Goal: Task Accomplishment & Management: Complete application form

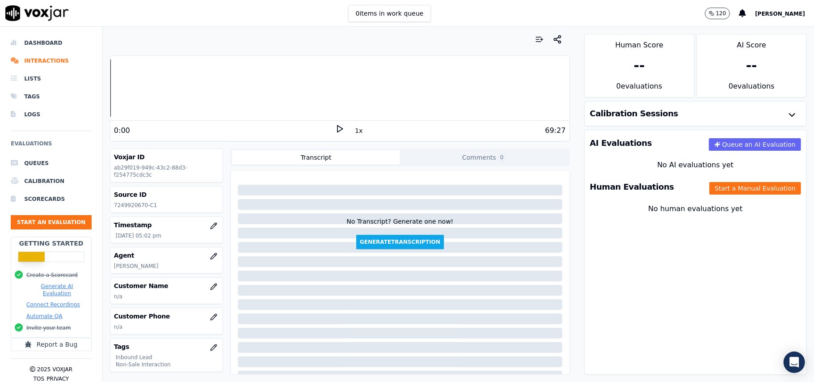
click at [129, 203] on p "7249920670-C1" at bounding box center [166, 205] width 105 height 7
copy p "7249920670"
click at [210, 287] on icon "button" at bounding box center [213, 286] width 7 height 7
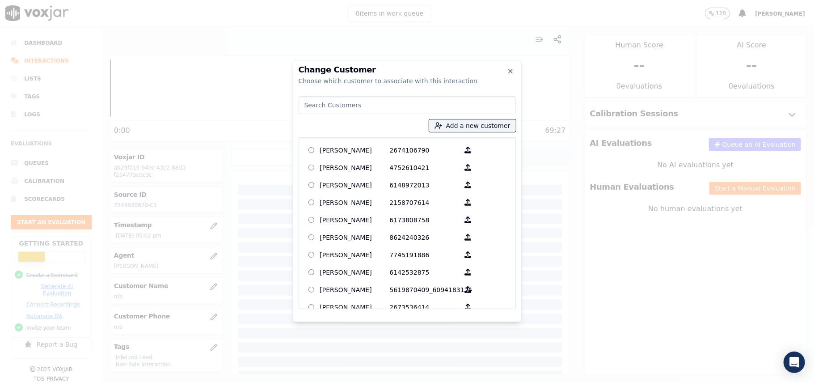
paste input "FRANCIS PHILLIPS"
click at [303, 106] on input "FRANCIS PHILLIPS" at bounding box center [407, 105] width 217 height 18
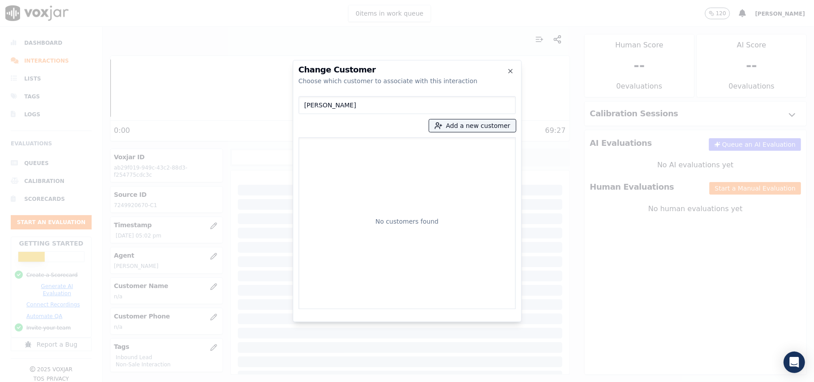
click at [306, 105] on input "FRANCIS PHILLIPS" at bounding box center [407, 105] width 217 height 18
type input "FRANCIS PHILLIPS"
click at [475, 127] on button "Add a new customer" at bounding box center [472, 125] width 87 height 13
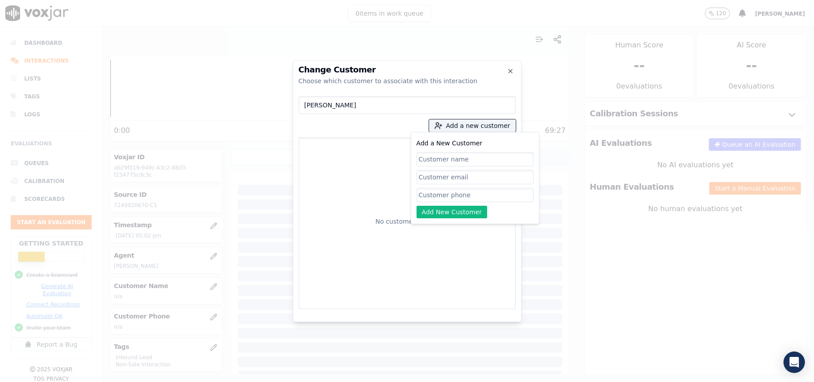
click at [435, 157] on input "Add a New Customer" at bounding box center [475, 159] width 117 height 14
click at [420, 158] on input "FRANCIS PHILLIPS" at bounding box center [475, 159] width 117 height 14
type input "FRANCIS PHILLIPS"
click at [426, 196] on input "Add a New Customer" at bounding box center [475, 195] width 117 height 14
paste input "7249920670"
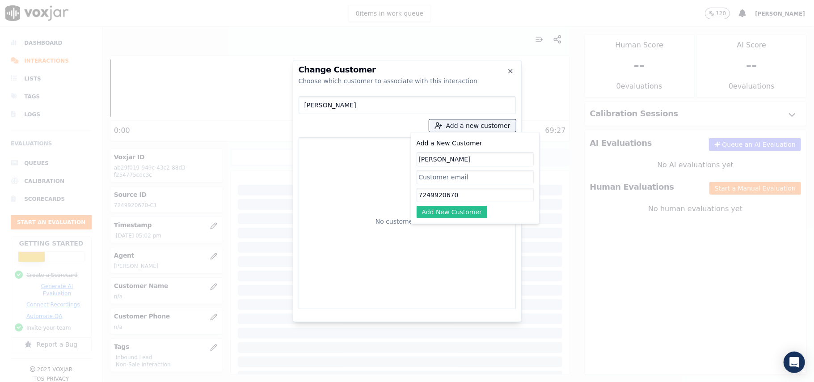
type input "7249920670"
click at [426, 213] on button "Add New Customer" at bounding box center [452, 212] width 71 height 13
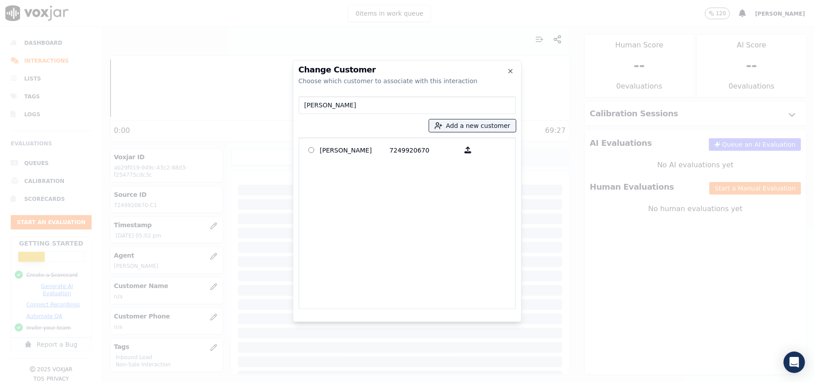
click at [322, 155] on p "FRANCIS PHILLIPS" at bounding box center [355, 150] width 70 height 14
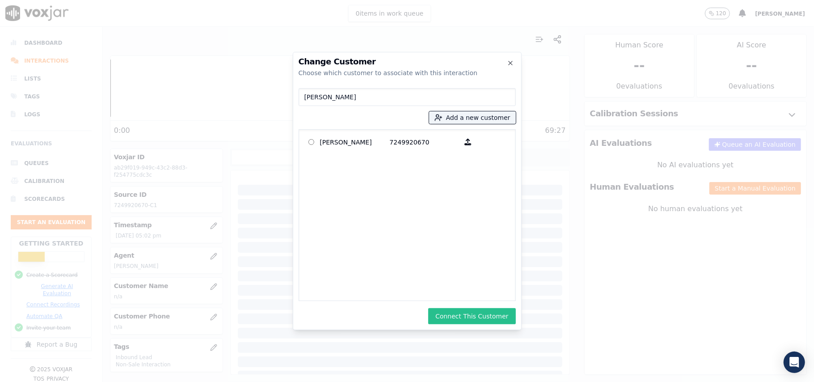
click at [466, 316] on button "Connect This Customer" at bounding box center [471, 316] width 87 height 16
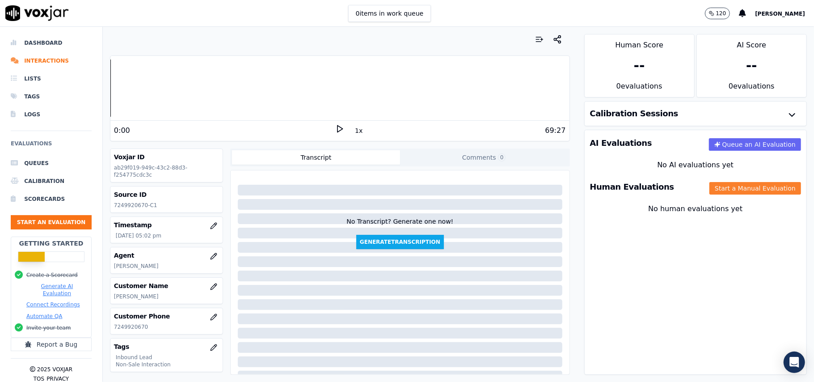
click at [710, 185] on button "Start a Manual Evaluation" at bounding box center [756, 188] width 92 height 13
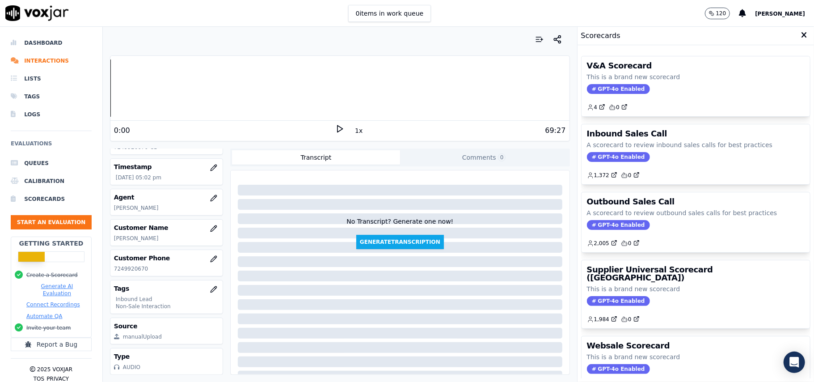
scroll to position [88, 0]
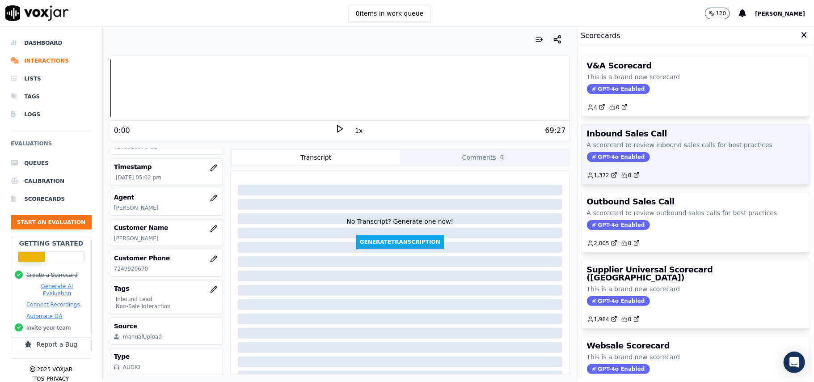
click at [612, 158] on span "GPT-4o Enabled" at bounding box center [618, 157] width 63 height 10
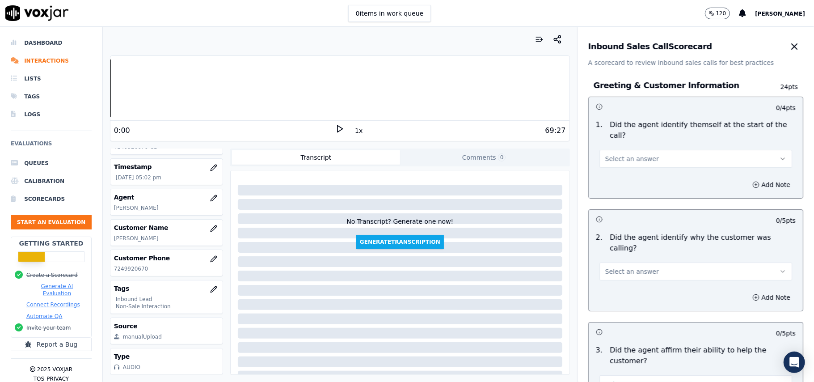
click at [605, 148] on div "Select an answer" at bounding box center [696, 158] width 193 height 20
click at [609, 154] on span "Select an answer" at bounding box center [633, 158] width 54 height 9
click at [609, 167] on div "Yes" at bounding box center [676, 168] width 173 height 14
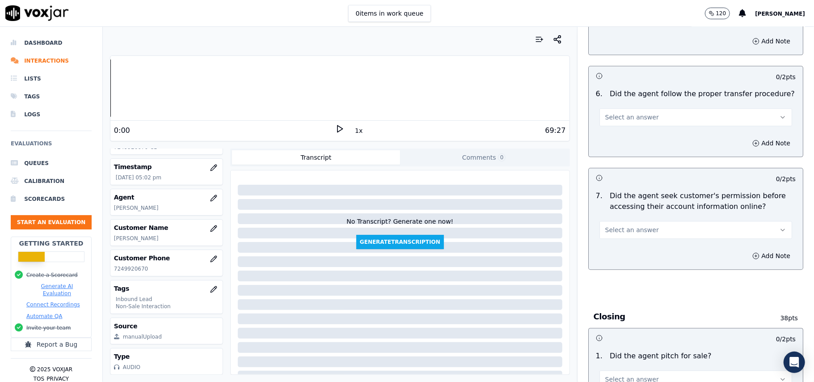
scroll to position [2503, 0]
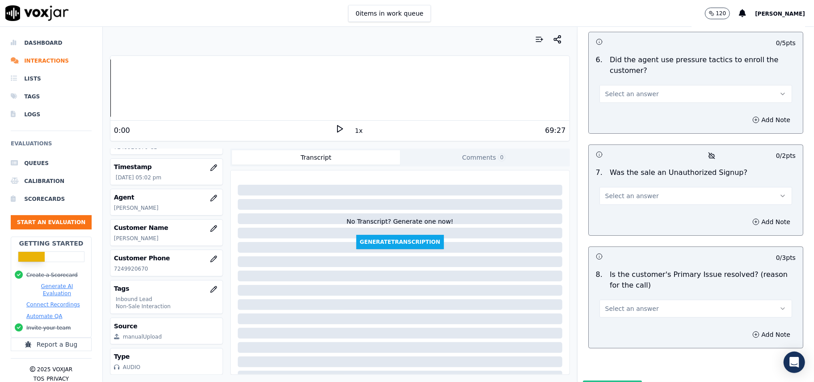
click at [691, 300] on button "Select an answer" at bounding box center [696, 309] width 193 height 18
click at [650, 288] on div "Yes" at bounding box center [676, 282] width 173 height 14
click at [622, 191] on span "Select an answer" at bounding box center [633, 195] width 54 height 9
click at [618, 183] on div "No" at bounding box center [676, 183] width 173 height 14
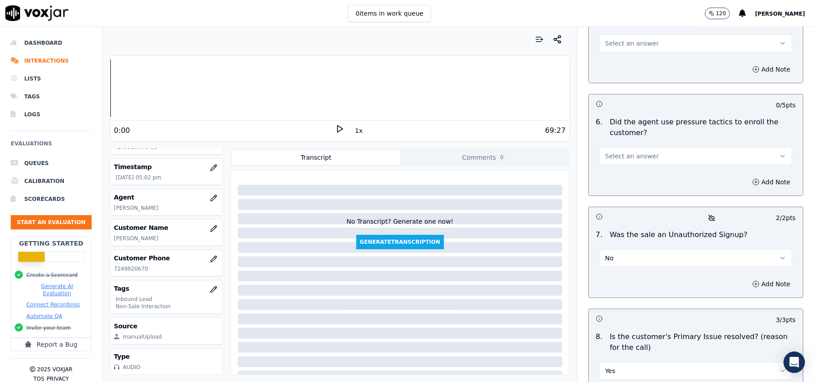
scroll to position [2384, 0]
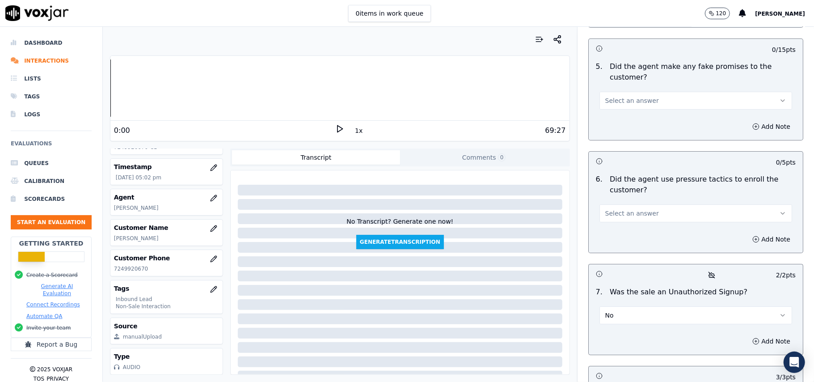
click at [622, 306] on button "No" at bounding box center [696, 315] width 193 height 18
click at [612, 310] on div "N/A" at bounding box center [676, 317] width 173 height 14
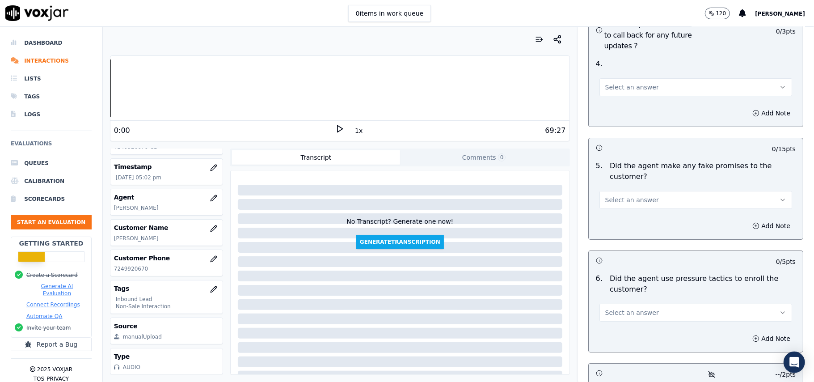
scroll to position [2265, 0]
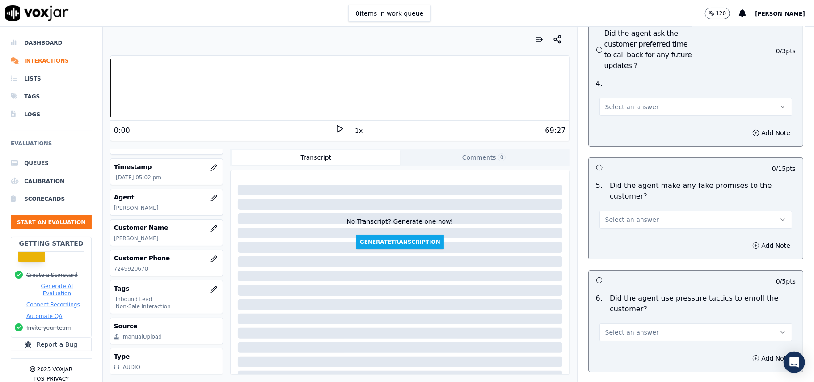
drag, startPoint x: 620, startPoint y: 285, endPoint x: 620, endPoint y: 290, distance: 5.4
click at [620, 328] on span "Select an answer" at bounding box center [633, 332] width 54 height 9
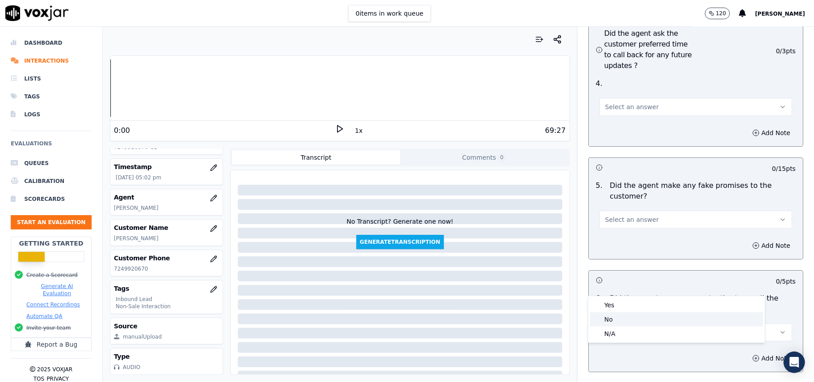
click at [617, 314] on div "No" at bounding box center [676, 319] width 173 height 14
click at [629, 211] on button "Select an answer" at bounding box center [696, 220] width 193 height 18
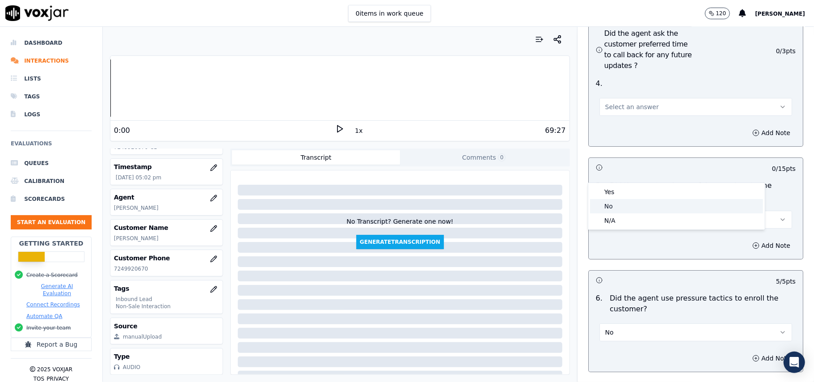
click at [629, 206] on div "No" at bounding box center [676, 206] width 173 height 14
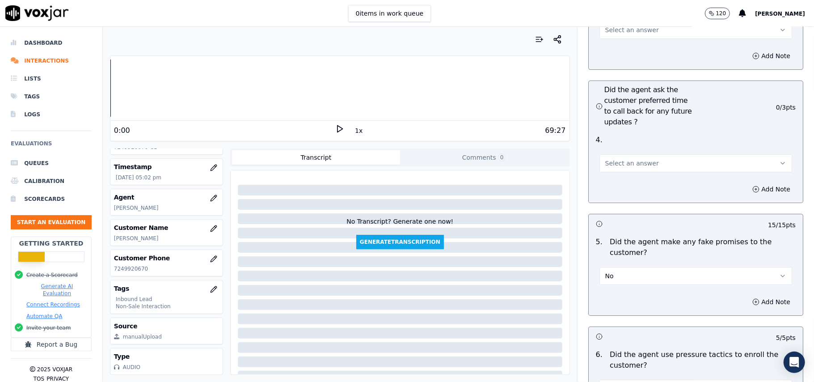
scroll to position [2146, 0]
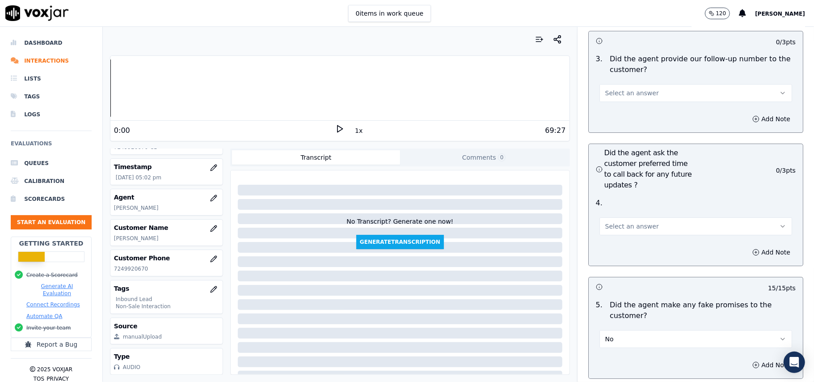
click at [634, 222] on span "Select an answer" at bounding box center [633, 226] width 54 height 9
click at [632, 192] on div "Yes" at bounding box center [676, 198] width 173 height 14
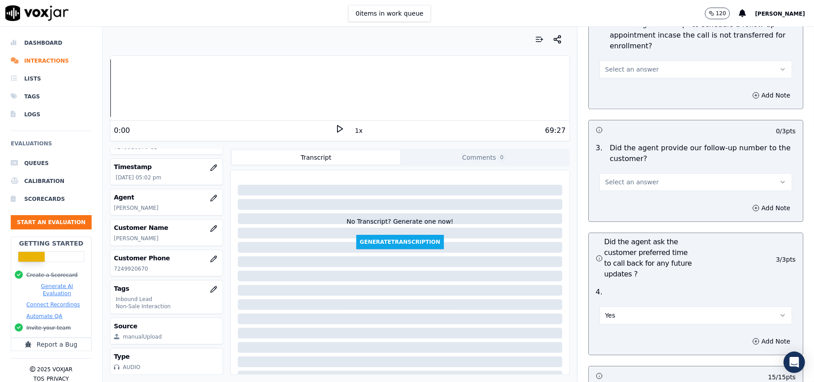
scroll to position [1967, 0]
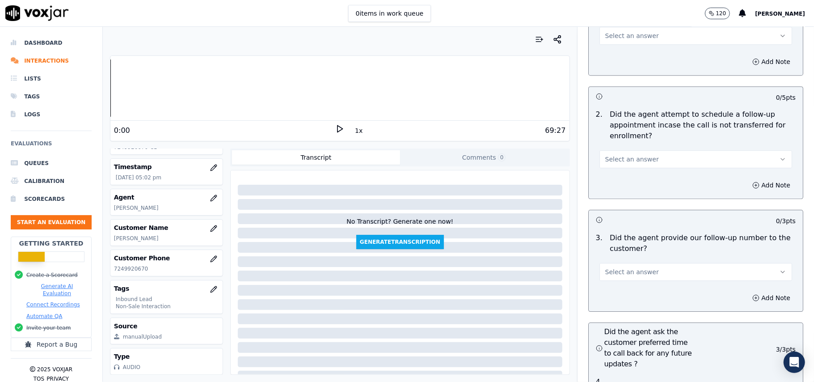
click at [624, 254] on div "Select an answer" at bounding box center [696, 267] width 207 height 27
click at [619, 267] on span "Select an answer" at bounding box center [633, 271] width 54 height 9
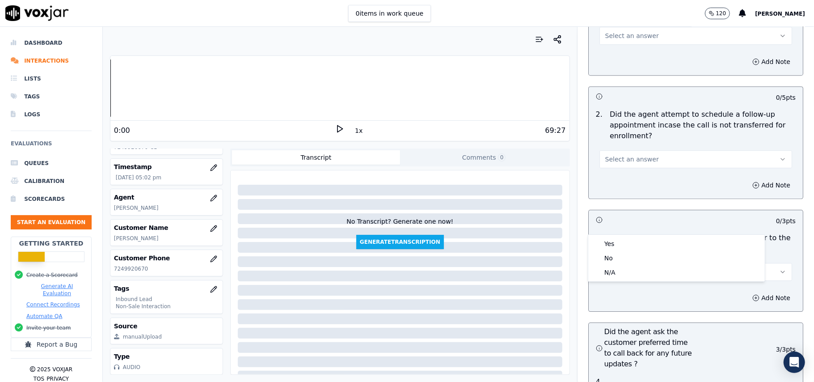
click at [296, 24] on div "0 items in work queue 120 Payal Roy" at bounding box center [407, 13] width 814 height 27
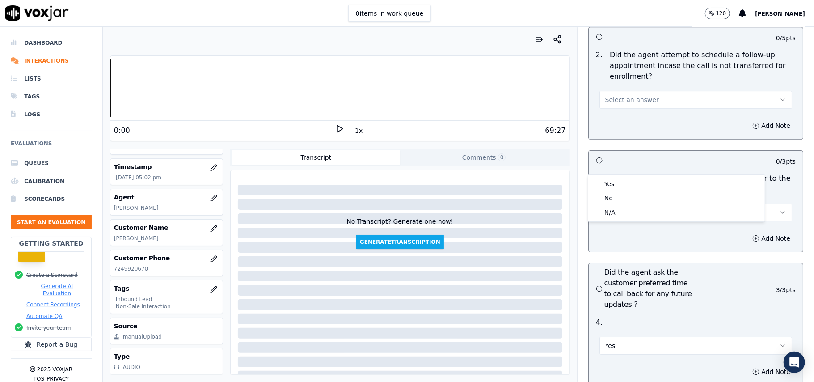
click at [615, 337] on button "Yes" at bounding box center [696, 346] width 193 height 18
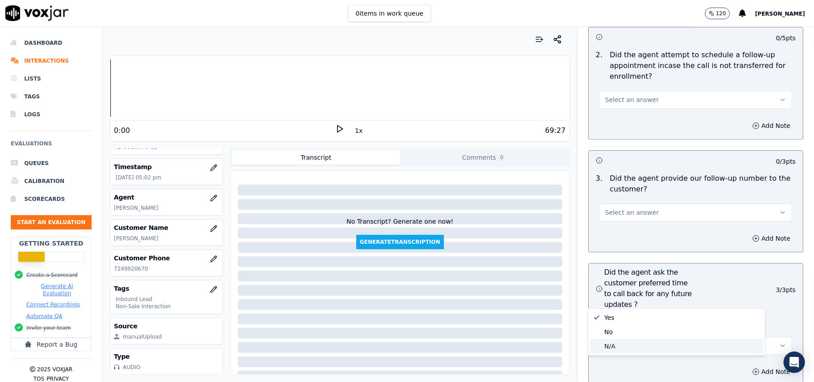
click at [608, 346] on div "N/A" at bounding box center [676, 346] width 173 height 14
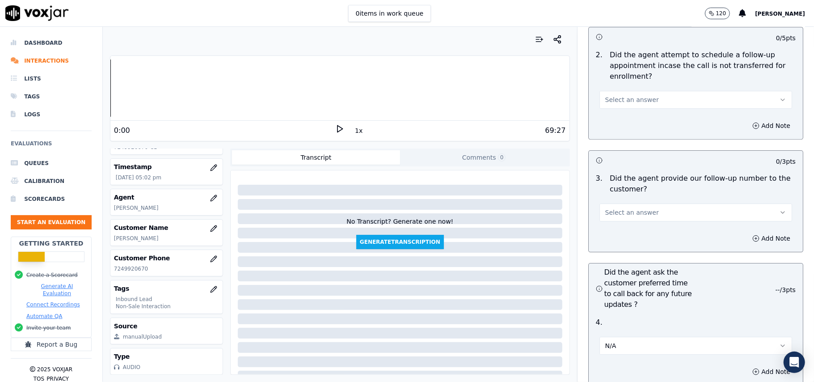
click at [489, 206] on div "No Transcript? Generate one now! Generate Transcription" at bounding box center [400, 211] width 332 height 75
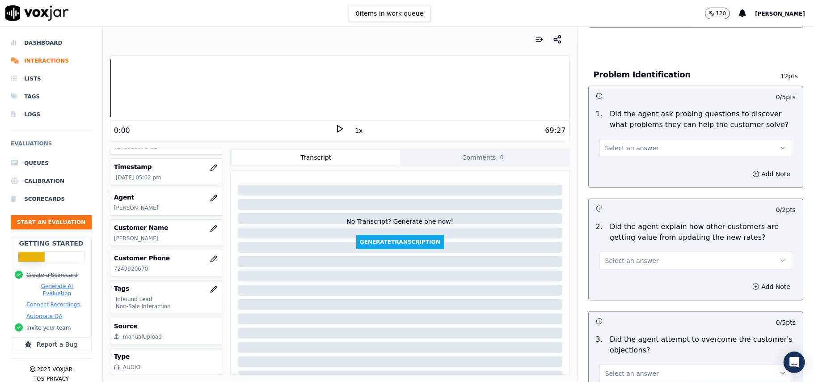
click at [646, 252] on button "Select an answer" at bounding box center [696, 261] width 193 height 18
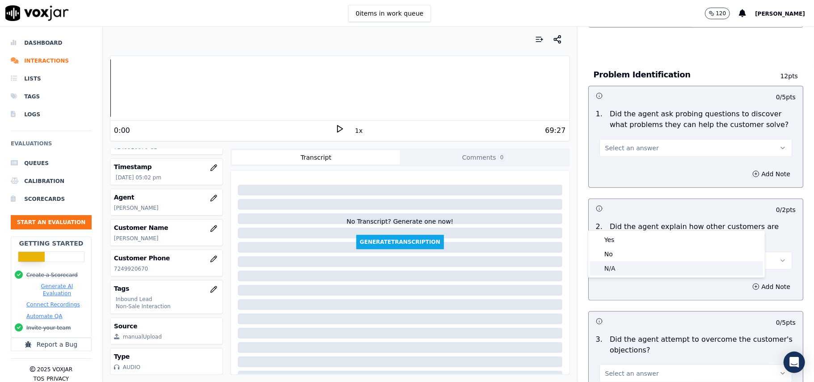
click at [628, 266] on div "N/A" at bounding box center [676, 268] width 173 height 14
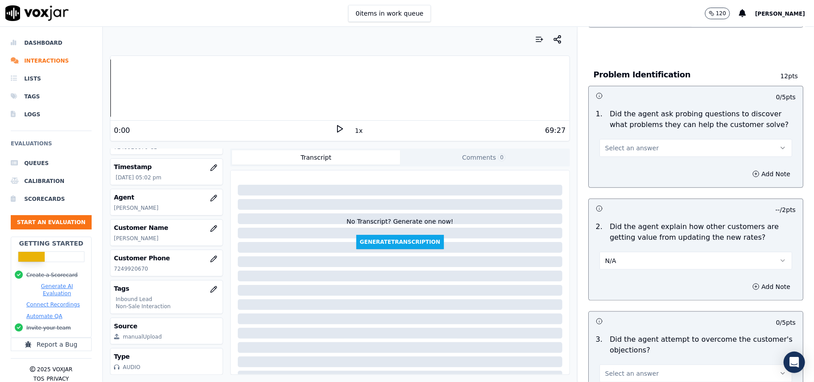
click at [450, 230] on div "No Transcript? Generate one now! Generate Transcription" at bounding box center [400, 211] width 332 height 75
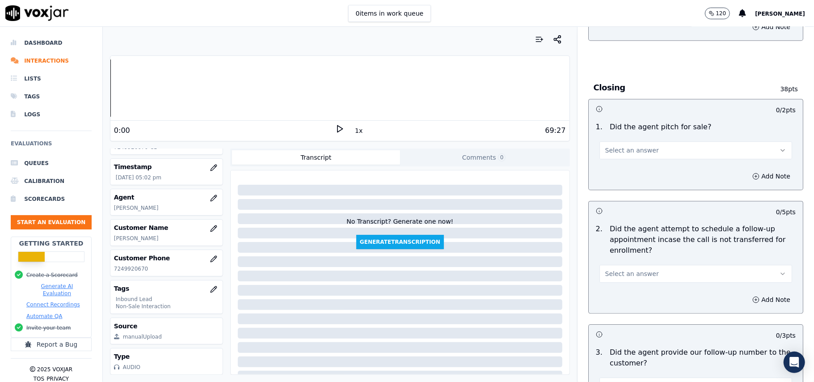
drag, startPoint x: 629, startPoint y: 221, endPoint x: 628, endPoint y: 228, distance: 7.2
click at [629, 269] on span "Select an answer" at bounding box center [633, 273] width 54 height 9
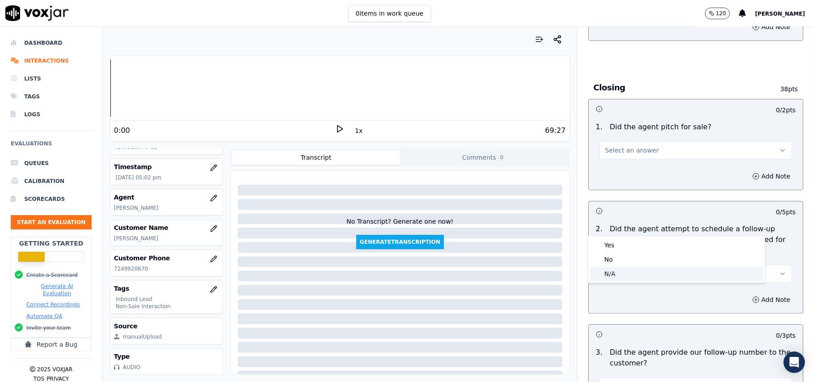
click at [616, 274] on div "N/A" at bounding box center [676, 274] width 173 height 14
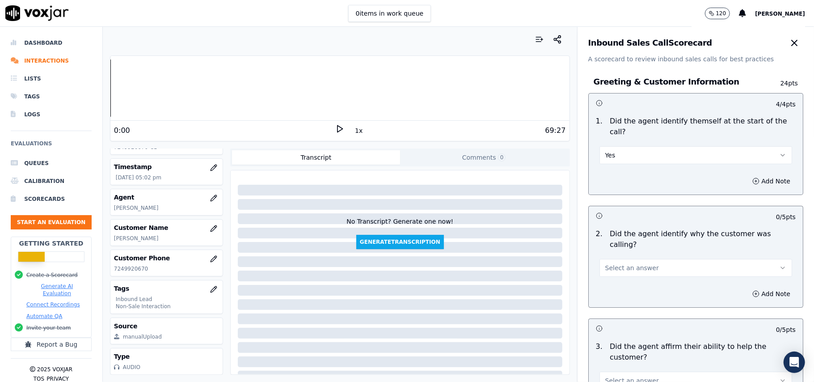
scroll to position [0, 0]
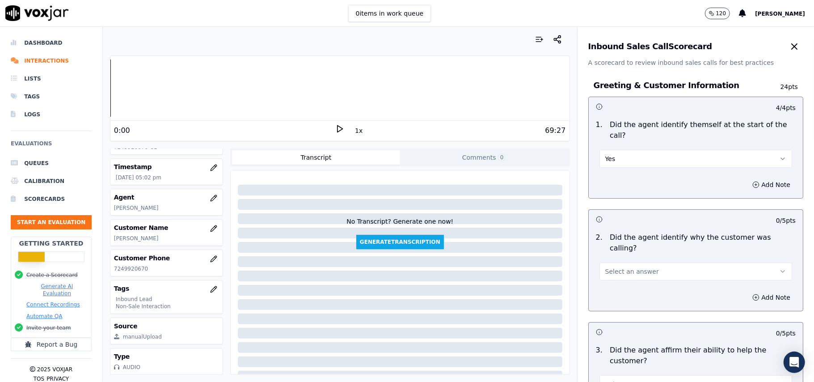
click at [648, 263] on button "Select an answer" at bounding box center [696, 272] width 193 height 18
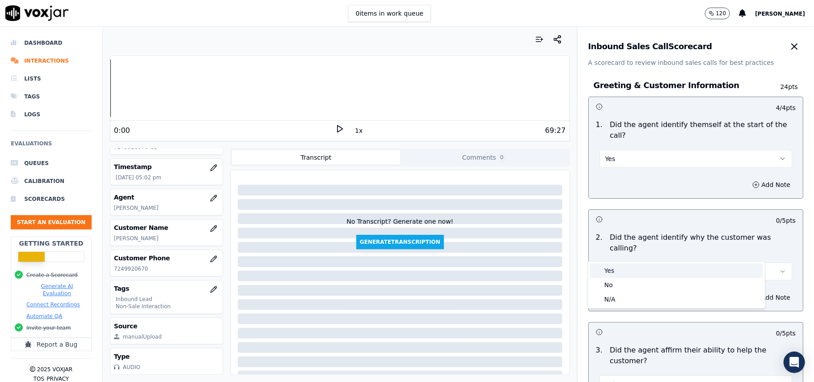
click at [632, 272] on div "Yes" at bounding box center [676, 270] width 173 height 14
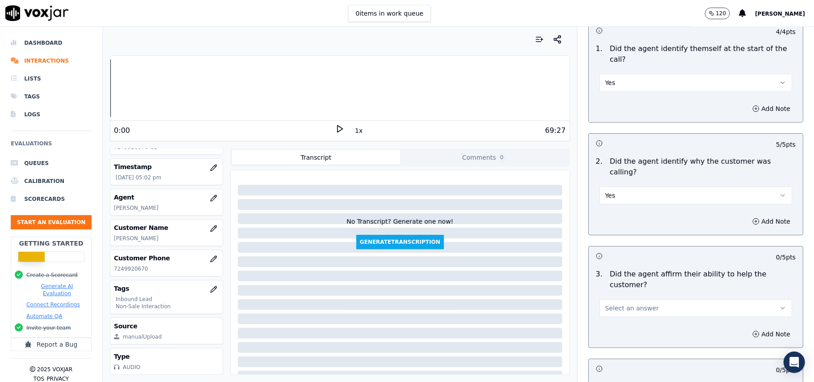
scroll to position [179, 0]
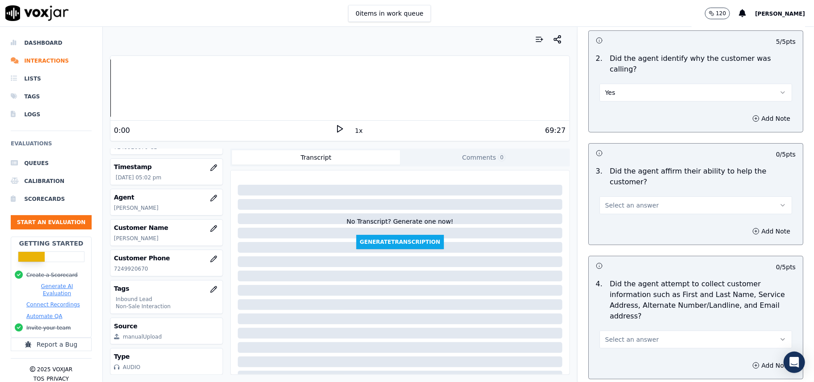
click at [634, 201] on span "Select an answer" at bounding box center [633, 205] width 54 height 9
click at [632, 187] on div "Yes" at bounding box center [676, 194] width 173 height 14
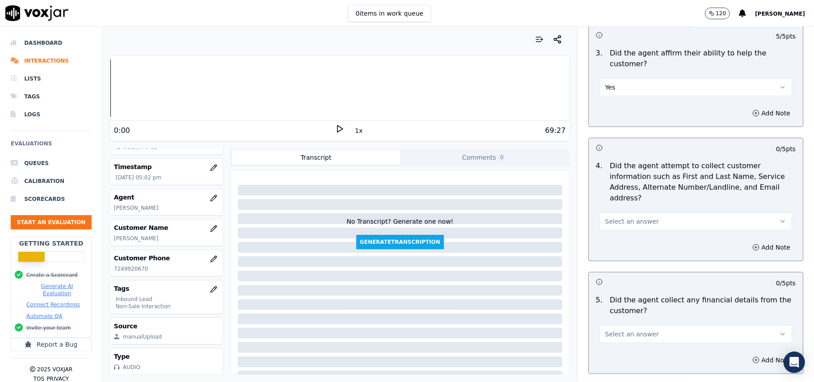
scroll to position [358, 0]
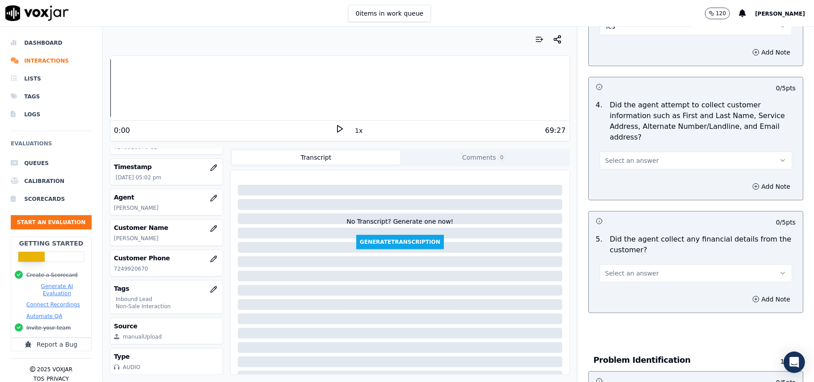
click at [627, 156] on span "Select an answer" at bounding box center [633, 160] width 54 height 9
click at [628, 140] on div "Yes" at bounding box center [676, 139] width 173 height 14
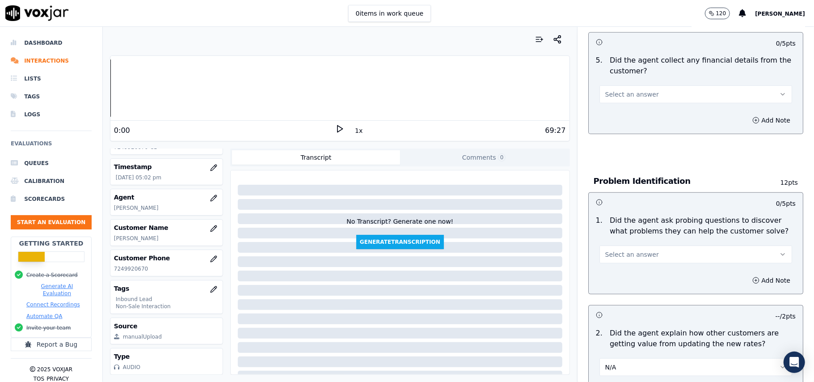
scroll to position [477, 0]
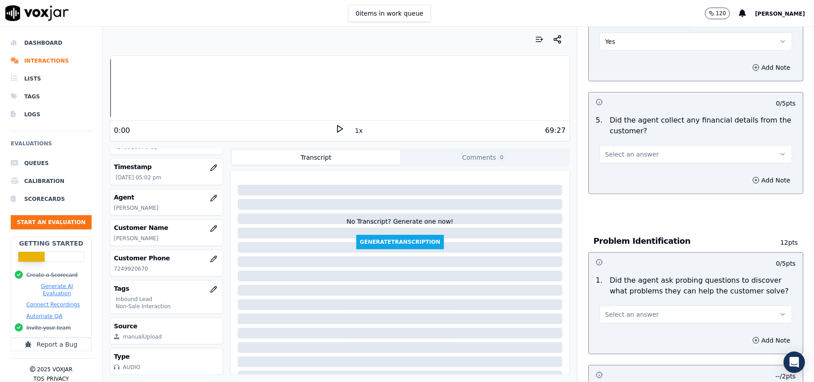
click at [641, 145] on button "Select an answer" at bounding box center [696, 154] width 193 height 18
click at [623, 147] on div "No" at bounding box center [676, 147] width 173 height 14
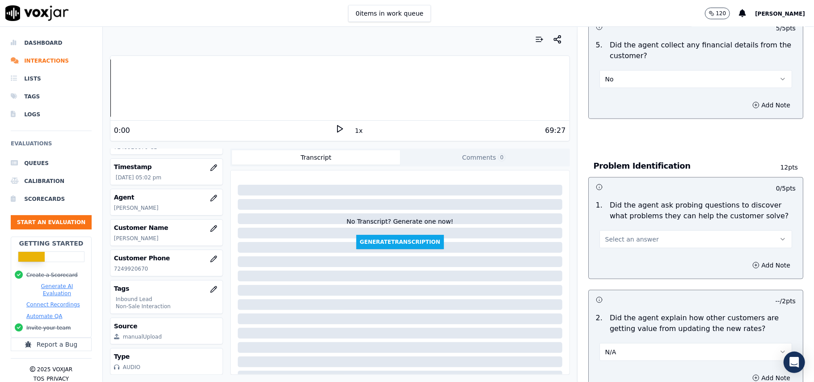
scroll to position [596, 0]
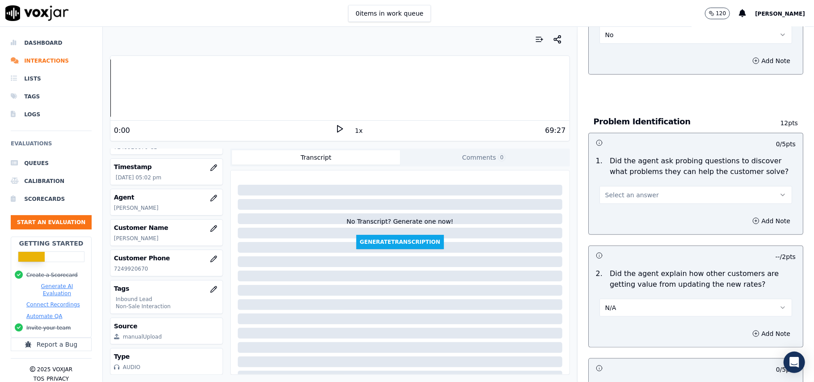
click at [632, 191] on span "Select an answer" at bounding box center [633, 195] width 54 height 9
click at [630, 172] on div "Yes" at bounding box center [676, 174] width 173 height 14
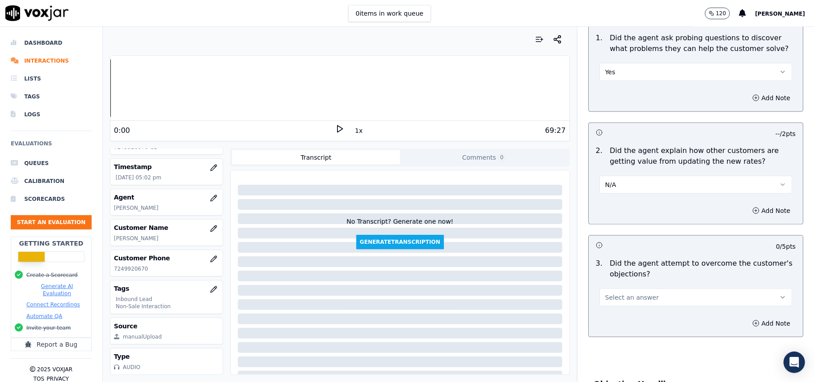
scroll to position [775, 0]
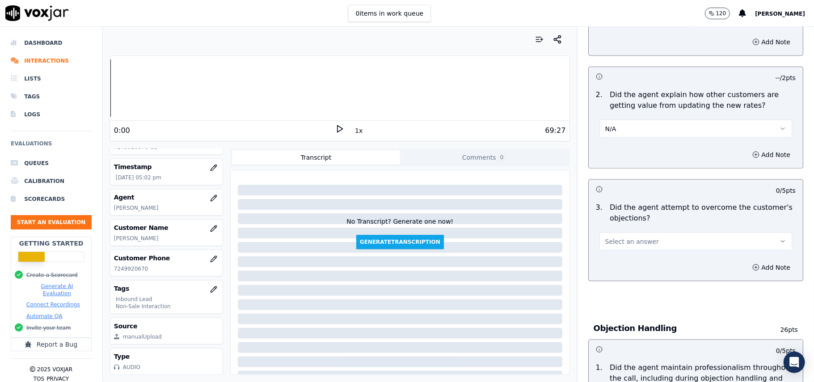
click at [616, 237] on span "Select an answer" at bounding box center [633, 241] width 54 height 9
click at [616, 227] on div "Yes" at bounding box center [676, 221] width 173 height 14
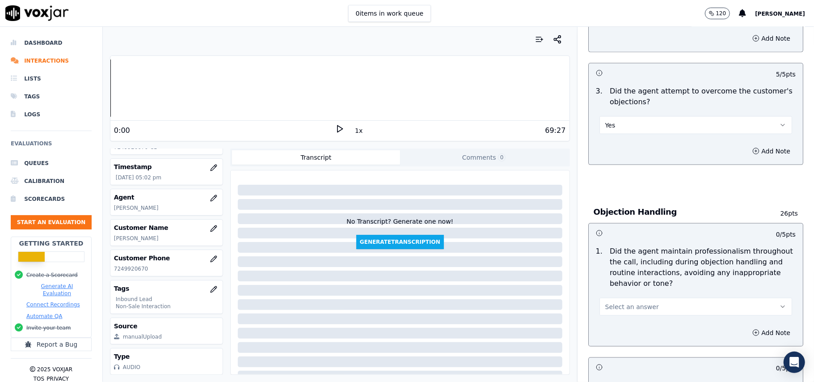
scroll to position [895, 0]
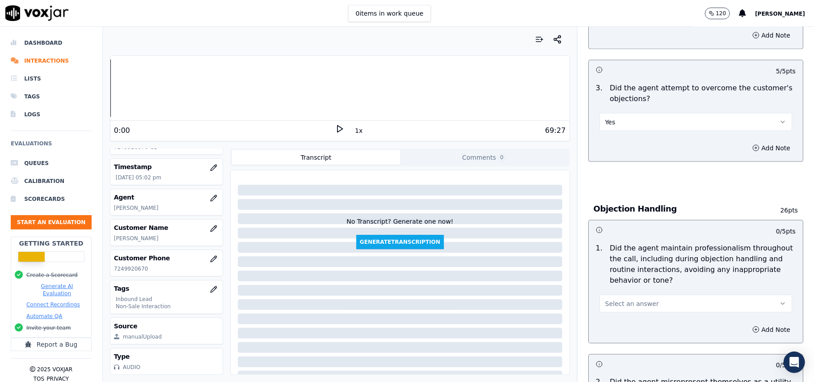
click at [622, 295] on button "Select an answer" at bounding box center [696, 304] width 193 height 18
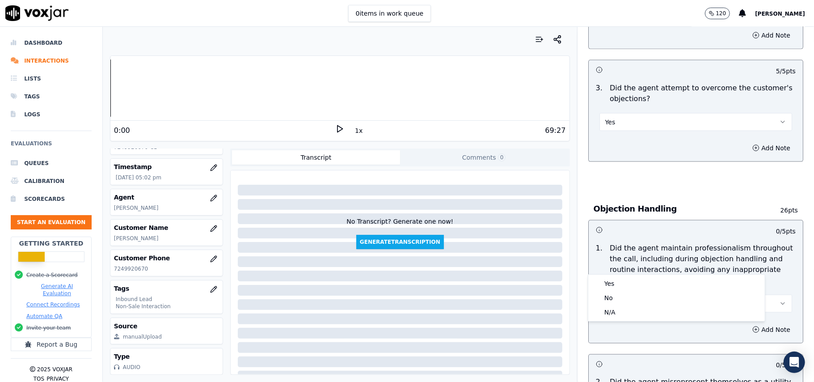
click at [622, 295] on button "Select an answer" at bounding box center [696, 304] width 193 height 18
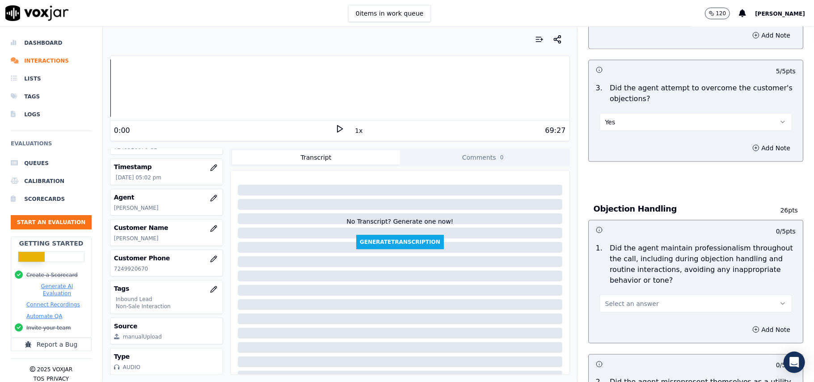
click at [621, 275] on div "1 . Did the agent maintain professionalism throughout the call, including durin…" at bounding box center [696, 277] width 214 height 77
click at [623, 299] on span "Select an answer" at bounding box center [633, 303] width 54 height 9
drag, startPoint x: 623, startPoint y: 283, endPoint x: 638, endPoint y: 257, distance: 30.2
click at [623, 284] on div "Yes" at bounding box center [676, 283] width 173 height 14
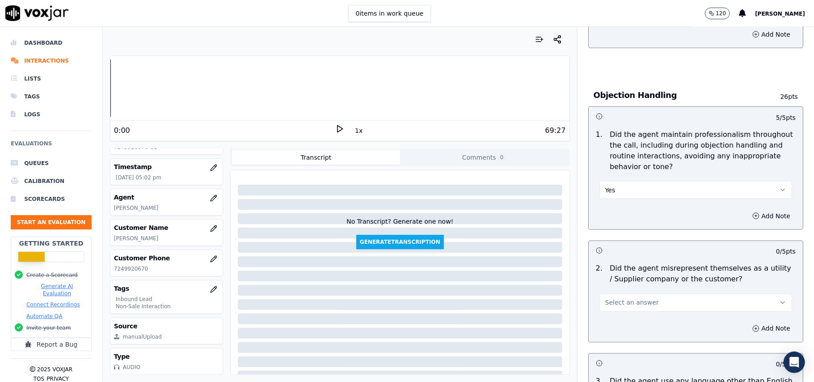
scroll to position [1073, 0]
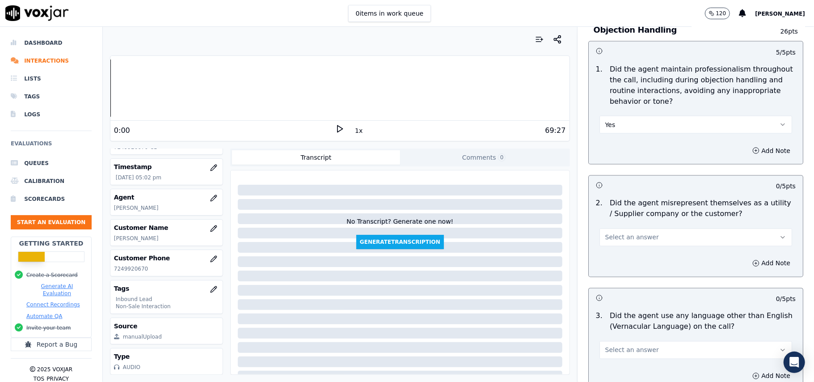
click at [628, 233] on span "Select an answer" at bounding box center [633, 237] width 54 height 9
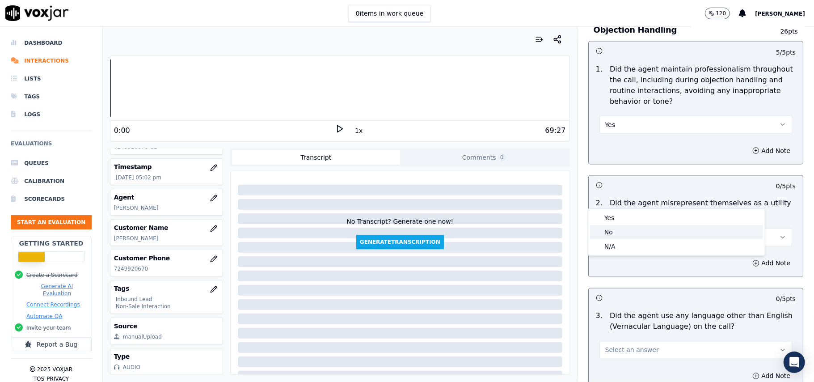
click at [623, 229] on div "No" at bounding box center [676, 232] width 173 height 14
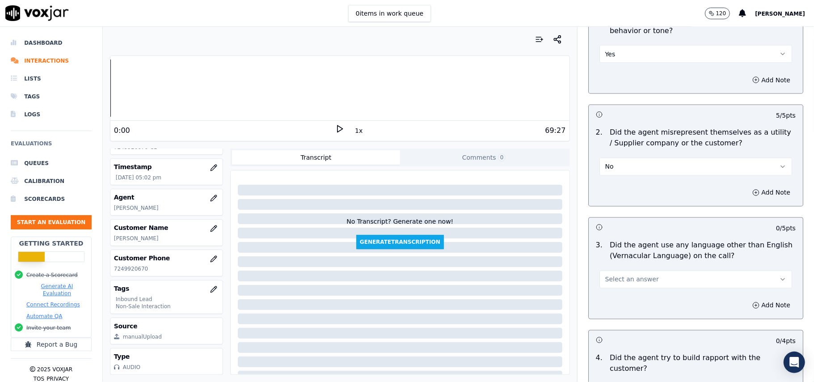
scroll to position [1192, 0]
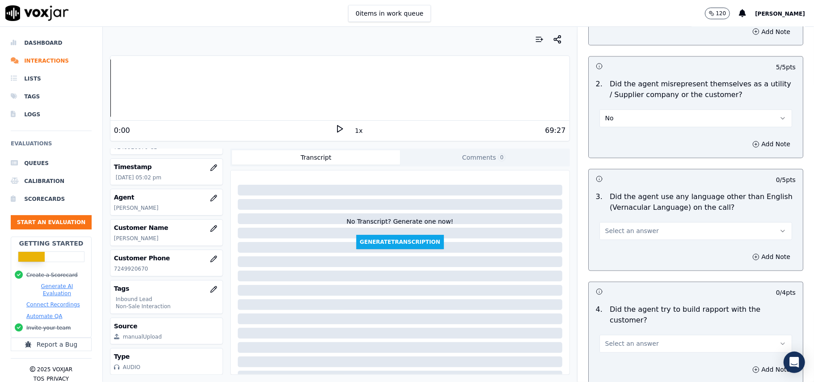
click at [613, 227] on span "Select an answer" at bounding box center [633, 231] width 54 height 9
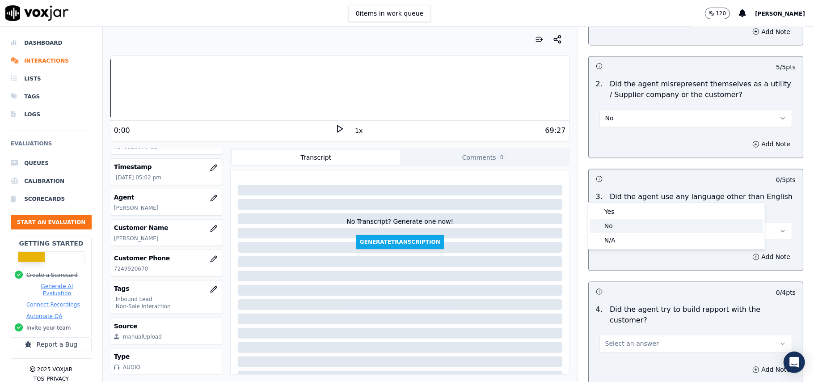
click at [625, 219] on div "No" at bounding box center [676, 226] width 173 height 14
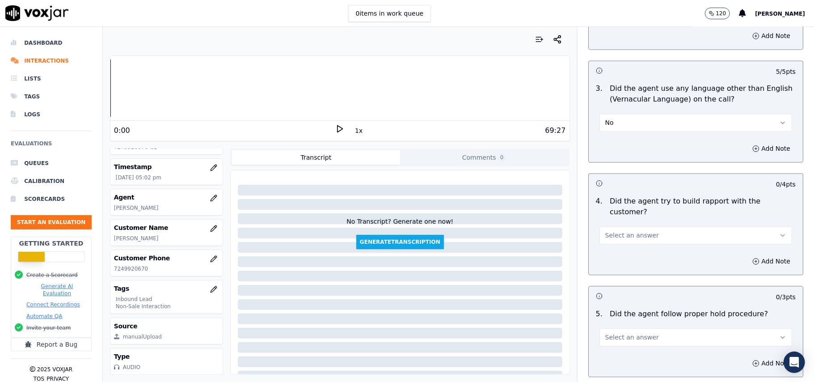
scroll to position [1371, 0]
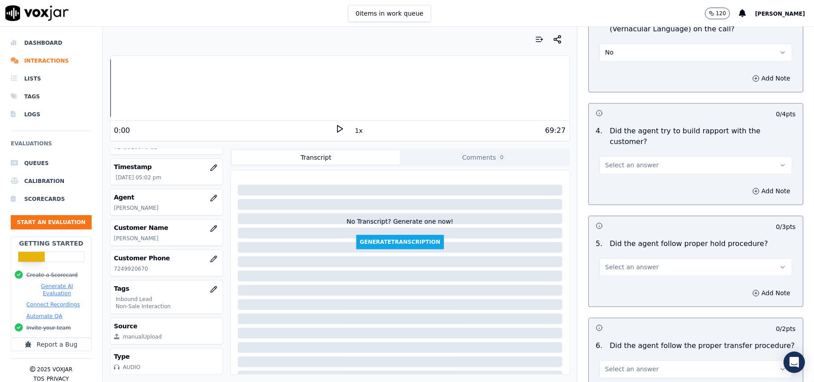
drag, startPoint x: 603, startPoint y: 114, endPoint x: 608, endPoint y: 119, distance: 7.6
click at [606, 161] on span "Select an answer" at bounding box center [633, 165] width 54 height 9
click at [613, 139] on div "Yes" at bounding box center [676, 134] width 173 height 14
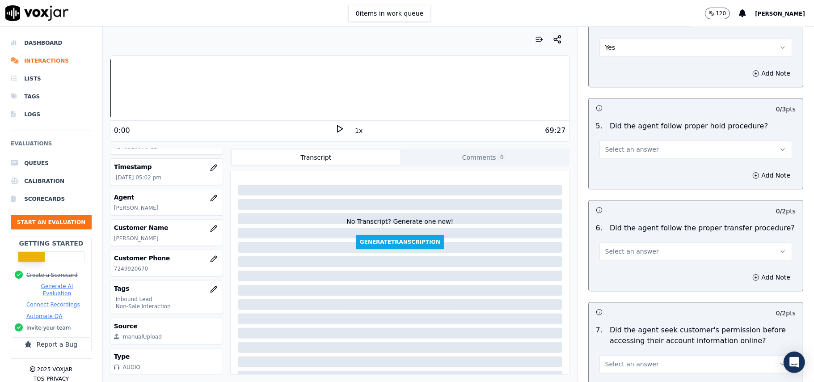
scroll to position [1431, 0]
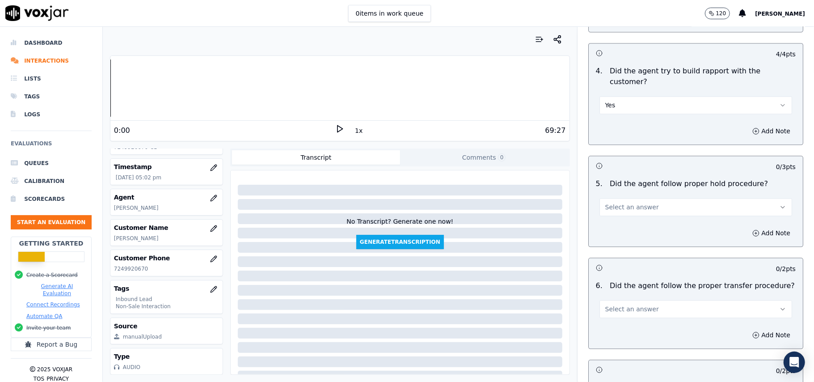
click at [606, 203] on span "Select an answer" at bounding box center [633, 207] width 54 height 9
click at [603, 182] on div "Yes" at bounding box center [676, 177] width 173 height 14
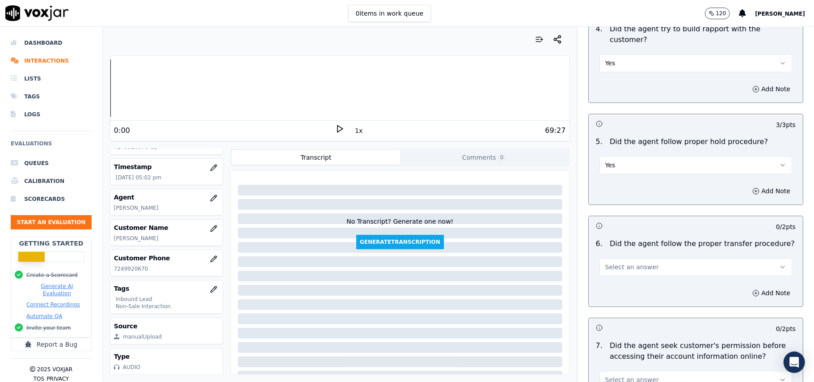
scroll to position [1491, 0]
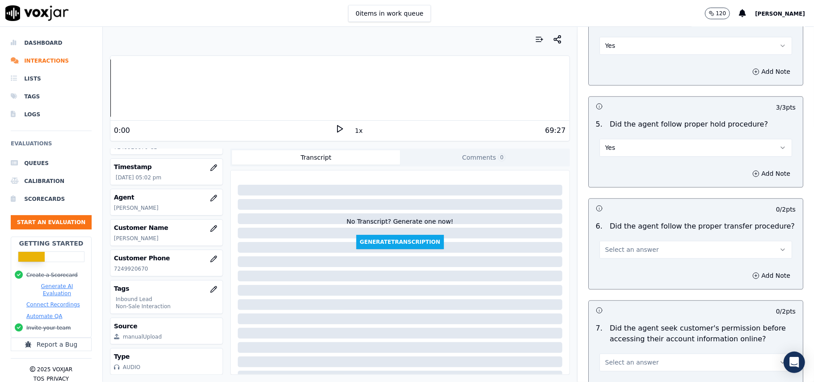
click at [607, 241] on button "Select an answer" at bounding box center [696, 250] width 193 height 18
click at [621, 224] on div "Yes" at bounding box center [676, 220] width 173 height 14
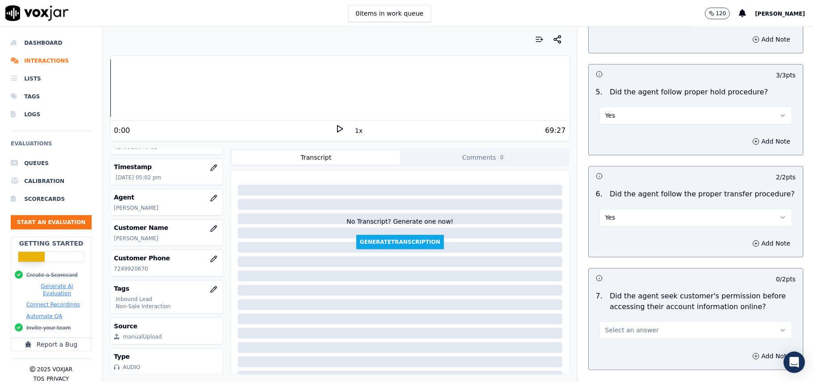
scroll to position [1550, 0]
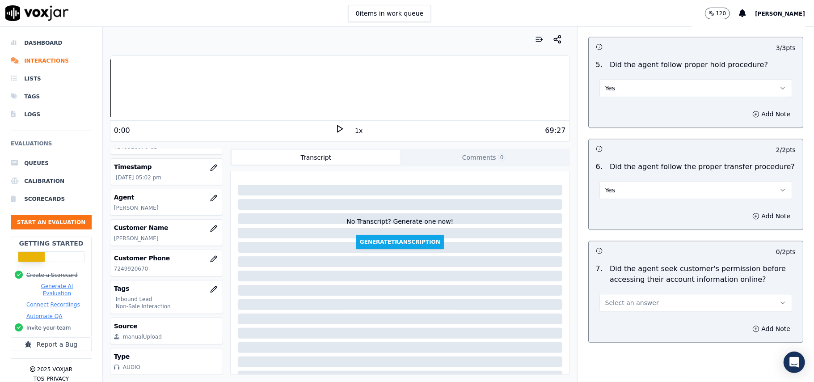
click at [622, 298] on span "Select an answer" at bounding box center [633, 302] width 54 height 9
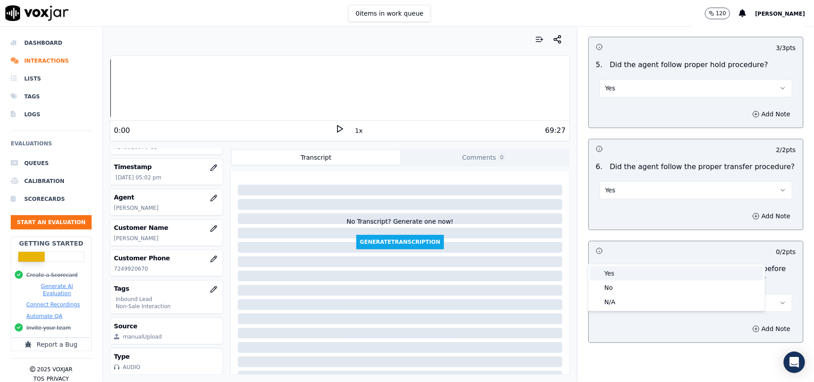
click at [616, 268] on div "Yes" at bounding box center [676, 273] width 173 height 14
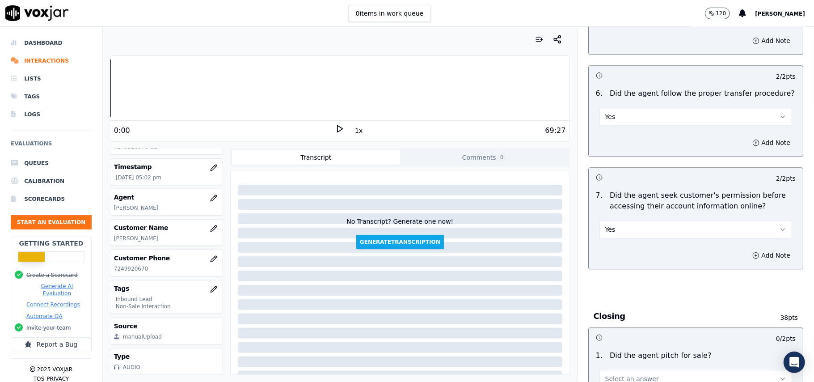
scroll to position [1729, 0]
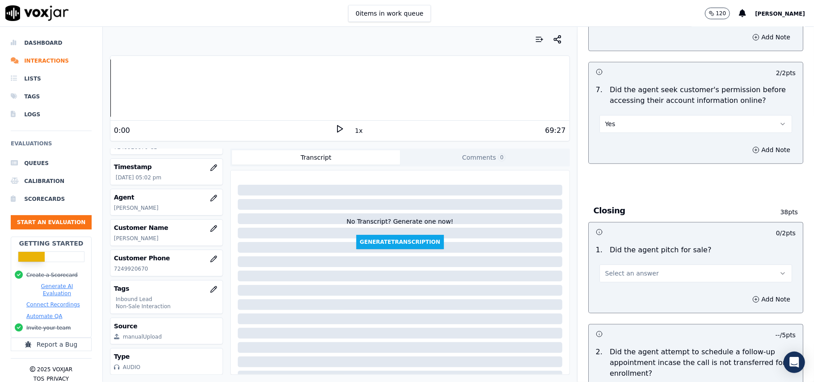
click at [618, 286] on div "Add Note" at bounding box center [696, 299] width 214 height 27
click at [618, 269] on span "Select an answer" at bounding box center [633, 273] width 54 height 9
click at [616, 244] on div "Yes" at bounding box center [676, 244] width 173 height 14
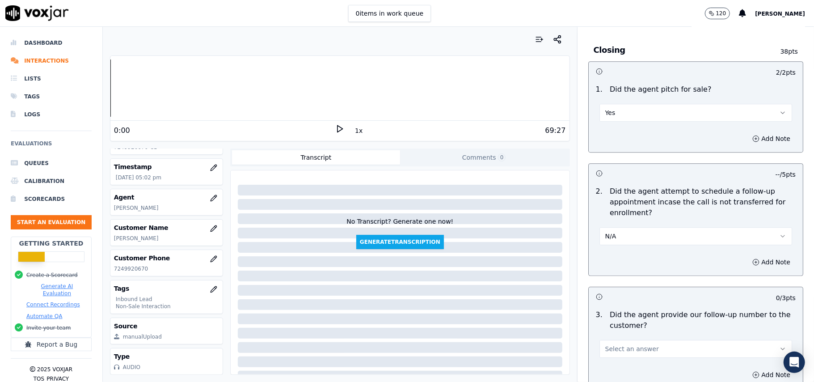
scroll to position [2027, 0]
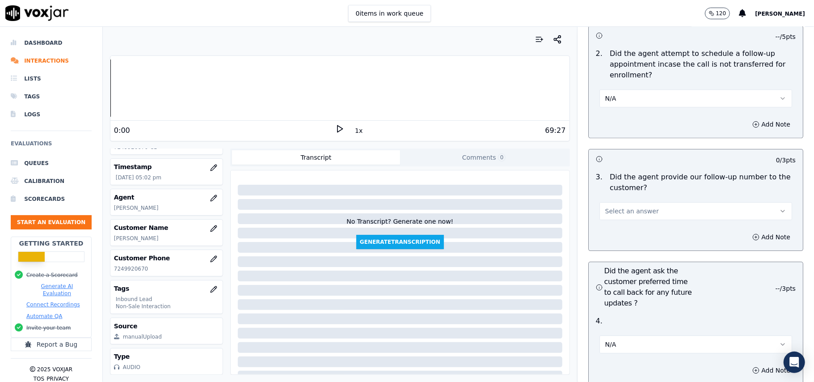
click at [612, 207] on span "Select an answer" at bounding box center [633, 211] width 54 height 9
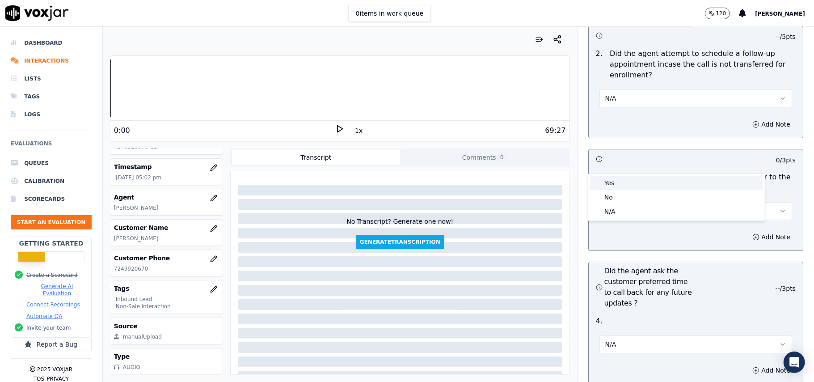
drag, startPoint x: 611, startPoint y: 186, endPoint x: 629, endPoint y: 178, distance: 19.8
click at [611, 185] on div "Yes" at bounding box center [676, 183] width 173 height 14
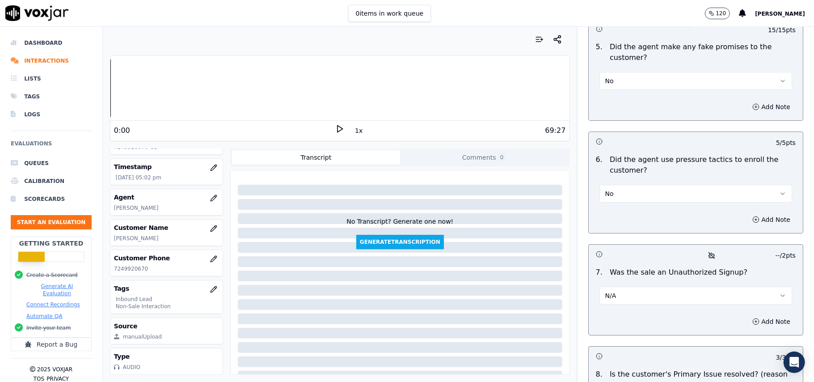
scroll to position [2503, 0]
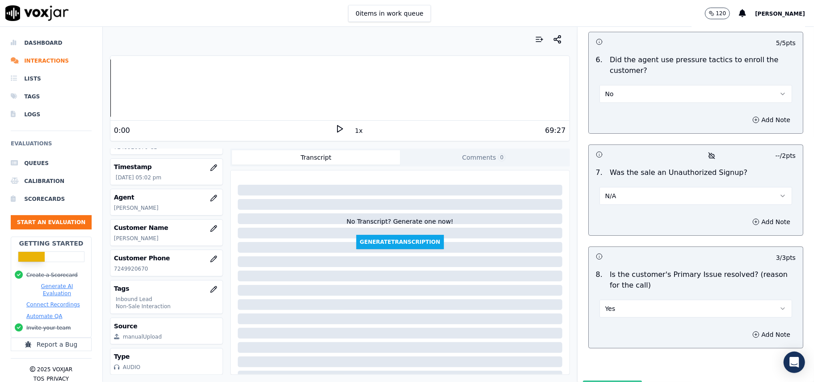
click at [611, 381] on button "Submit Scores" at bounding box center [612, 389] width 59 height 16
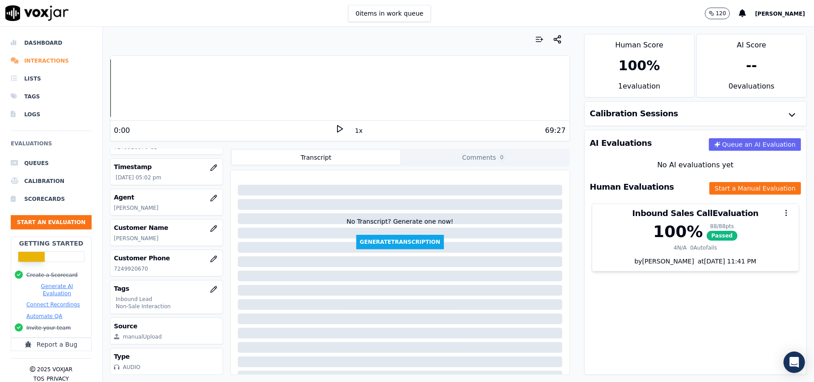
click at [38, 62] on li "Interactions" at bounding box center [51, 61] width 81 height 18
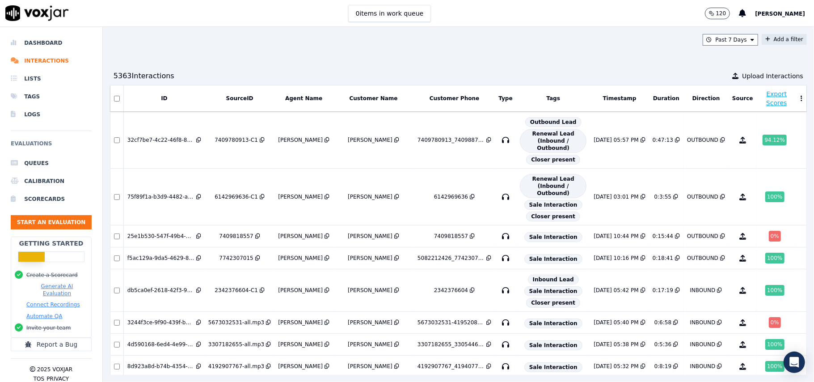
click at [764, 38] on button "Add a filter" at bounding box center [784, 39] width 45 height 11
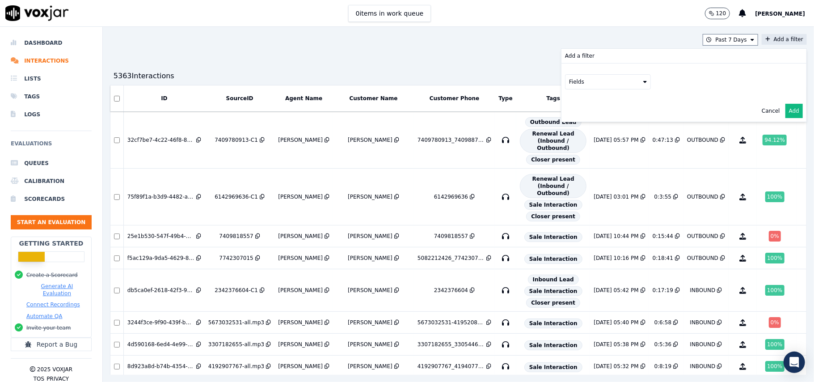
click at [591, 89] on button "Fields" at bounding box center [608, 81] width 86 height 15
click at [568, 156] on label "agents" at bounding box center [608, 161] width 81 height 11
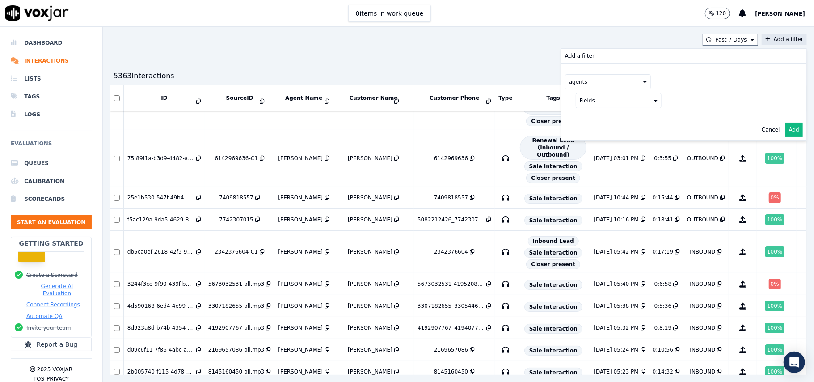
scroll to position [59, 0]
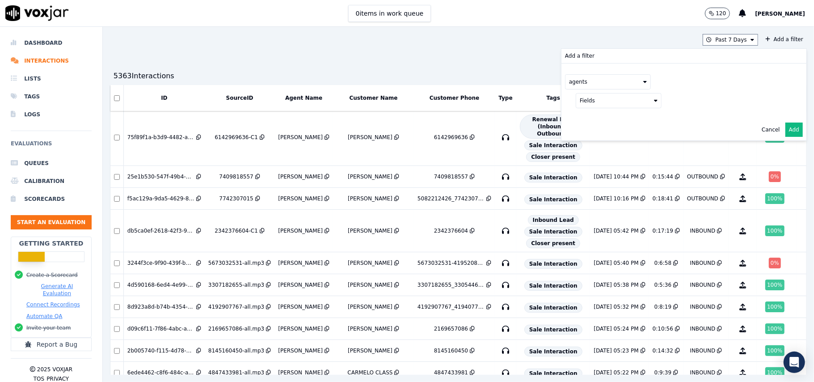
click at [567, 79] on button "agents" at bounding box center [608, 81] width 86 height 15
click at [581, 169] on div "customers" at bounding box center [595, 172] width 28 height 7
click at [589, 99] on button "Fields" at bounding box center [619, 100] width 86 height 15
click at [584, 149] on label "phone" at bounding box center [618, 148] width 81 height 11
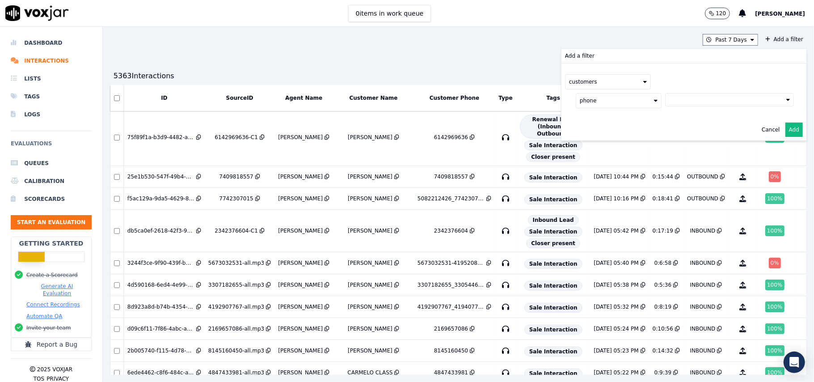
click at [712, 99] on button at bounding box center [730, 99] width 129 height 13
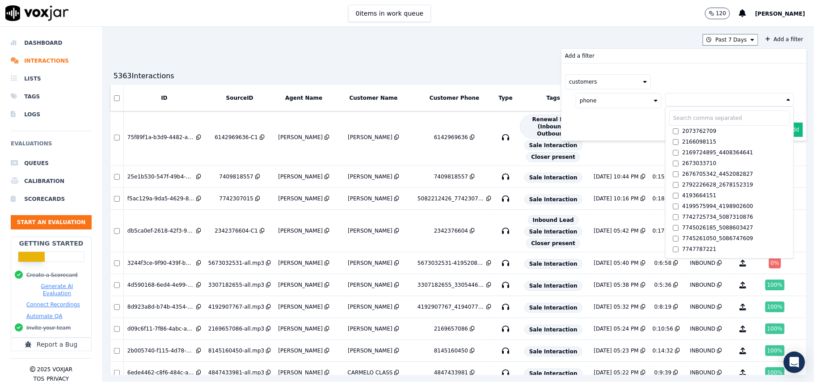
click at [700, 120] on input "text" at bounding box center [730, 117] width 121 height 15
paste input "3304280111"
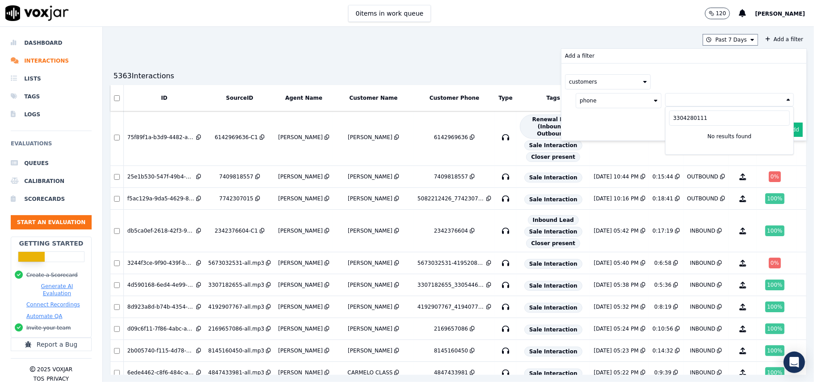
type input "3304280111"
drag, startPoint x: 700, startPoint y: 120, endPoint x: 589, endPoint y: 118, distance: 110.5
click at [589, 118] on div "customers phone 3304280111 No results found" at bounding box center [684, 91] width 245 height 55
click at [683, 99] on button at bounding box center [730, 99] width 129 height 13
drag, startPoint x: 686, startPoint y: 119, endPoint x: 611, endPoint y: 117, distance: 75.2
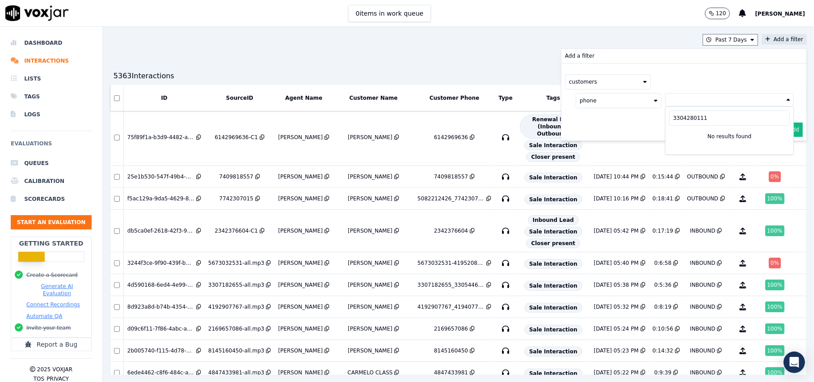
click at [611, 117] on div "customers phone 3304280111 No results found" at bounding box center [684, 91] width 245 height 55
click at [686, 104] on button at bounding box center [730, 99] width 129 height 13
click at [699, 116] on input "3304280111" at bounding box center [730, 117] width 121 height 15
drag, startPoint x: 699, startPoint y: 116, endPoint x: 616, endPoint y: 116, distance: 82.3
click at [616, 116] on div "customers phone 3304280111 No results found" at bounding box center [684, 91] width 245 height 55
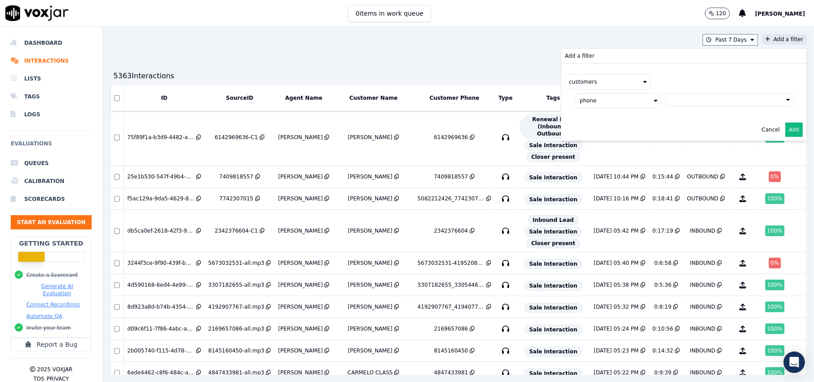
click at [760, 103] on button at bounding box center [730, 99] width 129 height 13
drag, startPoint x: 704, startPoint y: 123, endPoint x: 625, endPoint y: 120, distance: 78.3
click at [625, 120] on div "Add a filter customers phone 3304280111 No results found Cancel Add" at bounding box center [684, 95] width 245 height 92
click at [718, 101] on button at bounding box center [730, 99] width 129 height 13
click at [684, 121] on input "3304280111" at bounding box center [730, 117] width 121 height 15
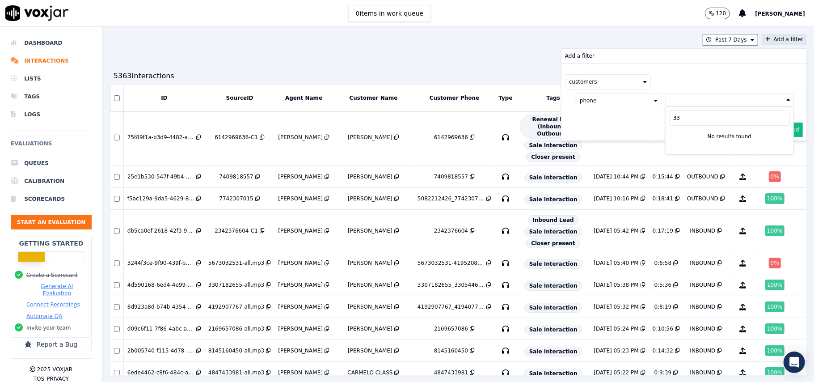
type input "3"
paste input "6148614350"
type input "6148614350"
click at [693, 132] on label "6148614350" at bounding box center [730, 131] width 121 height 11
click at [786, 150] on button "Add" at bounding box center [794, 151] width 17 height 14
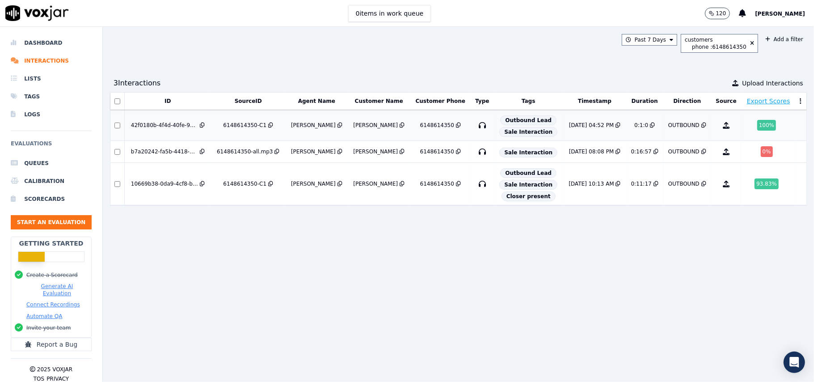
click at [669, 127] on div "OUTBOUND" at bounding box center [684, 125] width 31 height 7
click at [664, 160] on td "OUTBOUND" at bounding box center [688, 152] width 48 height 22
click at [585, 190] on td "7/18/25 10:13 AM" at bounding box center [595, 184] width 63 height 42
click at [667, 150] on div "OUTBOUND" at bounding box center [687, 151] width 41 height 7
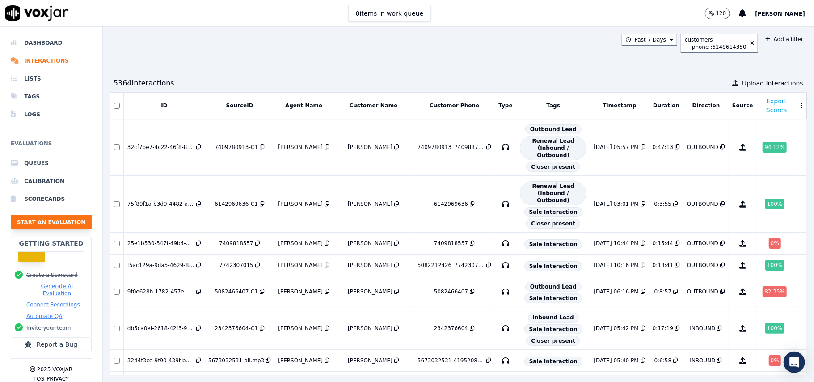
click at [63, 222] on button "Start an Evaluation" at bounding box center [51, 222] width 81 height 14
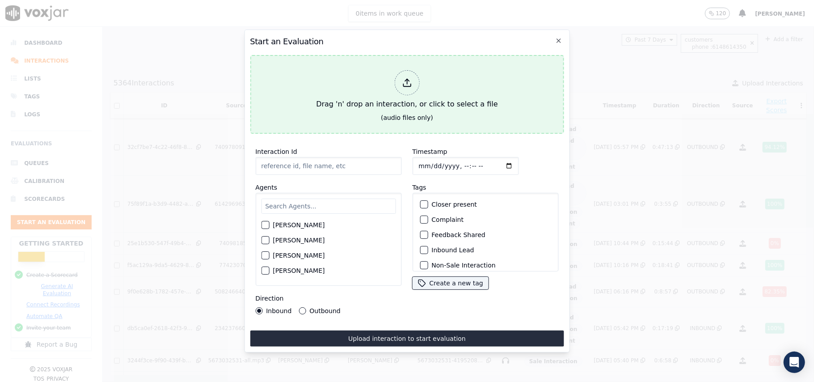
click at [405, 78] on icon at bounding box center [407, 83] width 10 height 10
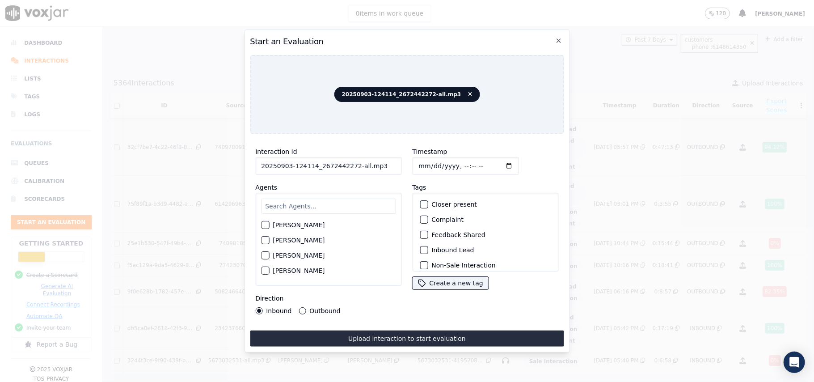
drag, startPoint x: 367, startPoint y: 163, endPoint x: 350, endPoint y: 165, distance: 17.6
click at [350, 165] on input "20250903-124114_2672442272-all.mp3" at bounding box center [328, 166] width 146 height 18
type input "20250903-124114_2672442272-C1"
click at [429, 160] on input "Timestamp" at bounding box center [465, 166] width 106 height 18
type input "2025-09-04T18:38"
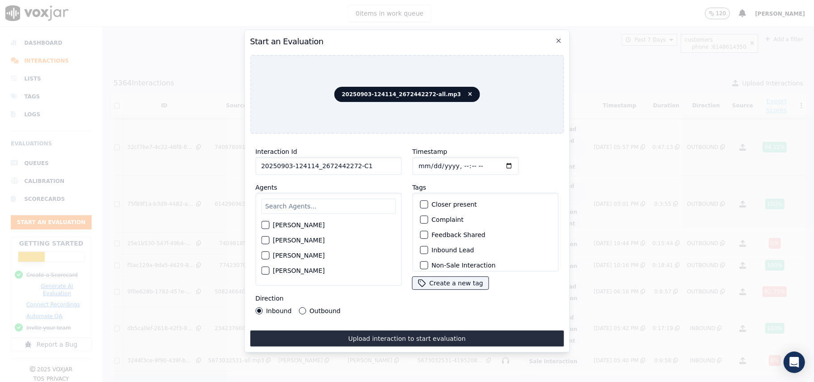
type input "2025-09-03T18:38"
click at [335, 199] on input "text" at bounding box center [328, 206] width 135 height 15
type input "chester"
click at [267, 225] on div "button" at bounding box center [265, 228] width 6 height 6
click at [421, 247] on div "button" at bounding box center [423, 250] width 6 height 6
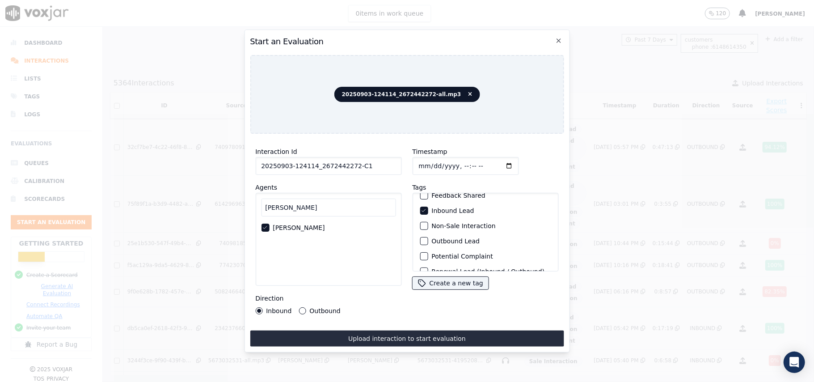
scroll to position [18, 0]
click at [420, 244] on div "button" at bounding box center [423, 247] width 6 height 6
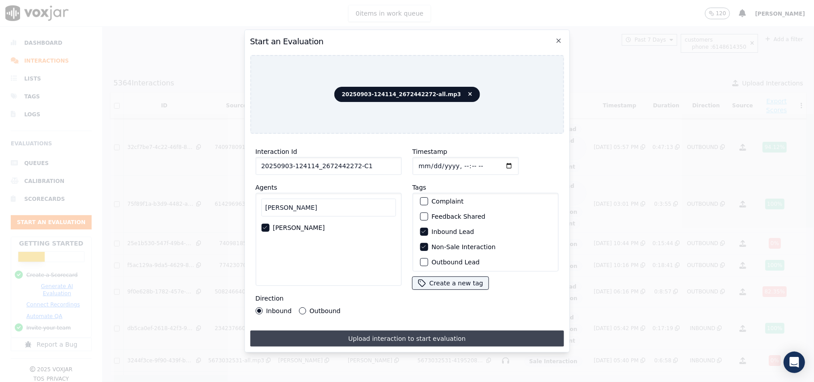
click at [386, 331] on button "Upload interaction to start evaluation" at bounding box center [407, 339] width 314 height 16
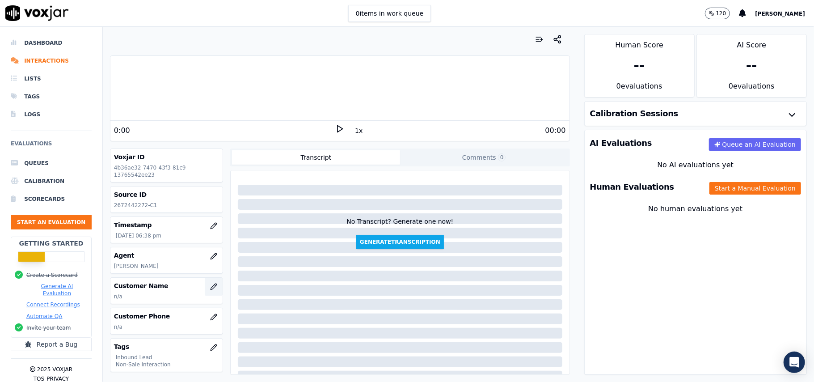
click at [210, 287] on icon "button" at bounding box center [213, 286] width 7 height 7
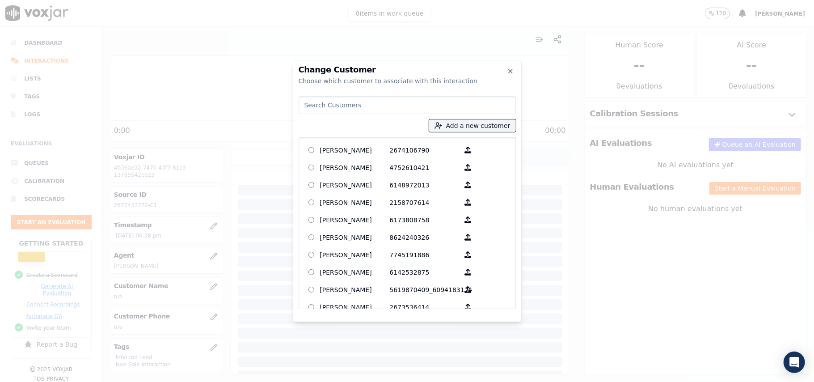
paste input "FAROOQUE AHMED"
click at [305, 106] on input "FAROOQUE AHMED" at bounding box center [407, 105] width 217 height 18
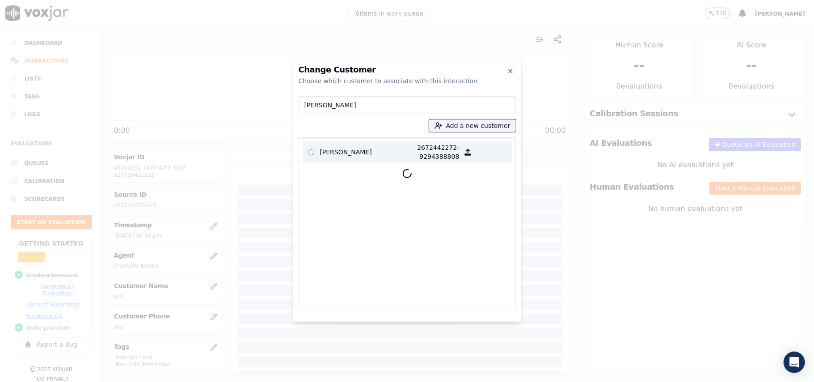
type input "FAROOQUE AHMED"
drag, startPoint x: 348, startPoint y: 150, endPoint x: 428, endPoint y: 208, distance: 98.6
click at [348, 151] on p "FAROOQUE AHMED" at bounding box center [355, 152] width 70 height 18
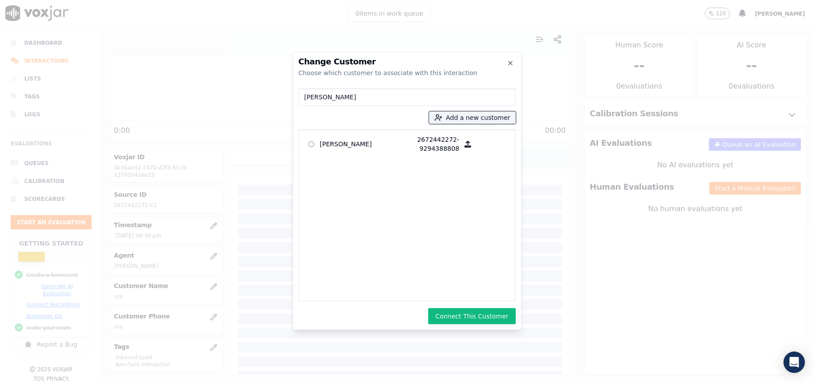
click at [471, 318] on button "Connect This Customer" at bounding box center [471, 316] width 87 height 16
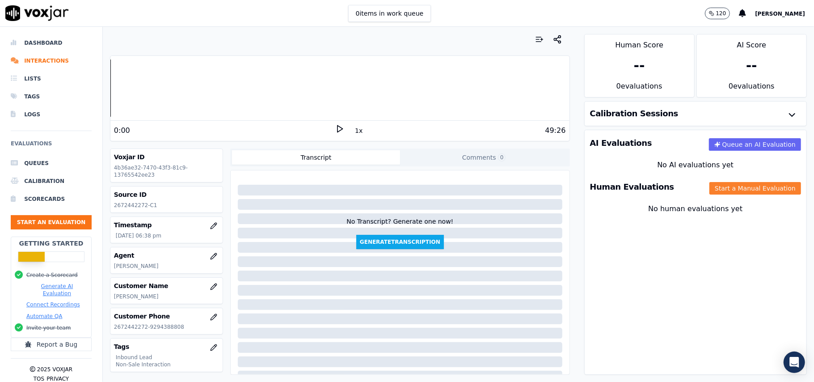
click at [714, 189] on button "Start a Manual Evaluation" at bounding box center [756, 188] width 92 height 13
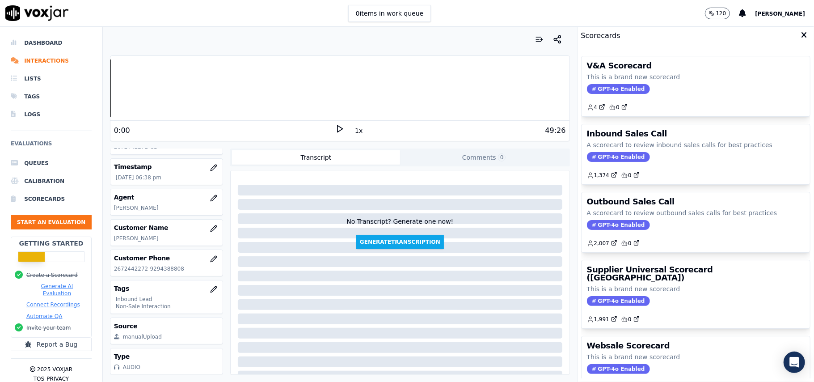
scroll to position [88, 0]
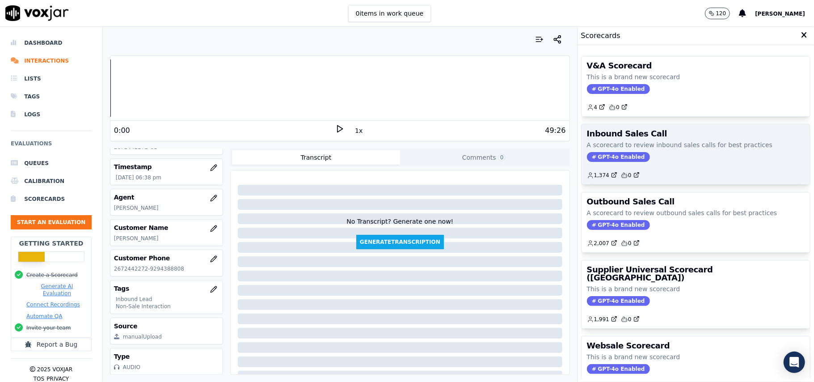
click at [594, 163] on div "Inbound Sales Call A scorecard to review inbound sales calls for best practices…" at bounding box center [696, 154] width 229 height 60
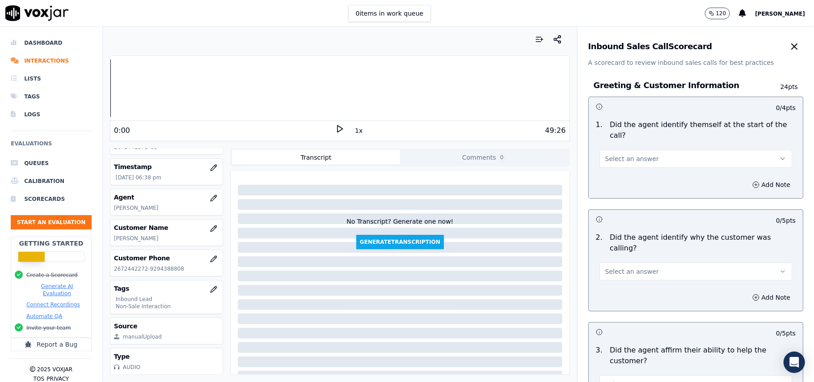
scroll to position [1578, 0]
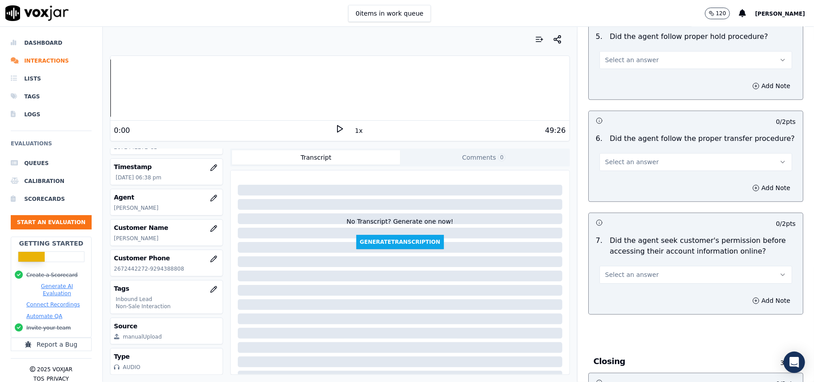
click at [648, 266] on button "Select an answer" at bounding box center [696, 275] width 193 height 18
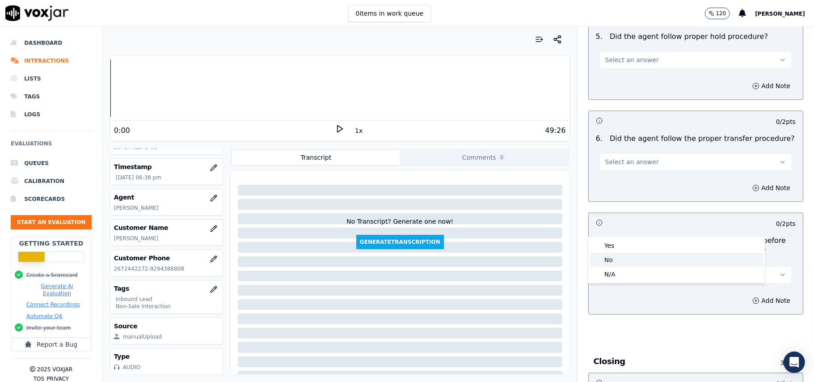
click at [611, 260] on div "No" at bounding box center [676, 260] width 173 height 14
click at [754, 294] on button "Add Note" at bounding box center [771, 300] width 49 height 13
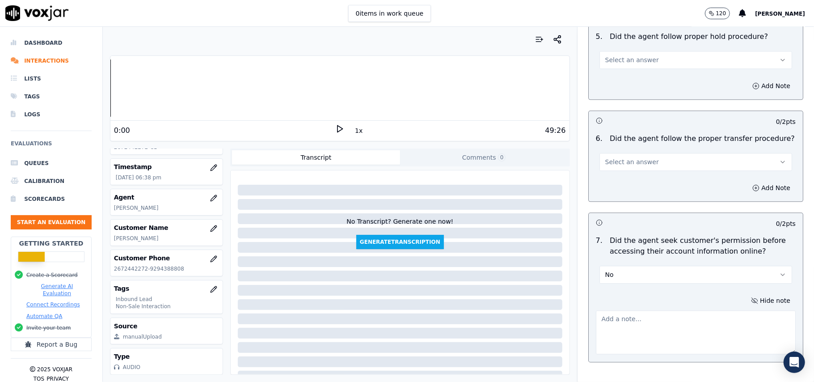
click at [652, 310] on textarea at bounding box center [696, 332] width 200 height 44
paste textarea "@25:01 – The agent did not take permission from the customer before accessing t…"
type textarea "@25:01 – The agent did not take permission from the customer before accessing t…"
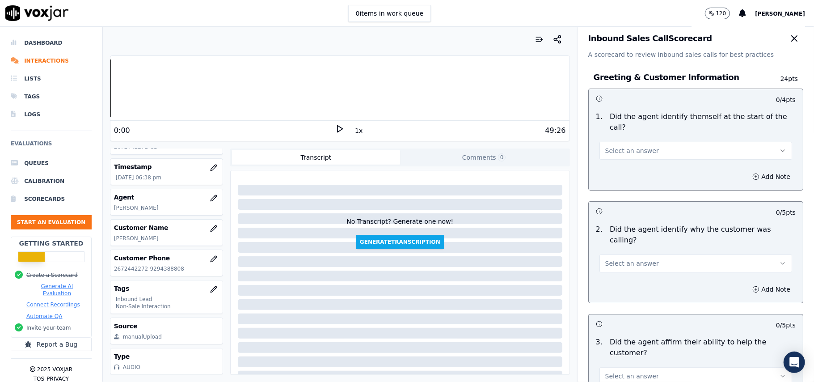
scroll to position [0, 0]
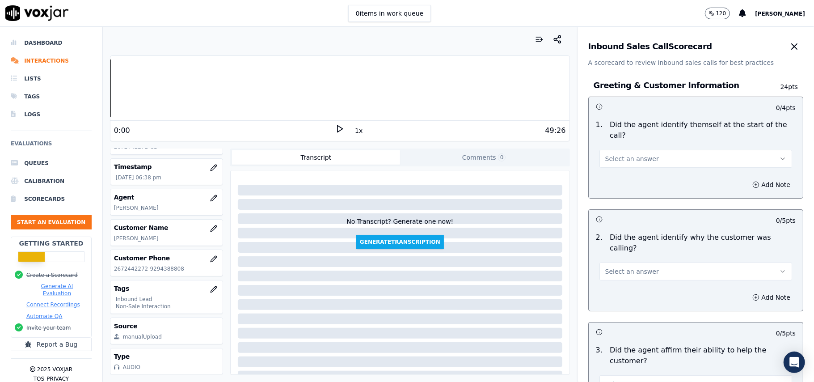
click at [644, 150] on button "Select an answer" at bounding box center [696, 159] width 193 height 18
click at [632, 174] on div "Yes" at bounding box center [676, 168] width 173 height 14
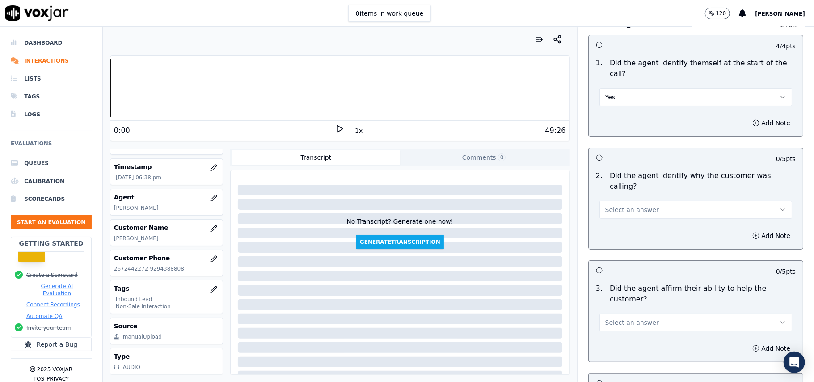
scroll to position [119, 0]
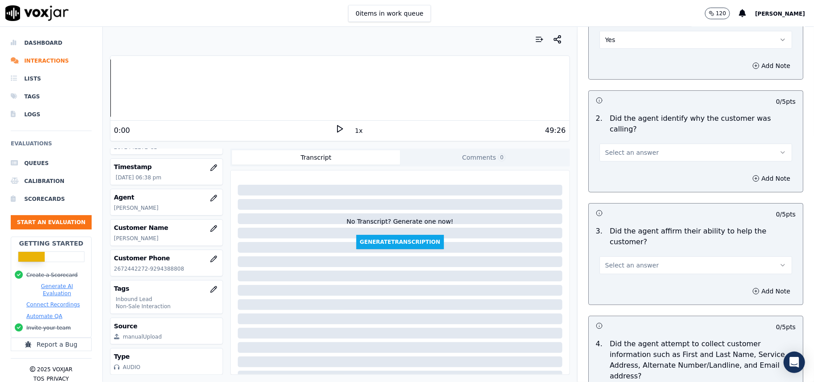
click at [641, 144] on button "Select an answer" at bounding box center [696, 153] width 193 height 18
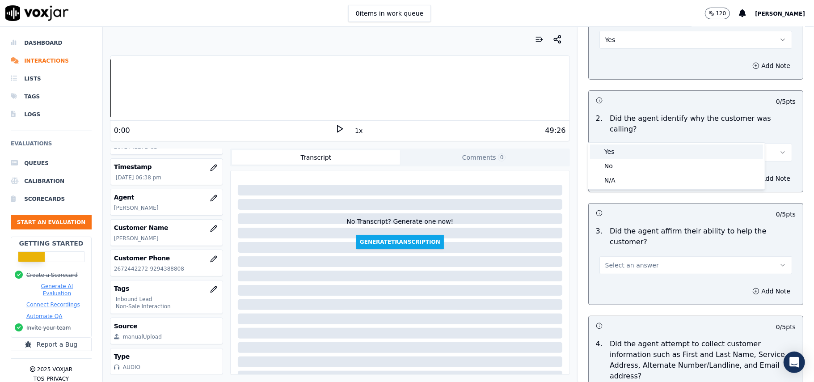
click at [641, 152] on div "Yes" at bounding box center [676, 151] width 173 height 14
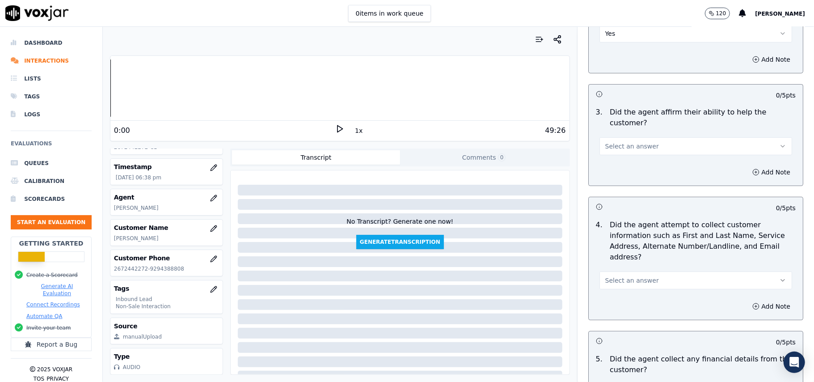
scroll to position [238, 0]
click at [641, 137] on button "Select an answer" at bounding box center [696, 146] width 193 height 18
click at [643, 135] on div "Yes" at bounding box center [676, 134] width 173 height 14
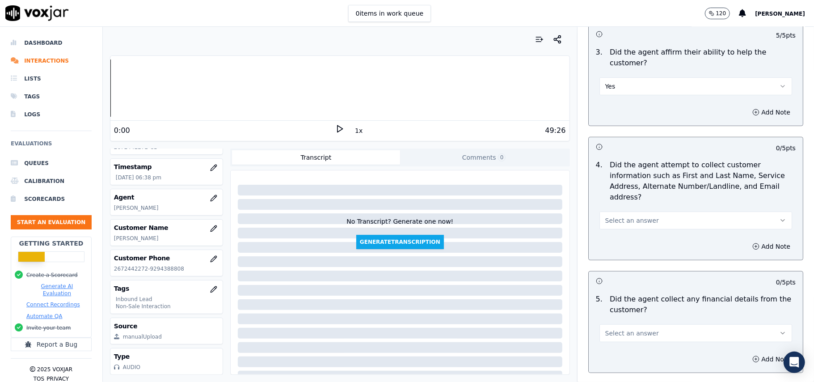
click at [644, 210] on div "Select an answer" at bounding box center [696, 220] width 193 height 20
click at [630, 216] on span "Select an answer" at bounding box center [633, 220] width 54 height 9
click at [626, 197] on div "Yes" at bounding box center [676, 198] width 173 height 14
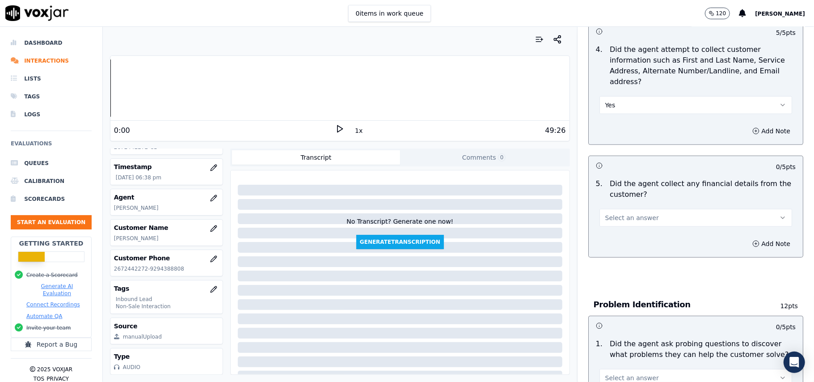
scroll to position [417, 0]
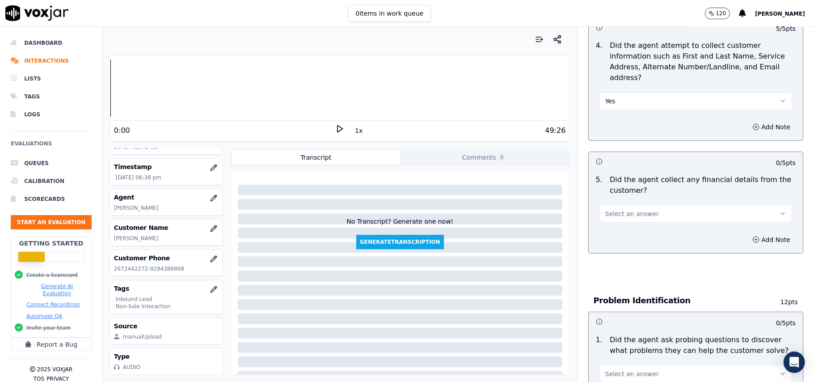
click at [636, 209] on span "Select an answer" at bounding box center [633, 213] width 54 height 9
click at [628, 210] on div "No" at bounding box center [676, 206] width 173 height 14
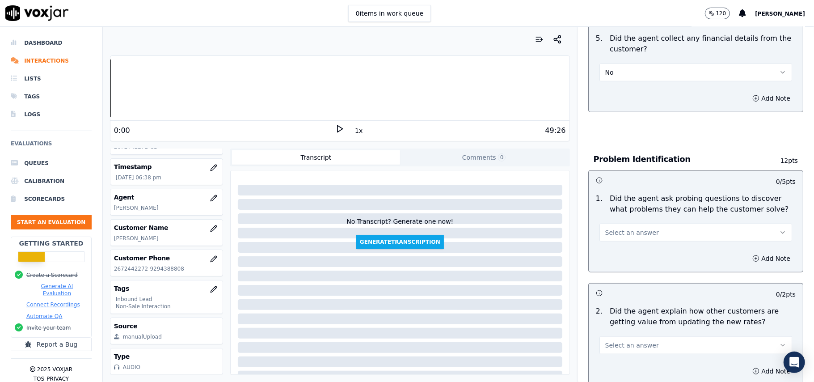
scroll to position [596, 0]
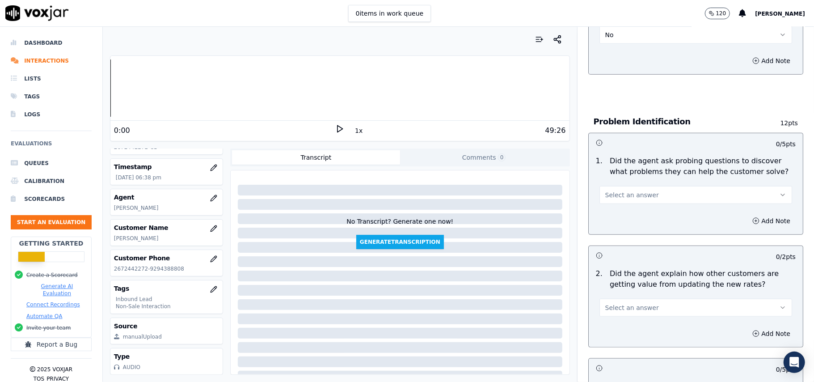
click at [627, 186] on button "Select an answer" at bounding box center [696, 195] width 193 height 18
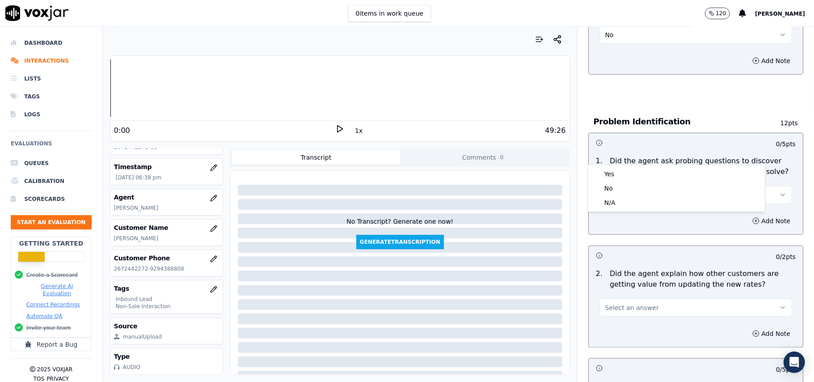
scroll to position [1900, 0]
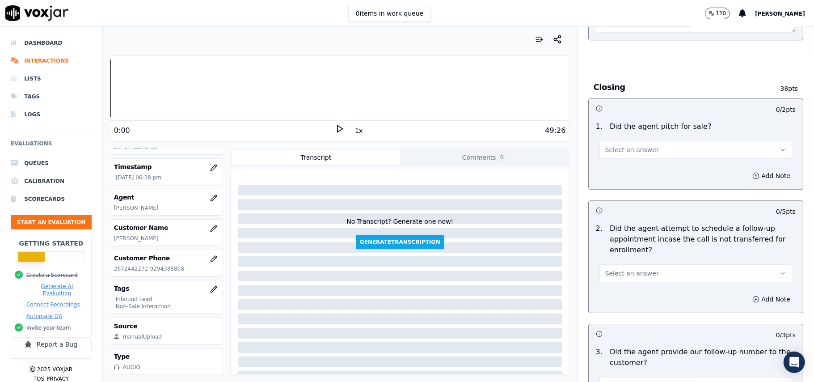
click at [650, 264] on button "Select an answer" at bounding box center [696, 273] width 193 height 18
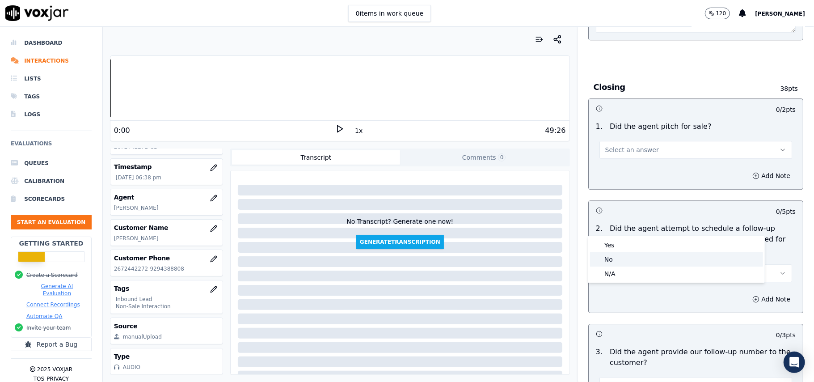
click at [612, 264] on div "No" at bounding box center [676, 259] width 173 height 14
click at [611, 264] on button "No" at bounding box center [696, 273] width 193 height 18
click at [609, 273] on div "N/A" at bounding box center [676, 274] width 173 height 14
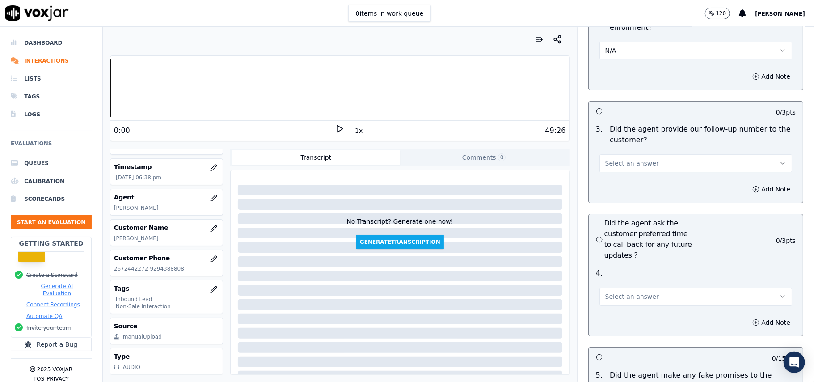
click at [628, 288] on button "Select an answer" at bounding box center [696, 297] width 193 height 18
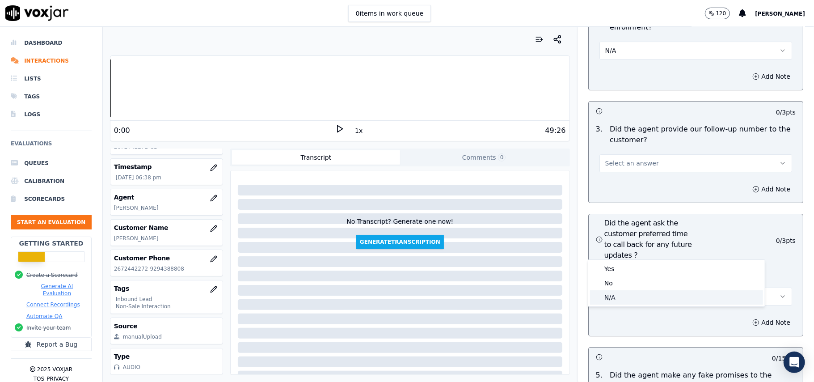
click at [605, 292] on div "N/A" at bounding box center [676, 297] width 173 height 14
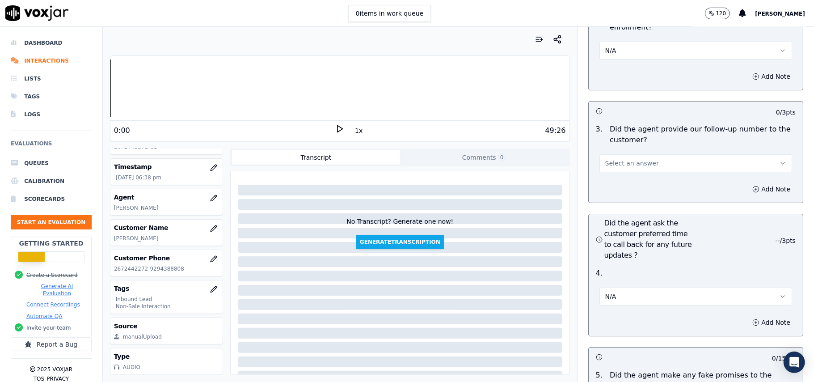
scroll to position [643, 0]
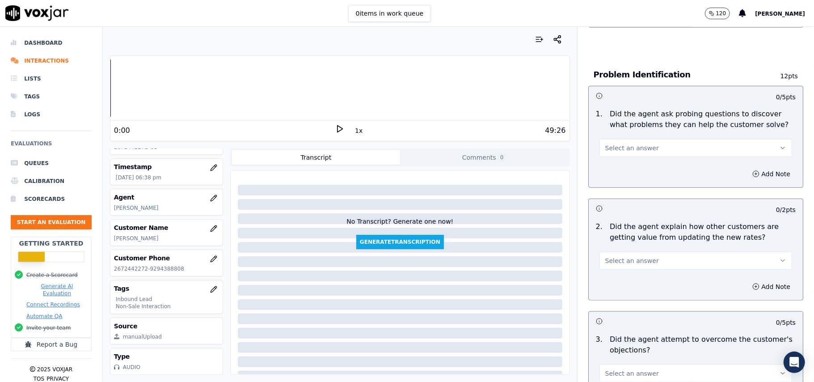
click at [634, 256] on span "Select an answer" at bounding box center [633, 260] width 54 height 9
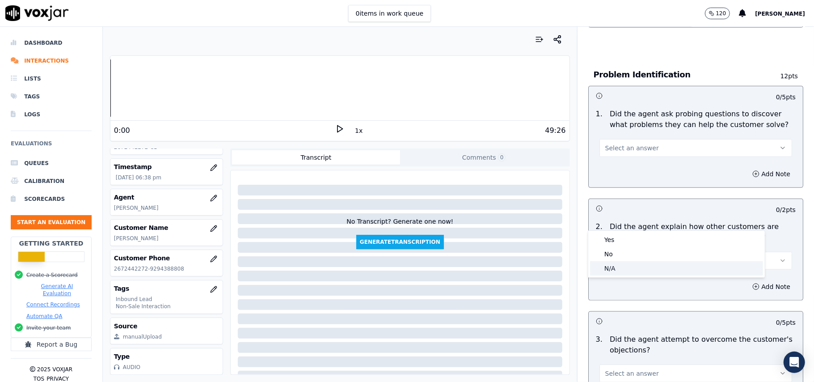
click at [616, 263] on div "N/A" at bounding box center [676, 268] width 173 height 14
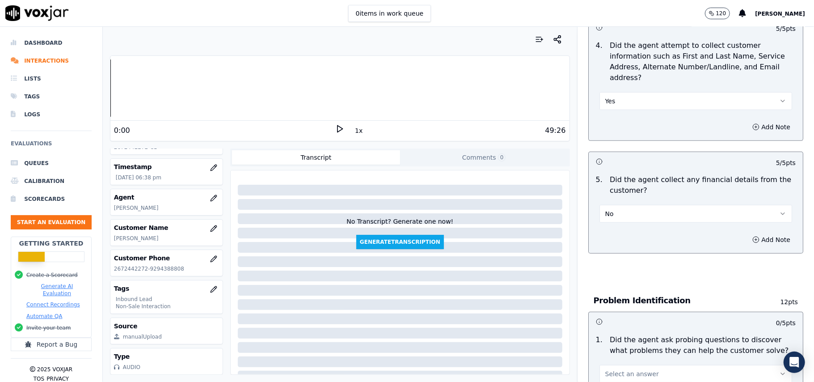
scroll to position [596, 0]
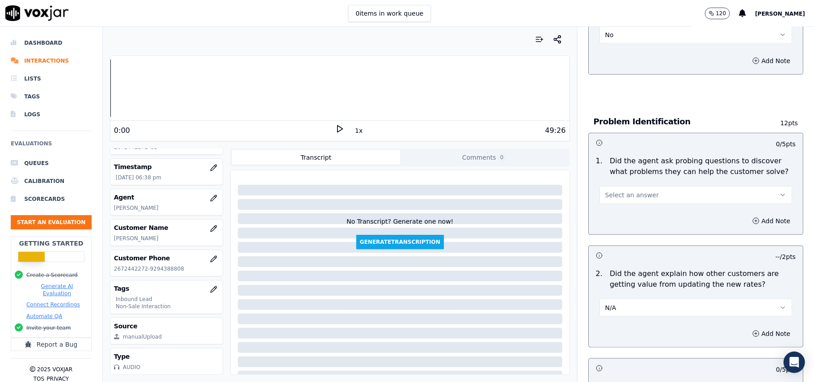
click at [636, 191] on span "Select an answer" at bounding box center [633, 195] width 54 height 9
click at [632, 172] on div "Yes" at bounding box center [676, 174] width 173 height 14
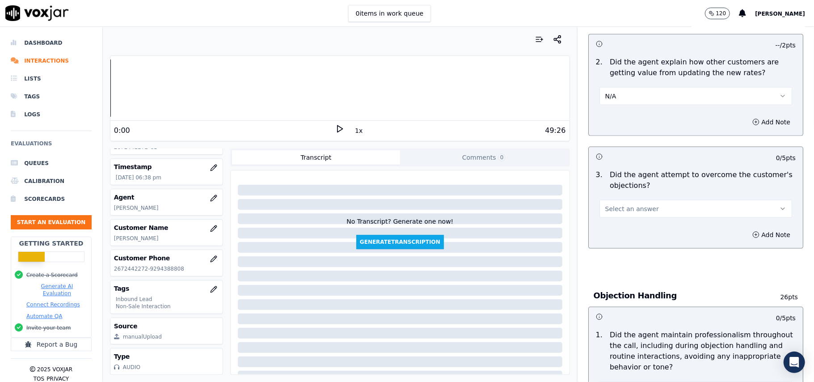
scroll to position [895, 0]
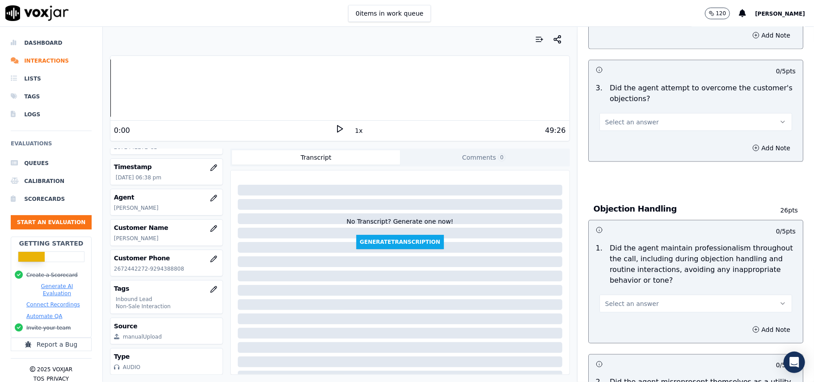
click at [628, 113] on button "Select an answer" at bounding box center [696, 122] width 193 height 18
click at [625, 97] on div "Yes" at bounding box center [676, 101] width 173 height 14
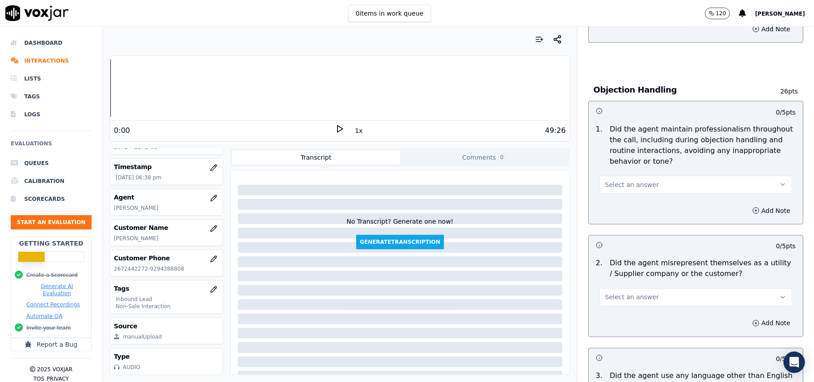
click at [632, 180] on span "Select an answer" at bounding box center [633, 184] width 54 height 9
click at [625, 164] on div "Yes" at bounding box center [676, 164] width 173 height 14
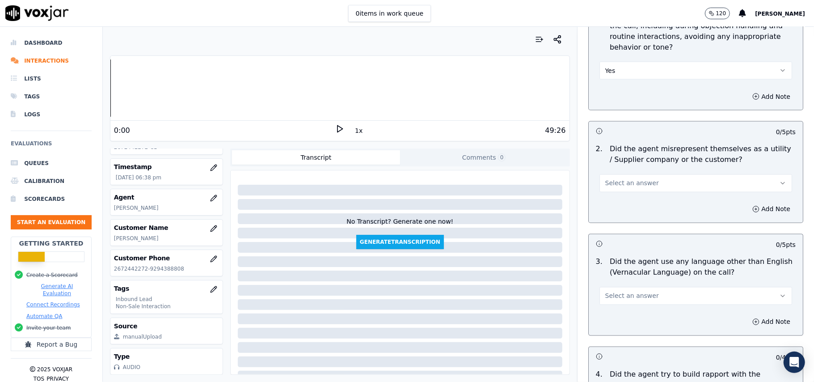
scroll to position [1192, 0]
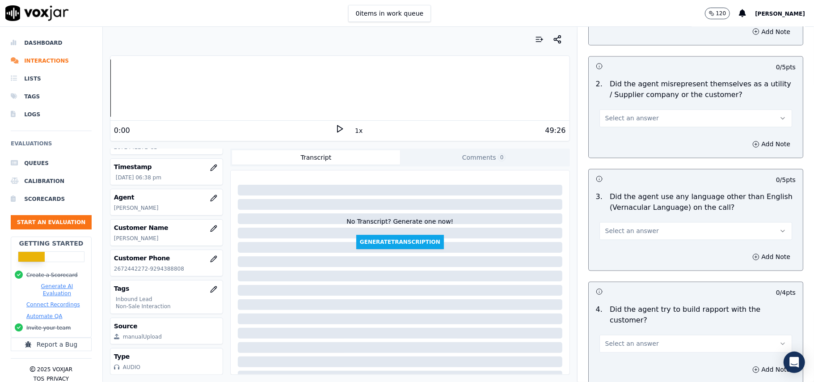
click at [627, 110] on button "Select an answer" at bounding box center [696, 119] width 193 height 18
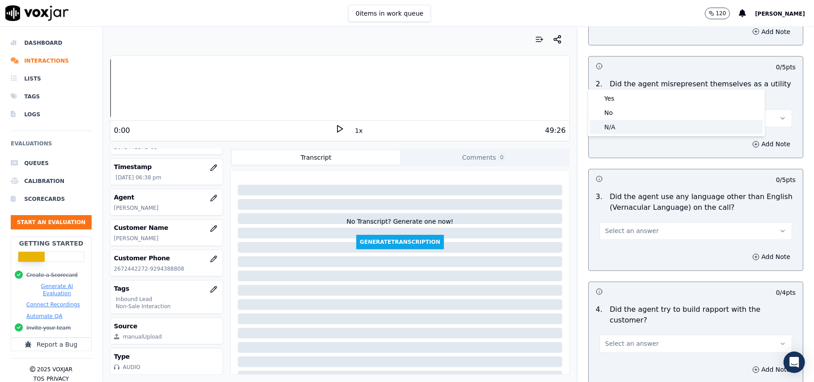
click at [626, 121] on div "N/A" at bounding box center [676, 127] width 173 height 14
click at [628, 110] on button "N/A" at bounding box center [696, 119] width 193 height 18
click at [623, 118] on div "No" at bounding box center [676, 113] width 173 height 14
click at [624, 222] on button "Select an answer" at bounding box center [696, 231] width 193 height 18
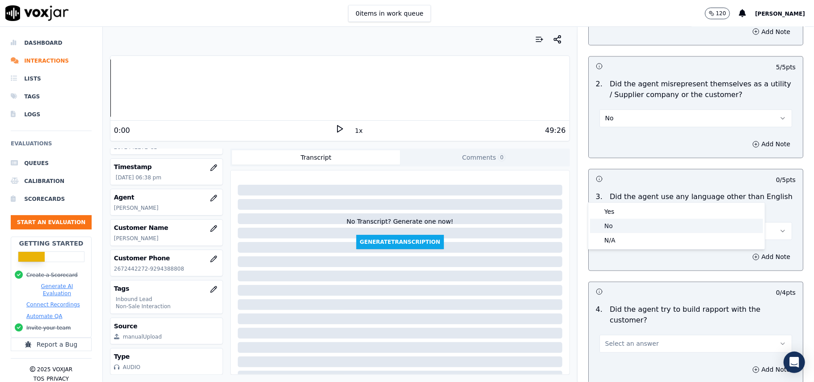
drag, startPoint x: 611, startPoint y: 231, endPoint x: 675, endPoint y: 169, distance: 89.2
click at [611, 230] on div "No" at bounding box center [676, 226] width 173 height 14
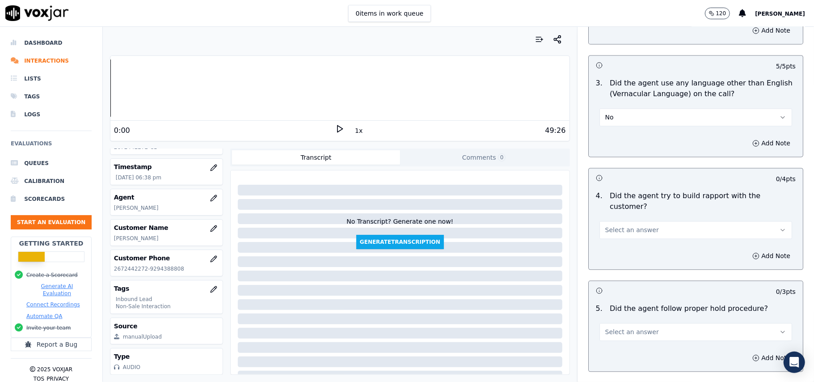
scroll to position [1371, 0]
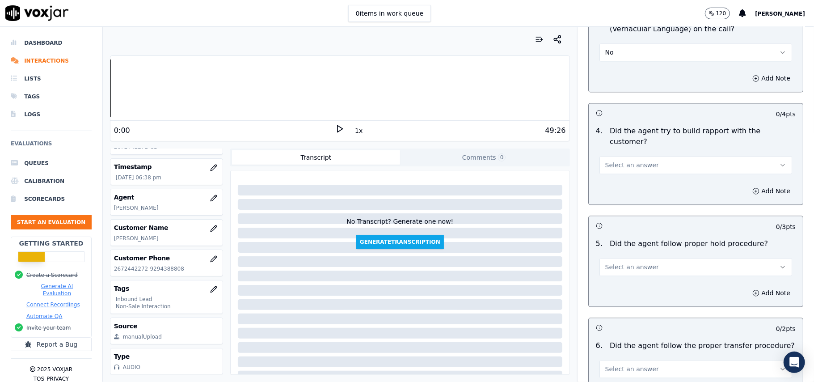
drag, startPoint x: 633, startPoint y: 113, endPoint x: 630, endPoint y: 119, distance: 6.8
click at [633, 161] on span "Select an answer" at bounding box center [633, 165] width 54 height 9
click at [612, 135] on div "Yes" at bounding box center [676, 134] width 173 height 14
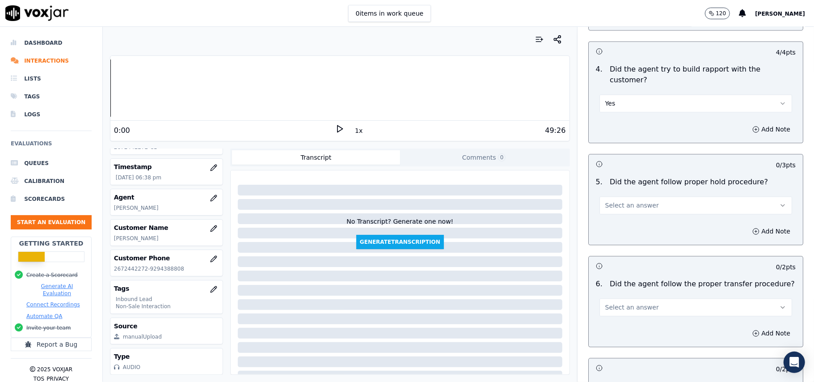
scroll to position [1491, 0]
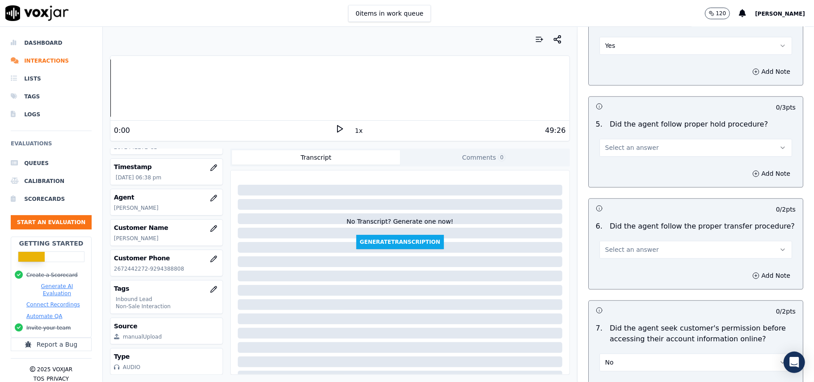
click at [639, 143] on span "Select an answer" at bounding box center [633, 147] width 54 height 9
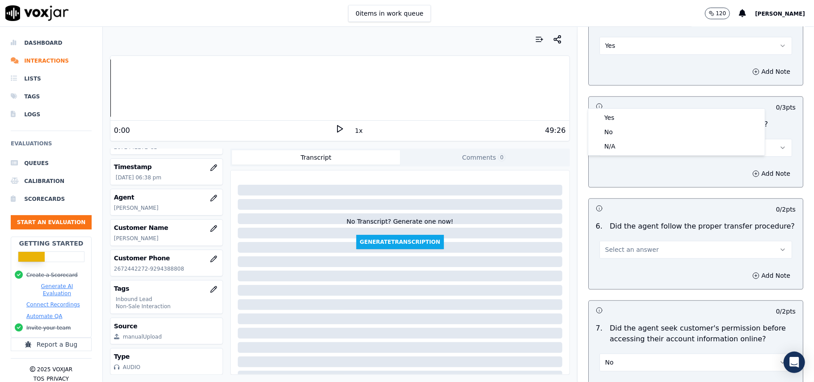
click at [631, 112] on div "Yes" at bounding box center [676, 117] width 173 height 14
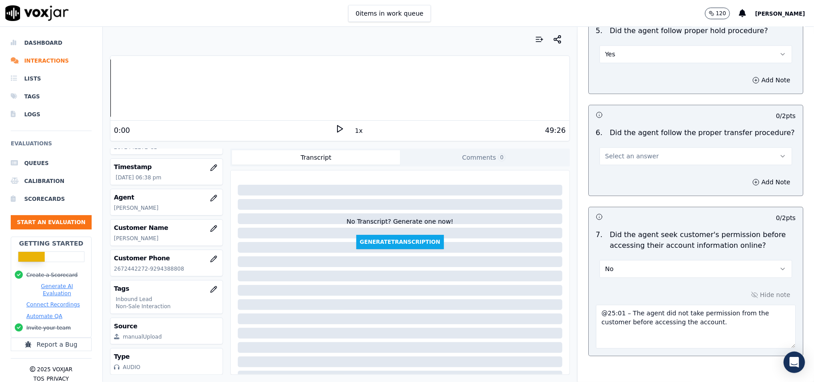
scroll to position [1610, 0]
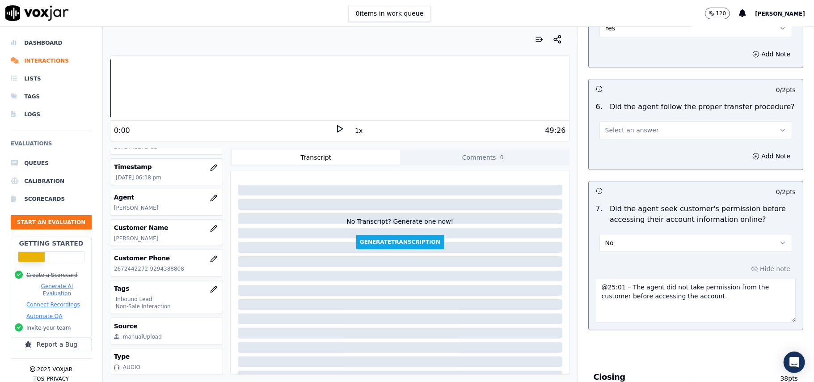
click at [673, 121] on button "Select an answer" at bounding box center [696, 130] width 193 height 18
click at [667, 94] on div "Yes" at bounding box center [676, 100] width 173 height 14
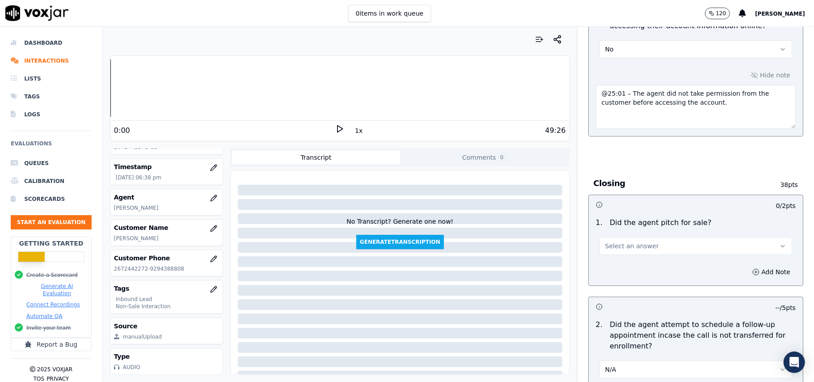
scroll to position [1908, 0]
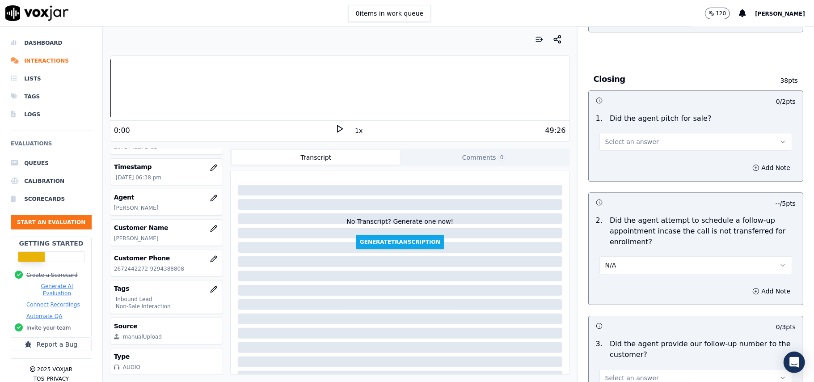
click at [640, 133] on button "Select an answer" at bounding box center [696, 142] width 193 height 18
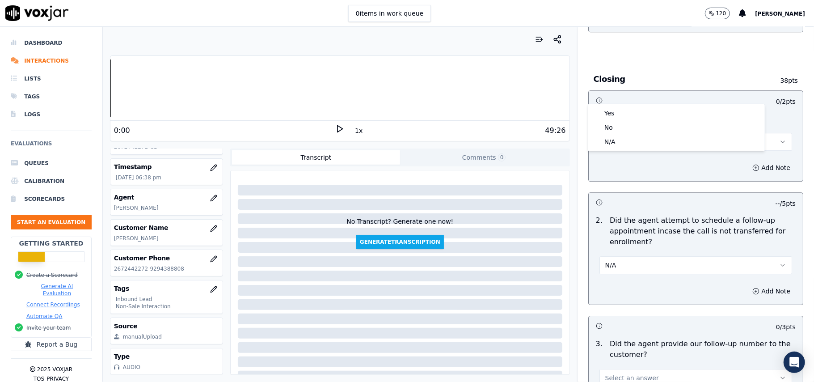
click at [637, 109] on div "Yes" at bounding box center [676, 113] width 173 height 14
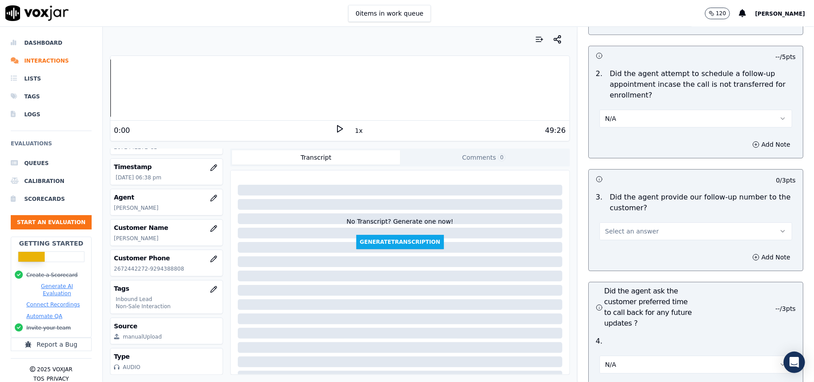
scroll to position [2147, 0]
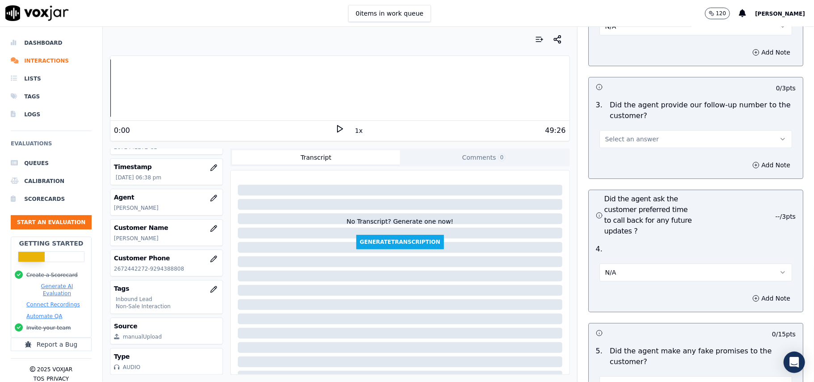
click at [637, 135] on span "Select an answer" at bounding box center [633, 139] width 54 height 9
click at [634, 110] on div "Yes" at bounding box center [676, 111] width 173 height 14
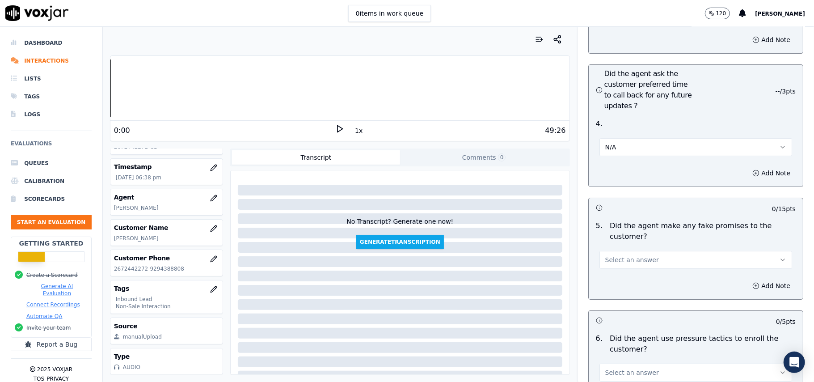
scroll to position [2326, 0]
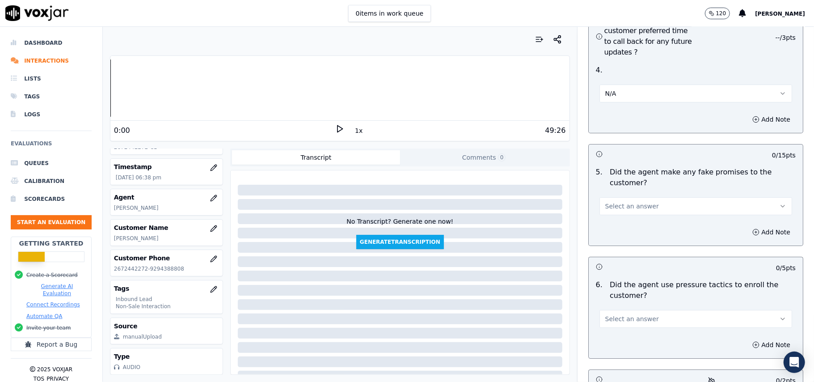
click at [637, 197] on button "Select an answer" at bounding box center [696, 206] width 193 height 18
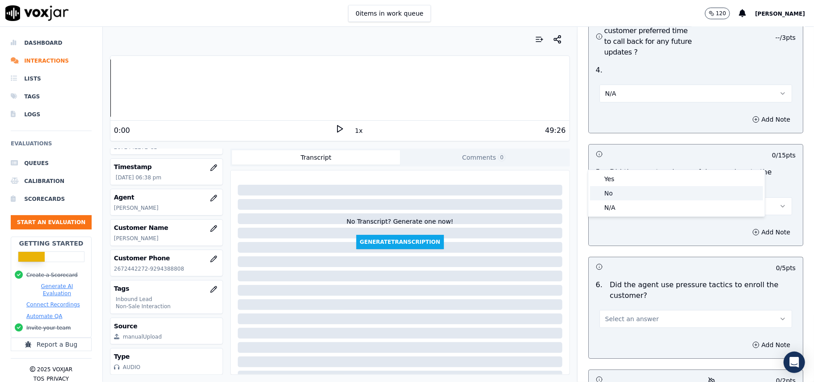
drag, startPoint x: 620, startPoint y: 188, endPoint x: 648, endPoint y: 168, distance: 34.6
click at [621, 188] on div "No" at bounding box center [676, 193] width 173 height 14
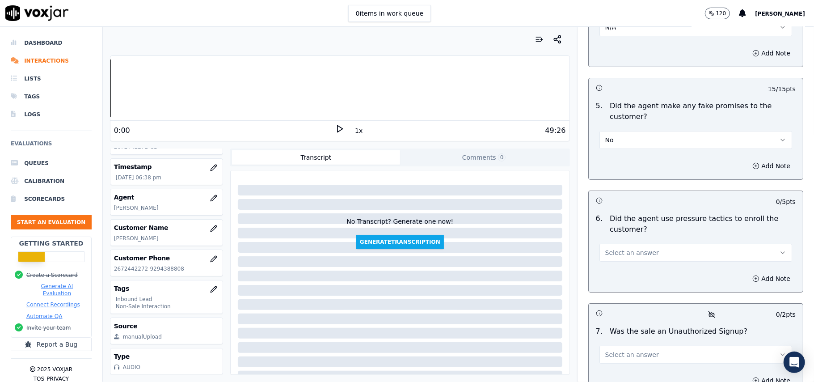
scroll to position [2445, 0]
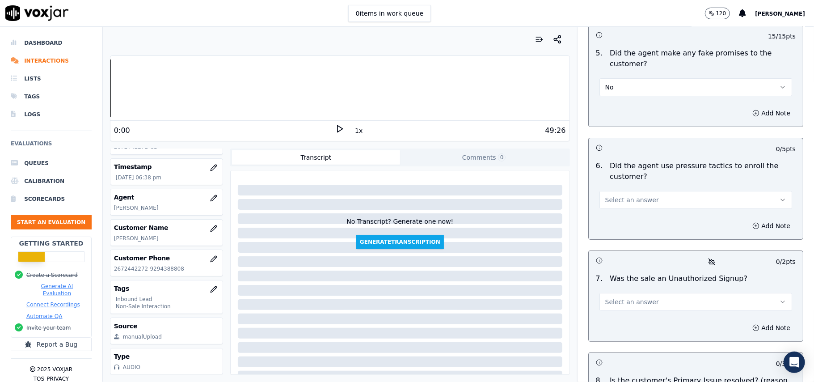
click at [638, 195] on span "Select an answer" at bounding box center [633, 199] width 54 height 9
click at [633, 178] on div "Yes" at bounding box center [676, 172] width 173 height 14
click at [632, 191] on button "Yes" at bounding box center [696, 200] width 193 height 18
click at [626, 188] on div "No" at bounding box center [676, 187] width 173 height 14
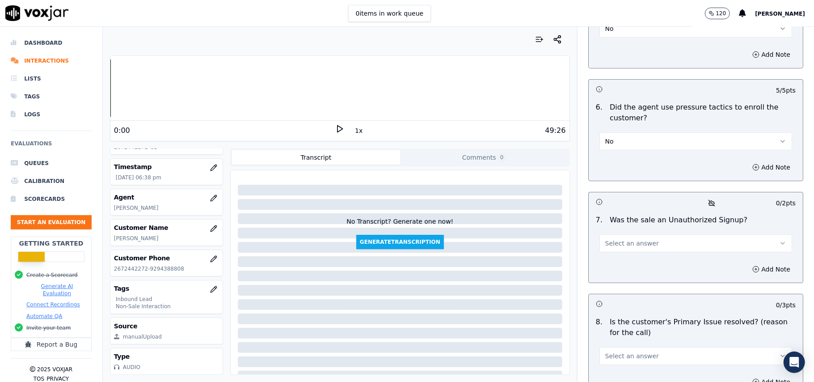
scroll to position [2551, 0]
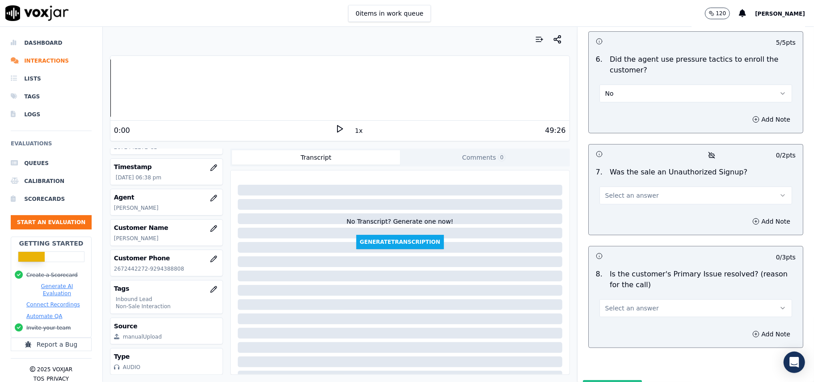
click at [629, 191] on span "Select an answer" at bounding box center [633, 195] width 54 height 9
drag, startPoint x: 611, startPoint y: 180, endPoint x: 632, endPoint y: 181, distance: 20.6
click at [612, 180] on div "No" at bounding box center [676, 183] width 173 height 14
click at [619, 299] on button "Select an answer" at bounding box center [696, 308] width 193 height 18
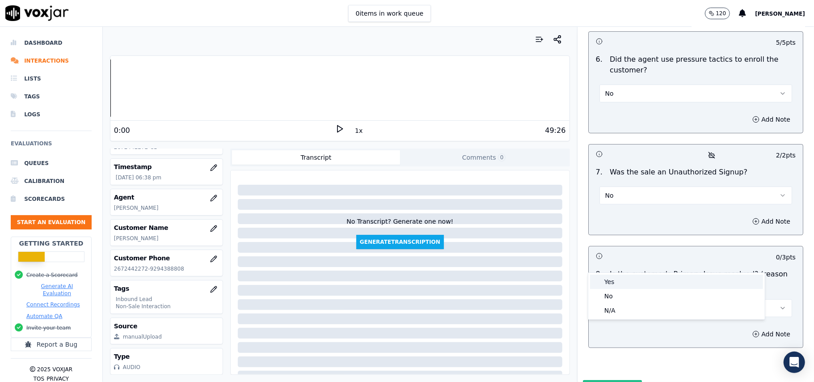
click at [611, 278] on div "Yes" at bounding box center [676, 282] width 173 height 14
drag, startPoint x: 605, startPoint y: 138, endPoint x: 605, endPoint y: 173, distance: 34.4
click at [606, 185] on div "No" at bounding box center [696, 195] width 193 height 20
click at [612, 187] on button "No" at bounding box center [696, 196] width 193 height 18
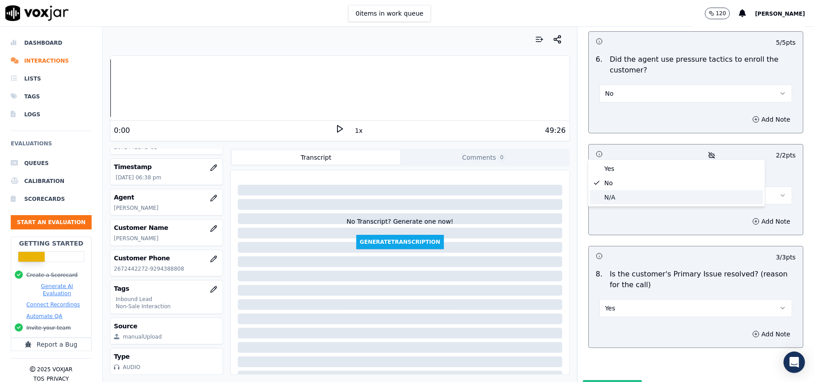
click at [611, 199] on div "N/A" at bounding box center [676, 197] width 173 height 14
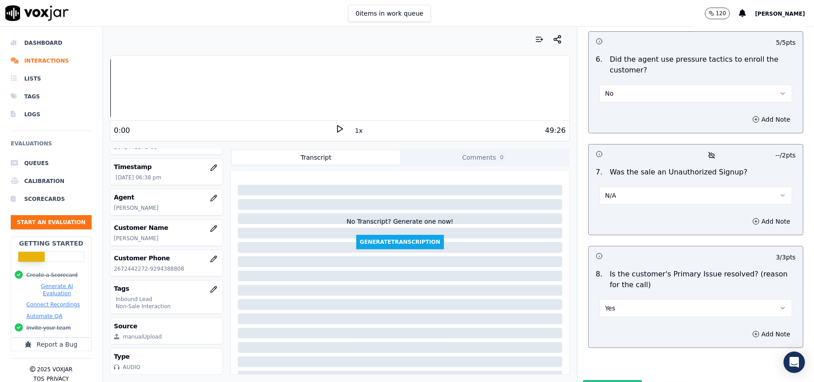
click at [609, 380] on button "Submit Scores" at bounding box center [612, 388] width 59 height 16
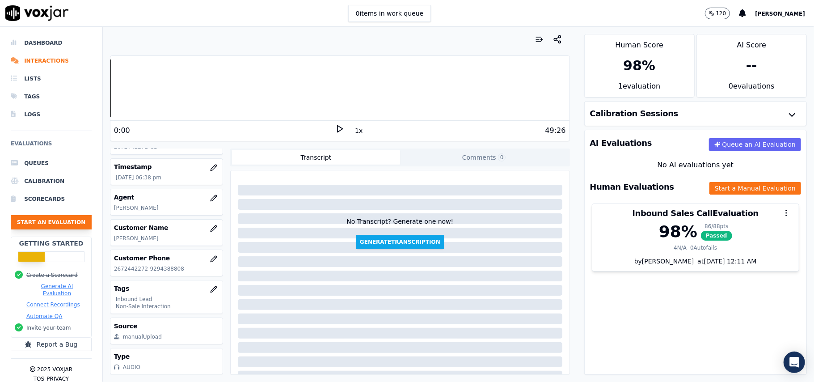
click at [47, 221] on button "Start an Evaluation" at bounding box center [51, 222] width 81 height 14
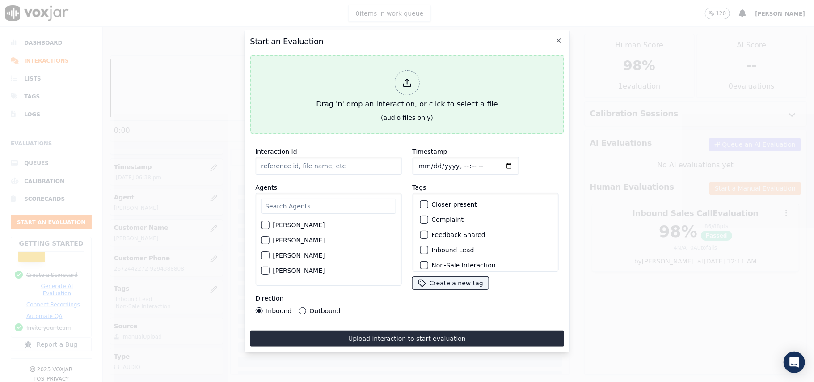
click at [414, 74] on div at bounding box center [406, 82] width 25 height 25
click at [419, 81] on div at bounding box center [406, 82] width 25 height 25
type input "20250903-112332_2162357782-all.mp3"
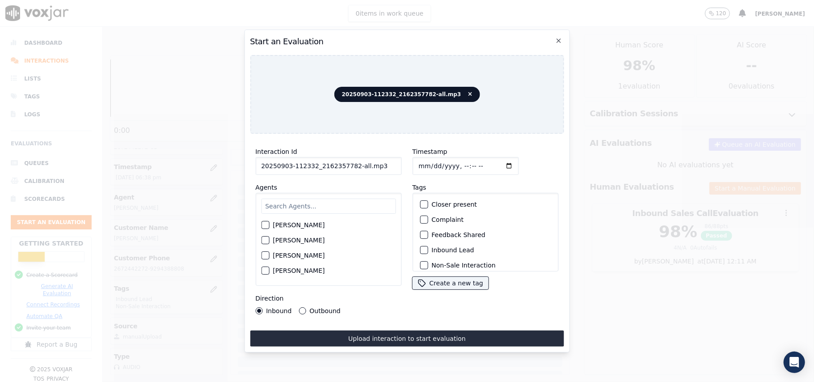
click at [427, 160] on input "Timestamp" at bounding box center [465, 166] width 106 height 18
type input "2025-09-03T18:41"
click at [358, 200] on input "text" at bounding box center [328, 206] width 135 height 15
drag, startPoint x: 291, startPoint y: 163, endPoint x: 312, endPoint y: 165, distance: 21.1
click at [312, 165] on input "20250903-112332_2162357782-all.mp3" at bounding box center [328, 166] width 146 height 18
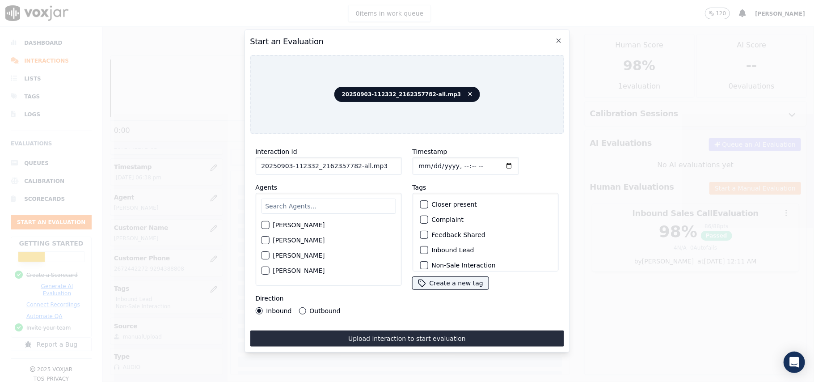
click at [294, 207] on input "text" at bounding box center [328, 206] width 135 height 15
type input "Sam"
click at [280, 240] on label "Sam Lakra" at bounding box center [299, 243] width 52 height 6
click at [269, 240] on button "Sam Lakra" at bounding box center [265, 243] width 8 height 8
click at [420, 247] on div "button" at bounding box center [423, 250] width 6 height 6
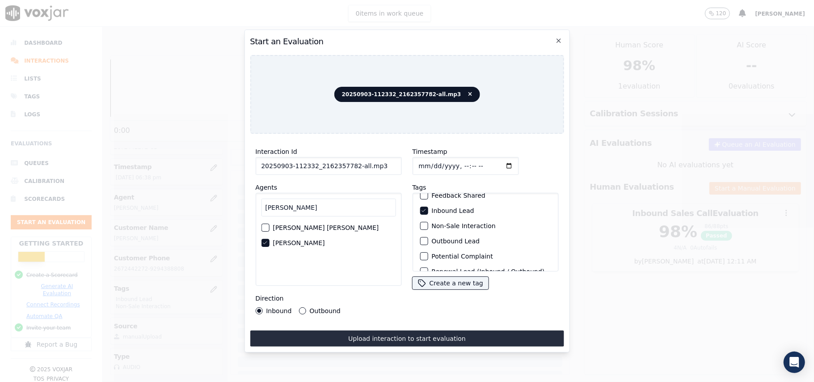
scroll to position [18, 0]
click at [420, 244] on div "button" at bounding box center [423, 247] width 6 height 6
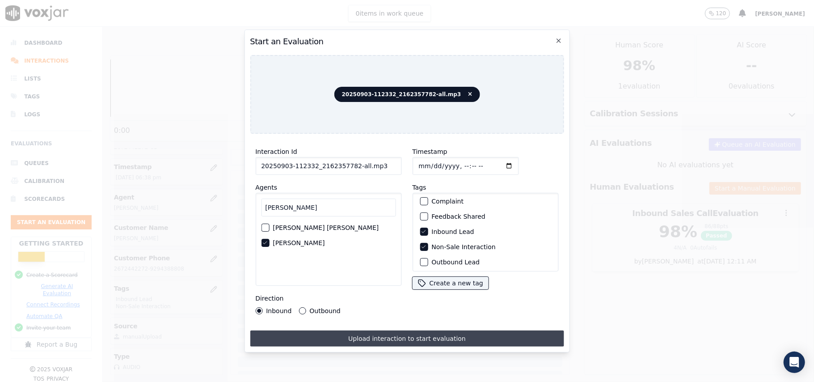
click at [338, 335] on button "Upload interaction to start evaluation" at bounding box center [407, 339] width 314 height 16
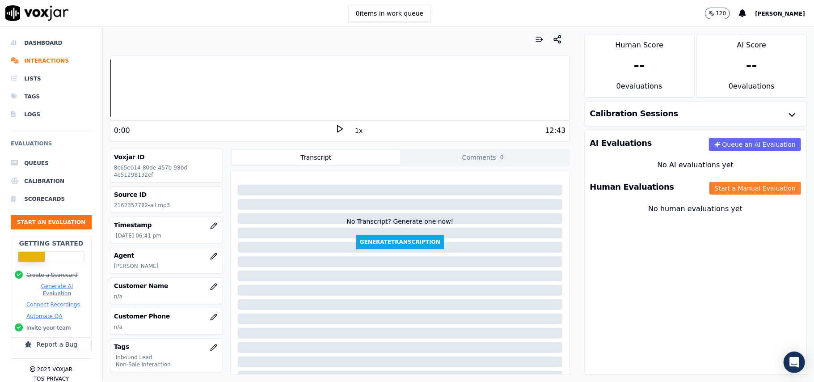
click at [710, 189] on button "Start a Manual Evaluation" at bounding box center [756, 188] width 92 height 13
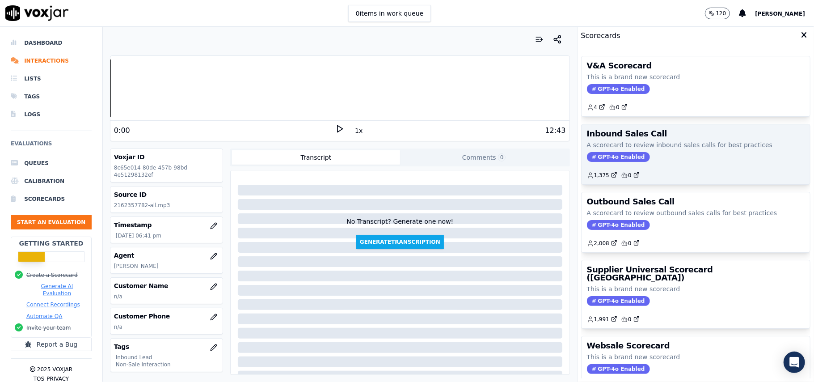
click at [593, 156] on span "GPT-4o Enabled" at bounding box center [618, 157] width 63 height 10
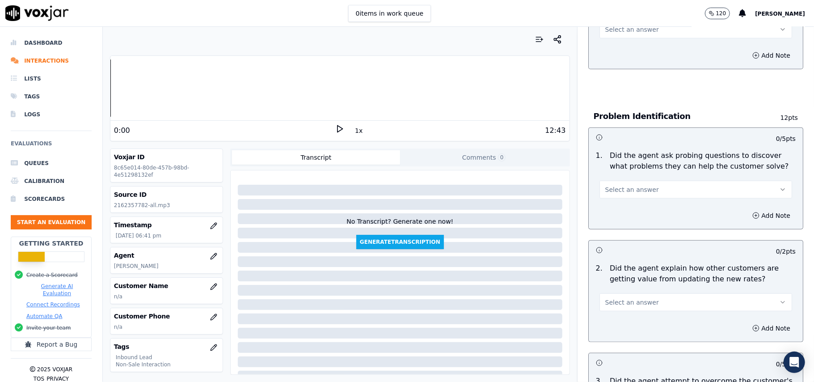
scroll to position [584, 0]
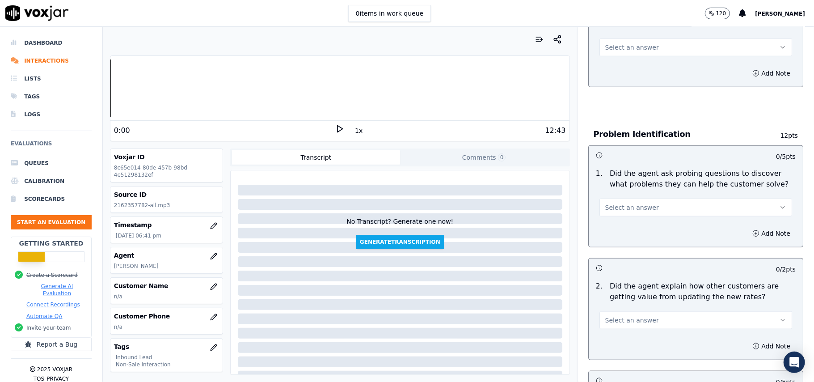
click at [701, 311] on button "Select an answer" at bounding box center [696, 320] width 193 height 18
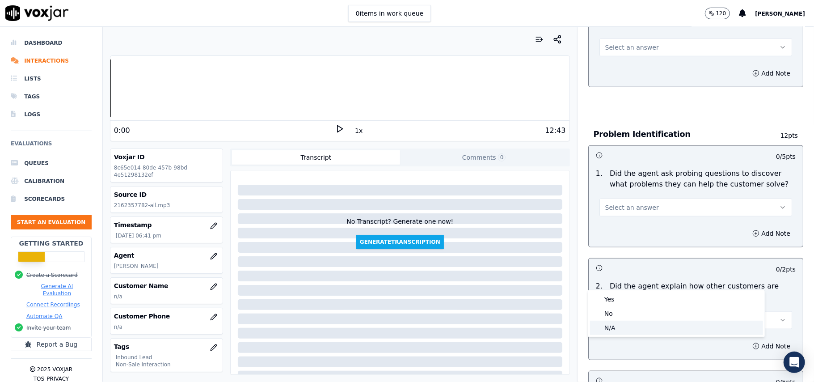
click at [637, 327] on div "N/A" at bounding box center [676, 328] width 173 height 14
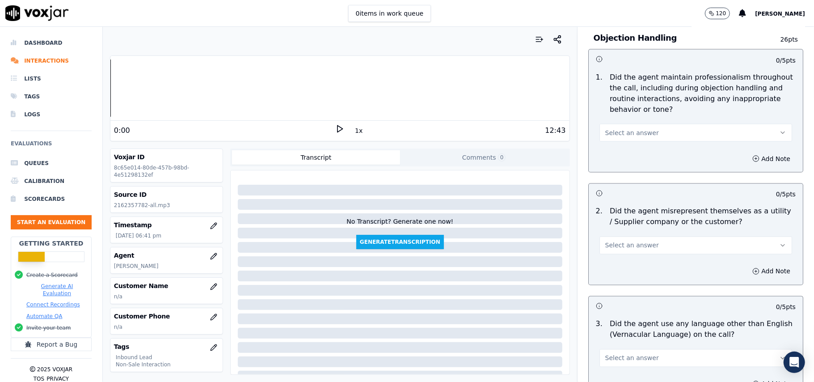
scroll to position [1110, 0]
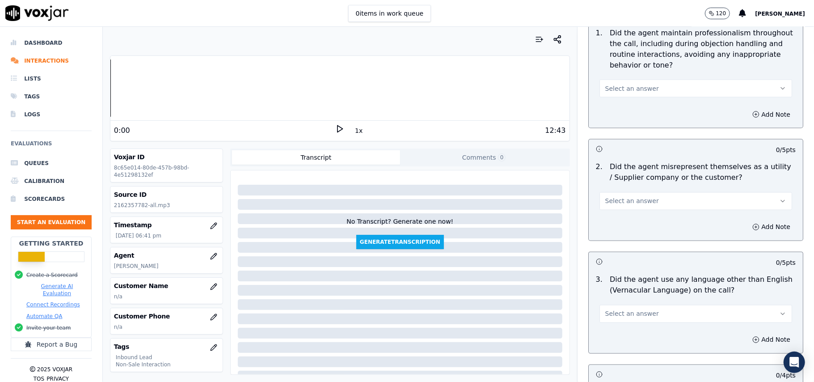
drag, startPoint x: 607, startPoint y: 272, endPoint x: 605, endPoint y: 279, distance: 7.1
click at [607, 310] on span "Select an answer" at bounding box center [633, 314] width 54 height 9
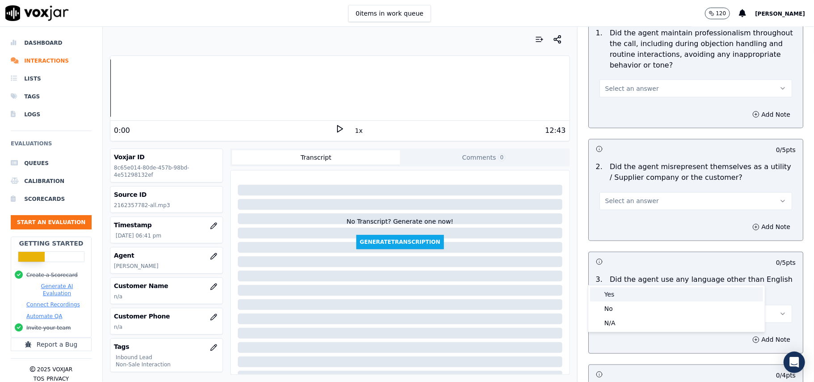
click at [601, 290] on div "Yes" at bounding box center [676, 294] width 173 height 14
click at [747, 334] on button "Add Note" at bounding box center [771, 340] width 49 height 13
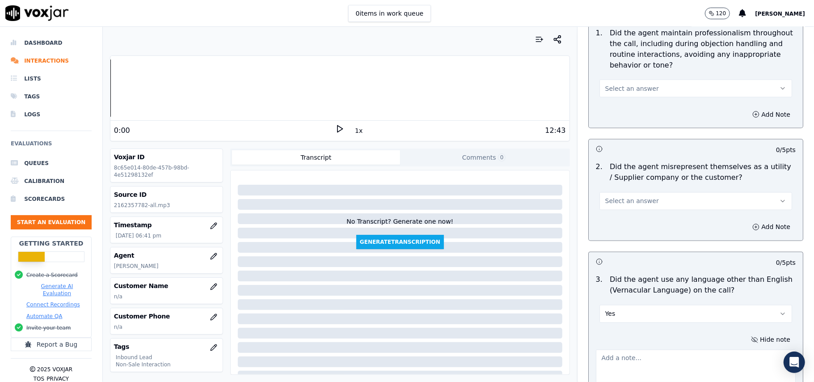
click at [639, 350] on textarea at bounding box center [696, 372] width 200 height 44
paste textarea "@54:07 – The agent was found using vernacular when the customer hung up the cal…"
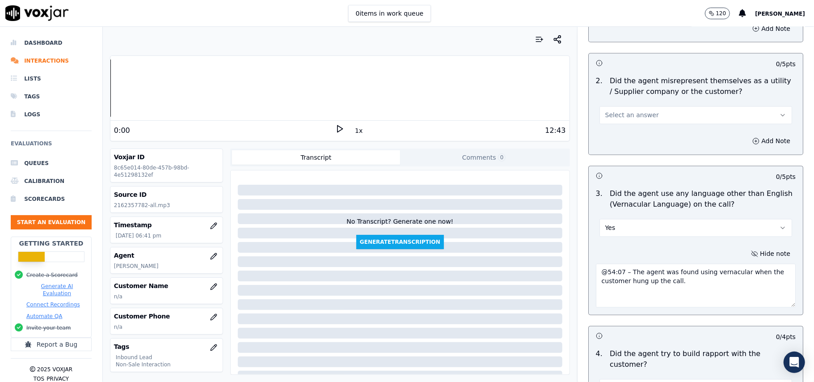
scroll to position [1229, 0]
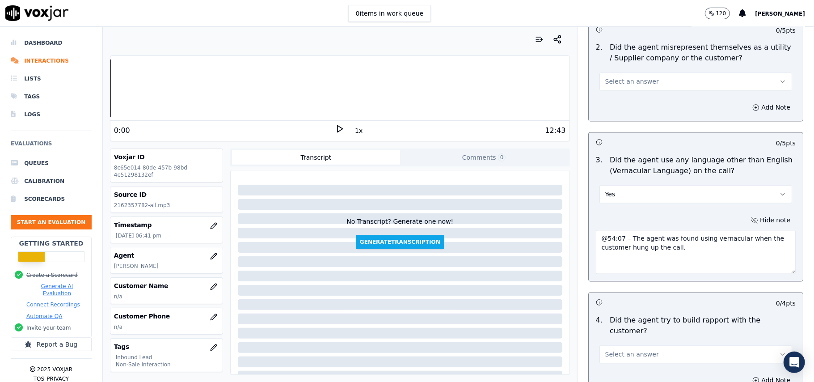
click at [596, 230] on textarea "@54:07 – The agent was found using vernacular when the customer hung up the cal…" at bounding box center [696, 252] width 200 height 44
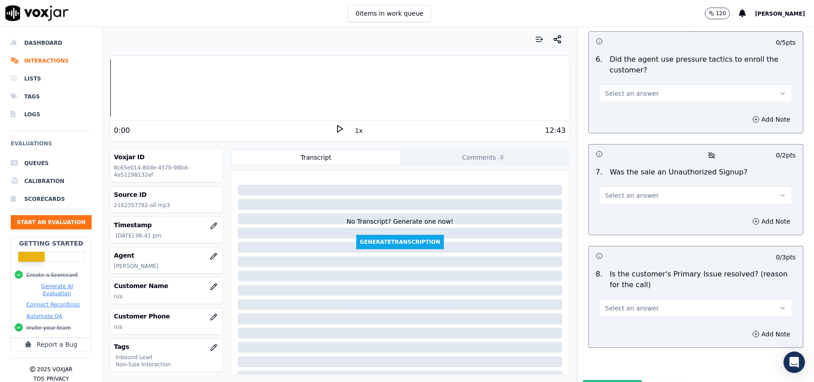
type textarea "@54:07 – The agent was found using vernacular when the customer hung up the cal…"
click at [645, 299] on button "Select an answer" at bounding box center [696, 308] width 193 height 18
click at [625, 276] on div "Yes" at bounding box center [676, 282] width 173 height 14
click at [338, 358] on div "Your browser does not support the audio element. 0:00 1x 12:43 Voxjar ID 8c65e0…" at bounding box center [340, 204] width 475 height 355
click at [627, 191] on span "Select an answer" at bounding box center [633, 195] width 54 height 9
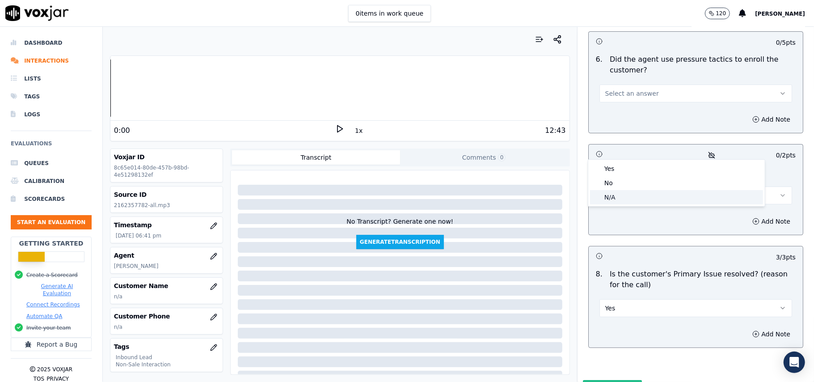
click at [611, 192] on div "N/A" at bounding box center [676, 197] width 173 height 14
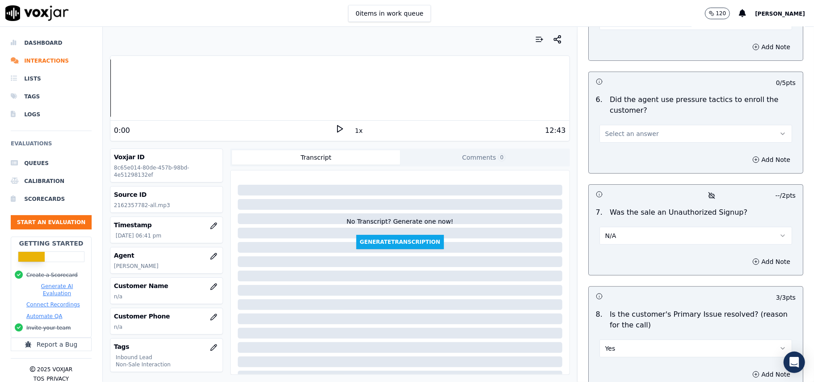
scroll to position [2432, 0]
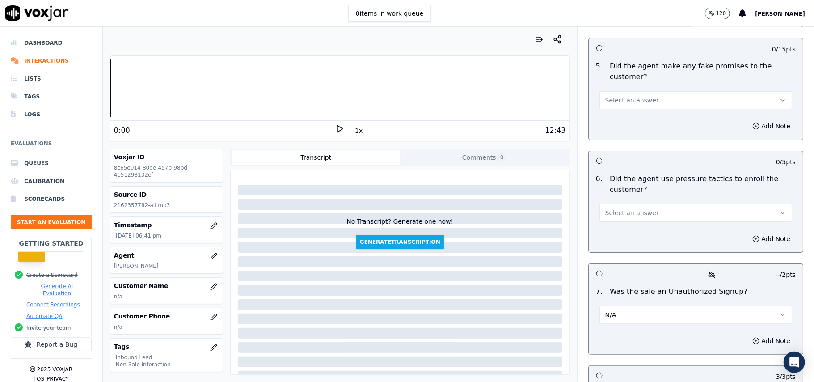
click at [617, 208] on span "Select an answer" at bounding box center [633, 212] width 54 height 9
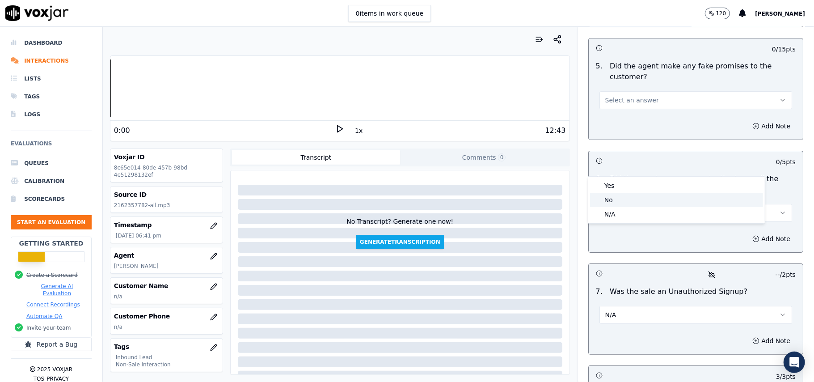
click at [618, 197] on div "No" at bounding box center [676, 200] width 173 height 14
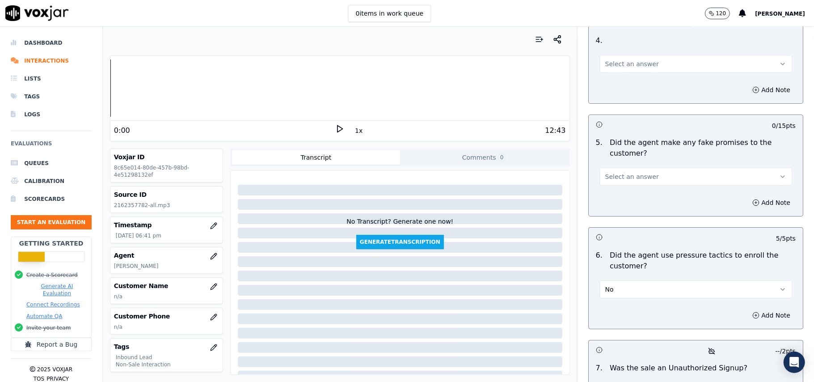
scroll to position [2312, 0]
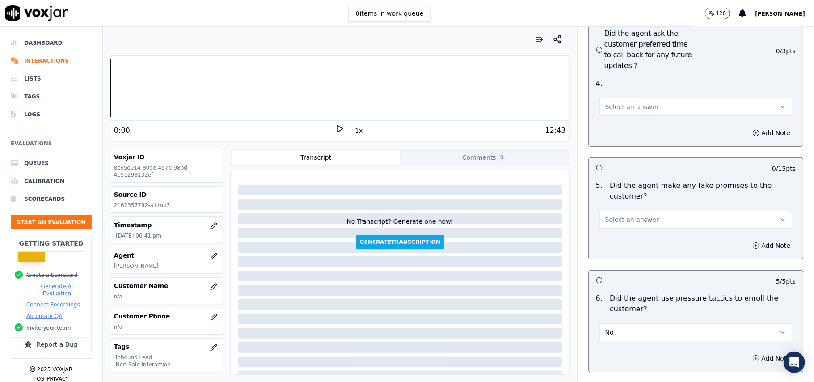
click at [628, 215] on span "Select an answer" at bounding box center [633, 219] width 54 height 9
click at [619, 205] on div "No" at bounding box center [676, 206] width 173 height 14
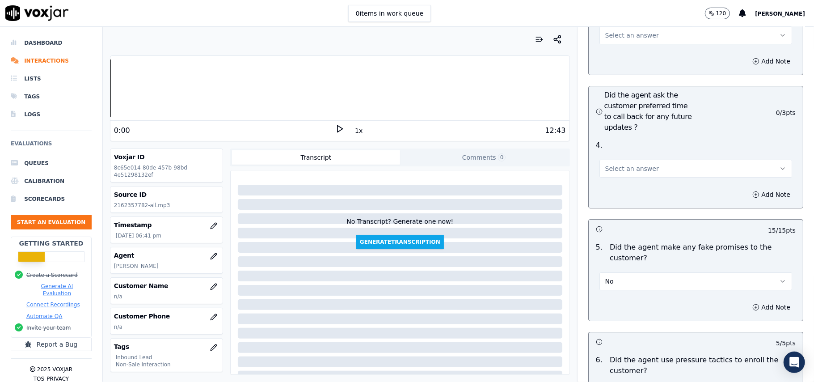
scroll to position [2193, 0]
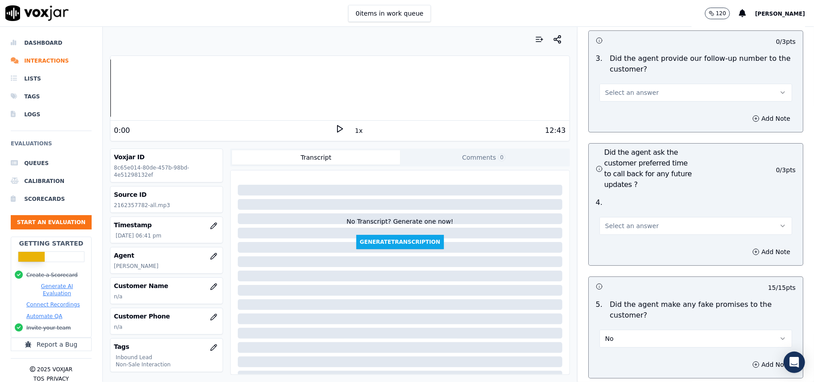
click at [420, 174] on div "No Transcript? Generate one now! Generate Transcription" at bounding box center [400, 211] width 332 height 75
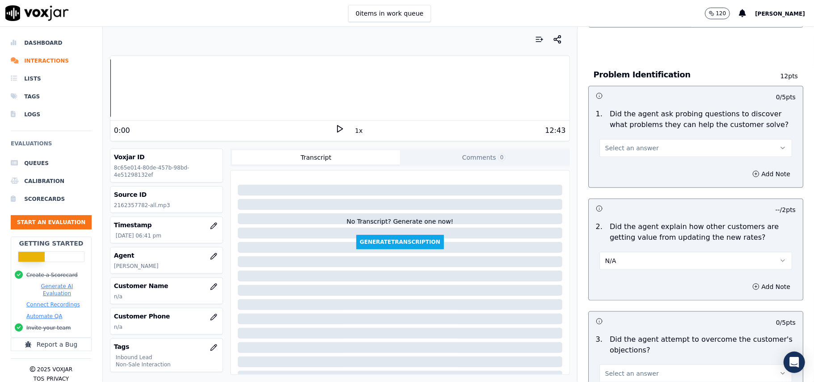
click at [525, 183] on div "No Transcript? Generate one now! Generate Transcription" at bounding box center [400, 211] width 332 height 75
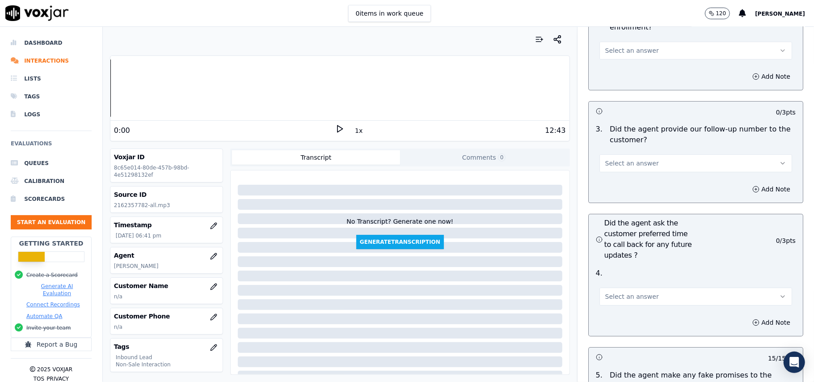
click at [638, 292] on span "Select an answer" at bounding box center [633, 296] width 54 height 9
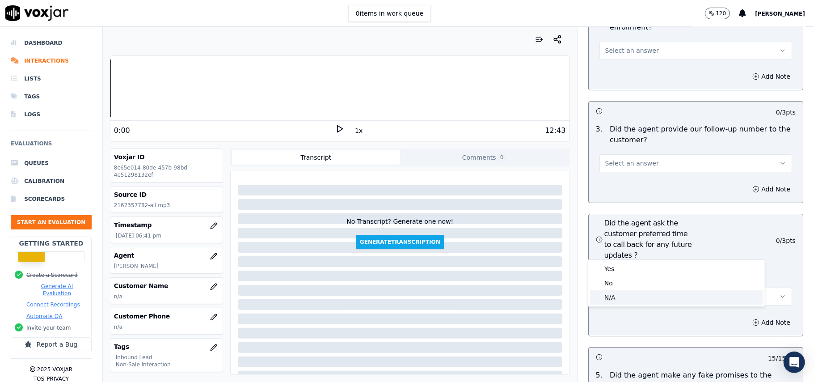
click at [605, 298] on div "N/A" at bounding box center [676, 297] width 173 height 14
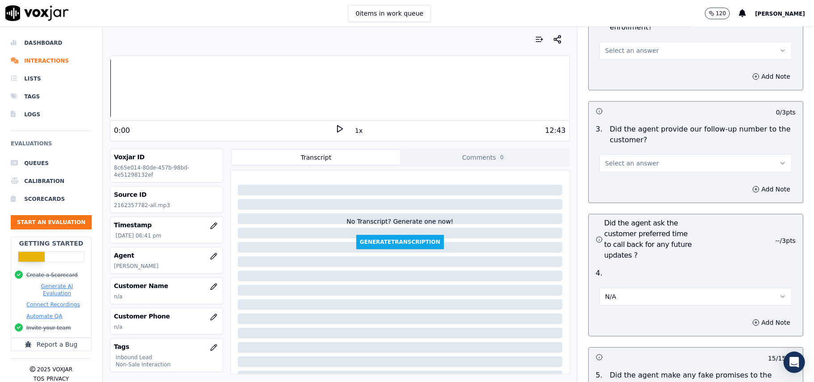
click at [454, 333] on div at bounding box center [400, 333] width 325 height 11
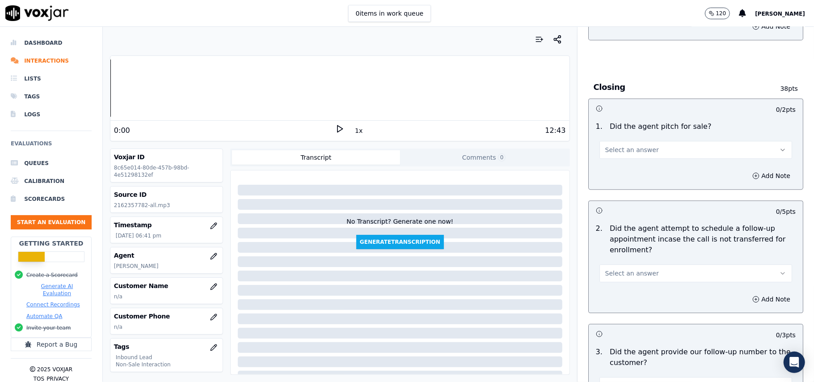
click at [651, 264] on button "Select an answer" at bounding box center [696, 273] width 193 height 18
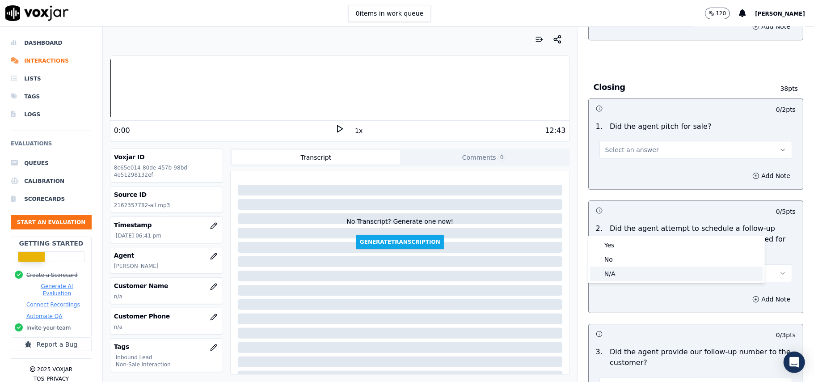
click at [619, 268] on div "N/A" at bounding box center [676, 274] width 173 height 14
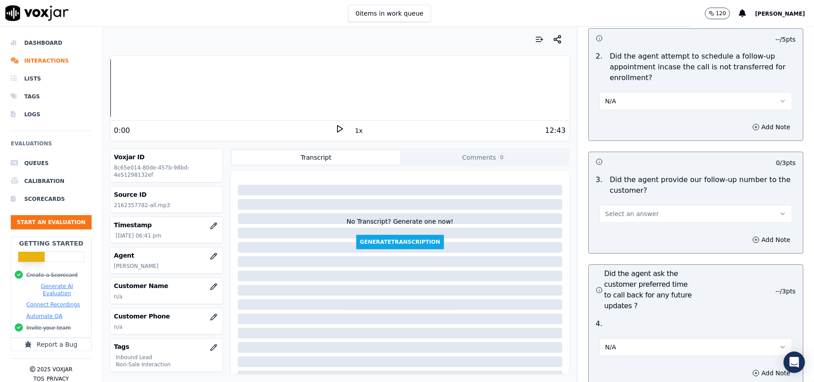
scroll to position [2015, 0]
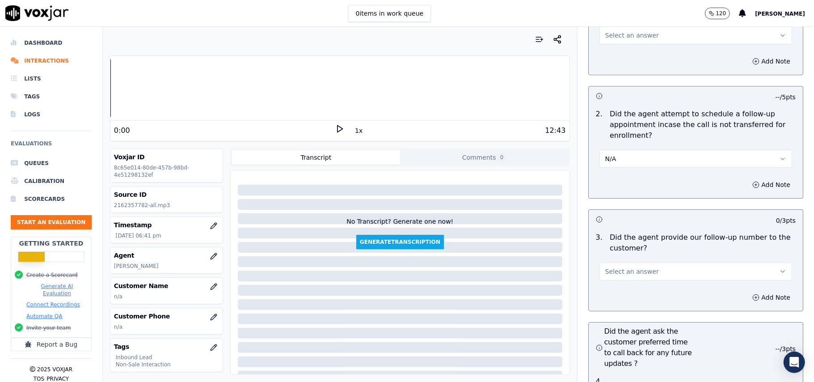
click at [612, 263] on button "Select an answer" at bounding box center [696, 272] width 193 height 18
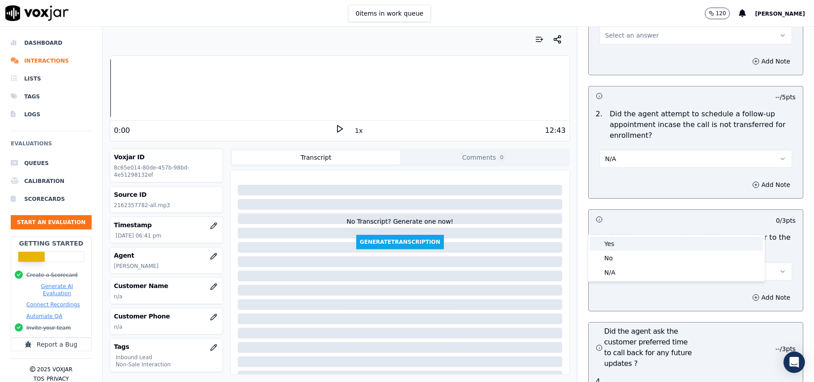
click at [610, 242] on div "Yes" at bounding box center [676, 244] width 173 height 14
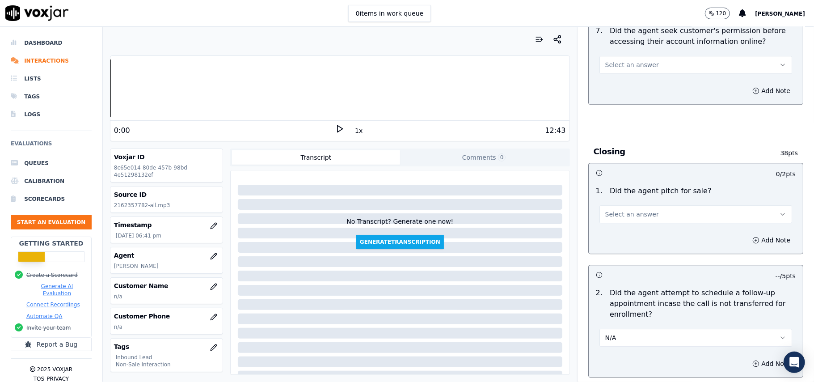
scroll to position [1776, 0]
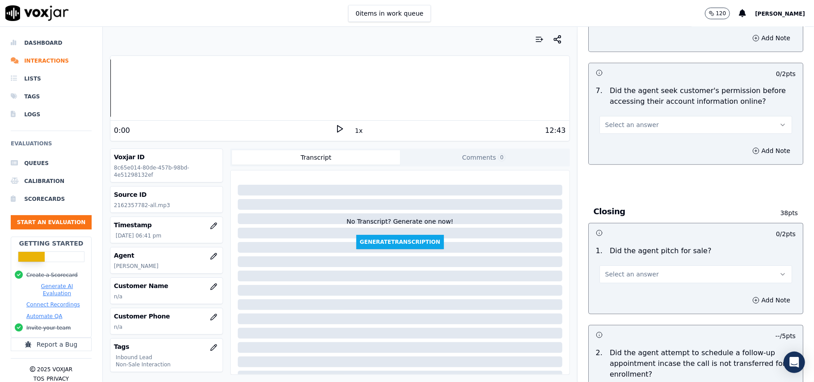
click at [611, 270] on span "Select an answer" at bounding box center [633, 274] width 54 height 9
click at [612, 241] on div "Yes" at bounding box center [676, 245] width 173 height 14
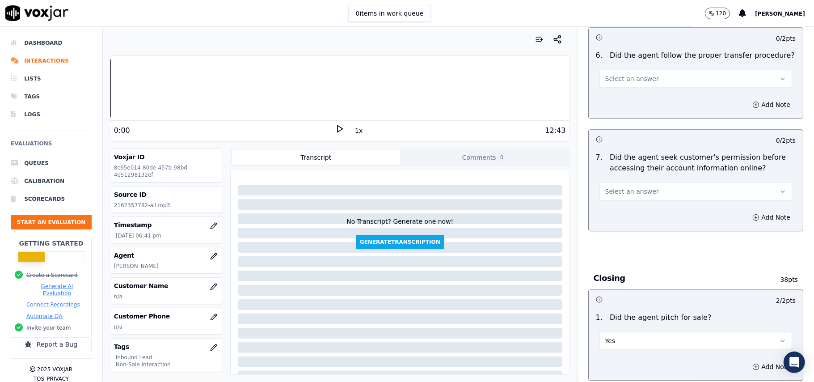
scroll to position [1657, 0]
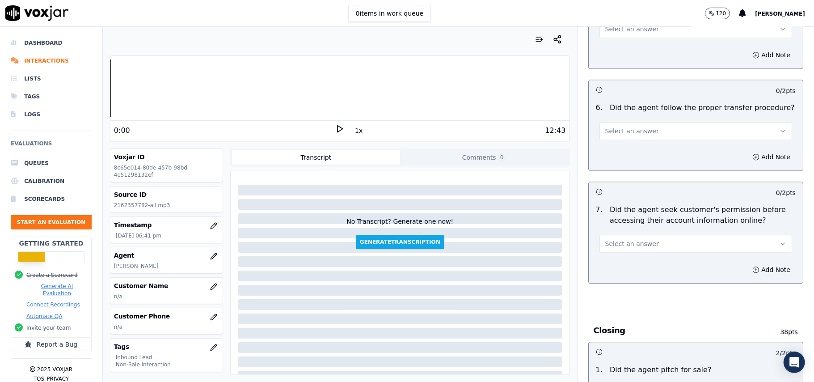
click at [625, 239] on span "Select an answer" at bounding box center [633, 243] width 54 height 9
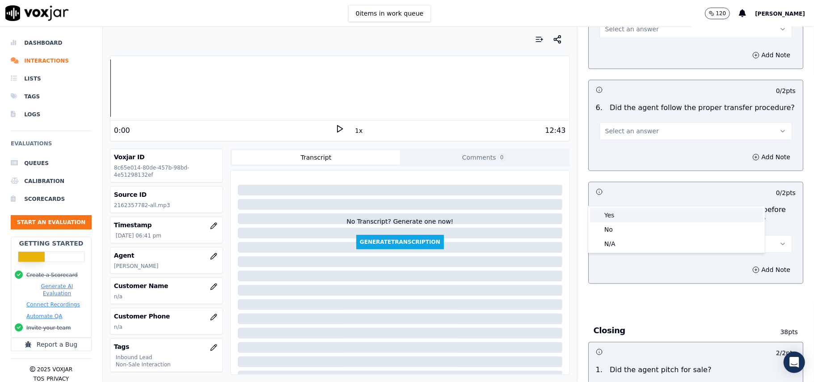
click at [625, 211] on div "Yes" at bounding box center [676, 215] width 173 height 14
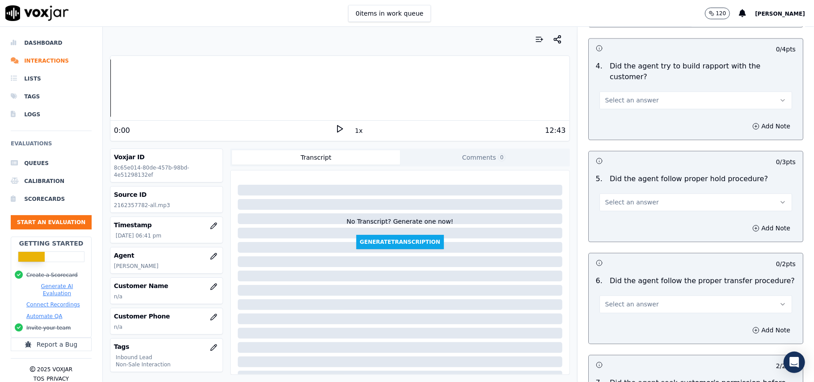
scroll to position [1537, 0]
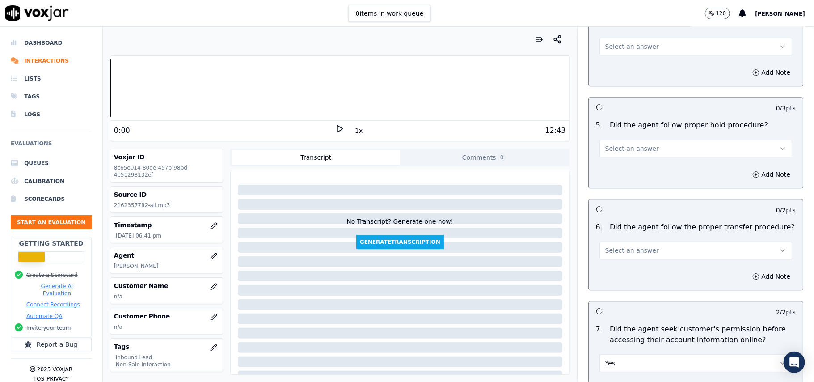
click at [629, 246] on span "Select an answer" at bounding box center [633, 250] width 54 height 9
click at [620, 225] on div "Yes" at bounding box center [676, 221] width 173 height 14
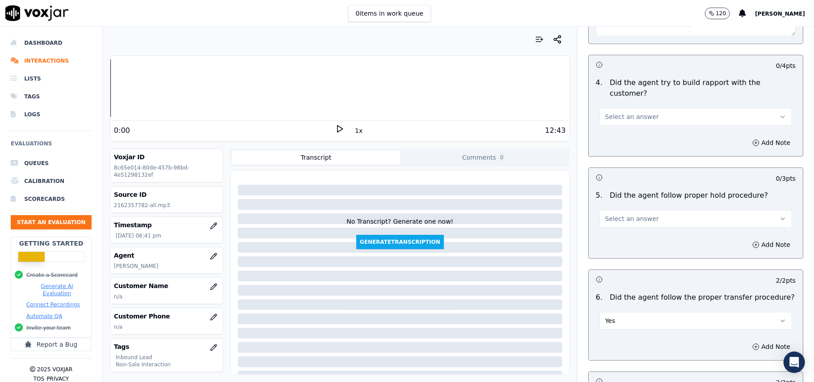
scroll to position [1418, 0]
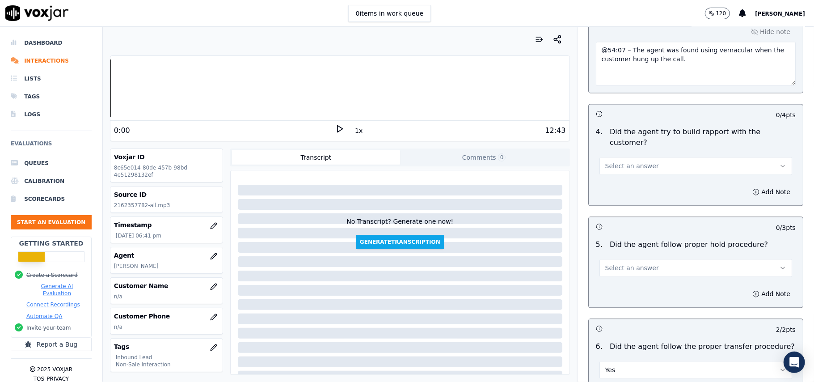
click at [627, 259] on button "Select an answer" at bounding box center [696, 268] width 193 height 18
click at [616, 234] on div "Yes" at bounding box center [676, 238] width 173 height 14
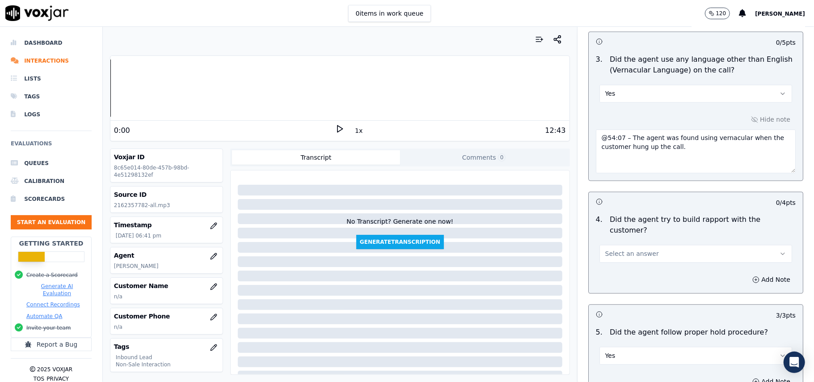
scroll to position [1239, 0]
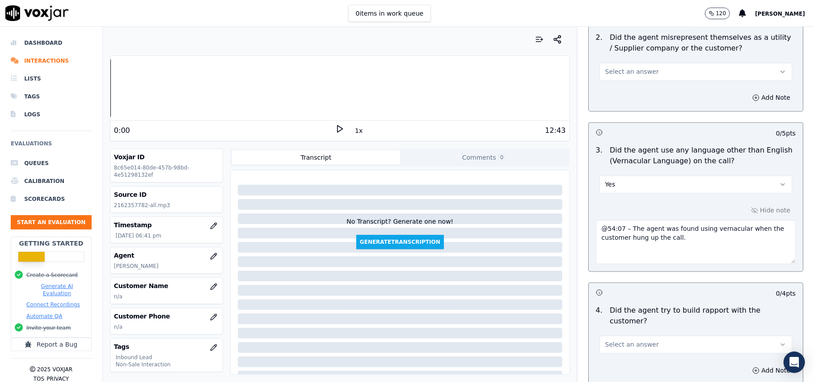
click at [616, 340] on span "Select an answer" at bounding box center [633, 344] width 54 height 9
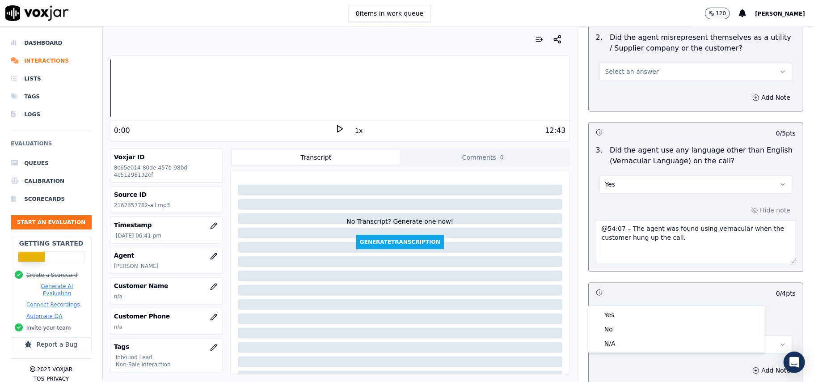
click at [614, 304] on div "4 . Did the agent try to build rapport with the customer? Select an answer" at bounding box center [696, 329] width 214 height 55
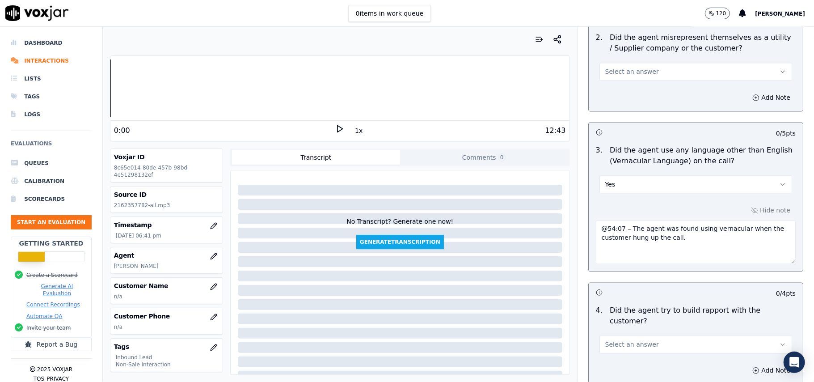
click at [618, 340] on span "Select an answer" at bounding box center [633, 344] width 54 height 9
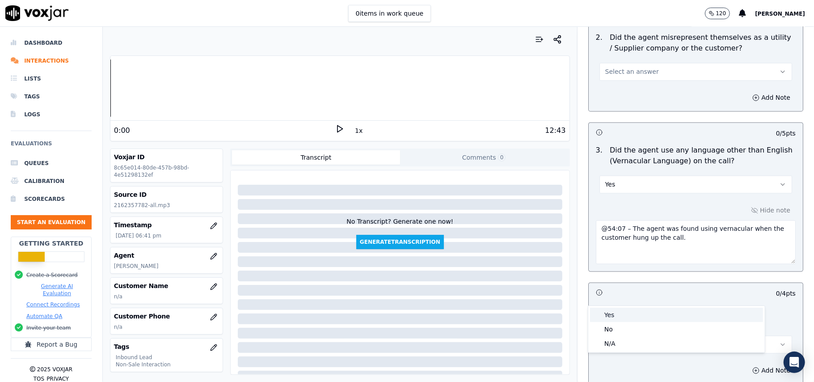
click at [615, 315] on div "Yes" at bounding box center [676, 315] width 173 height 14
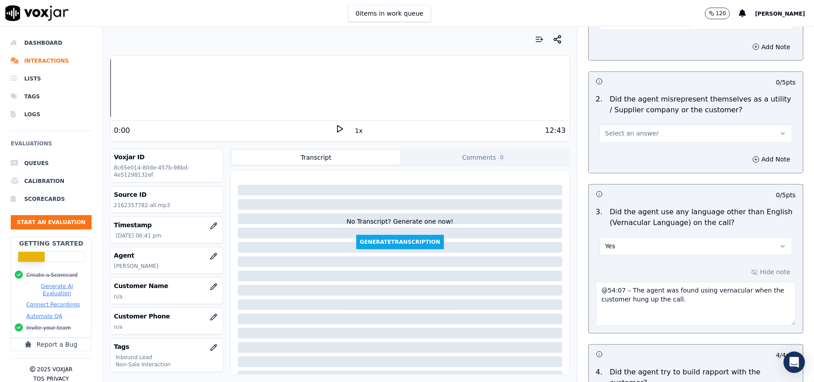
scroll to position [1120, 0]
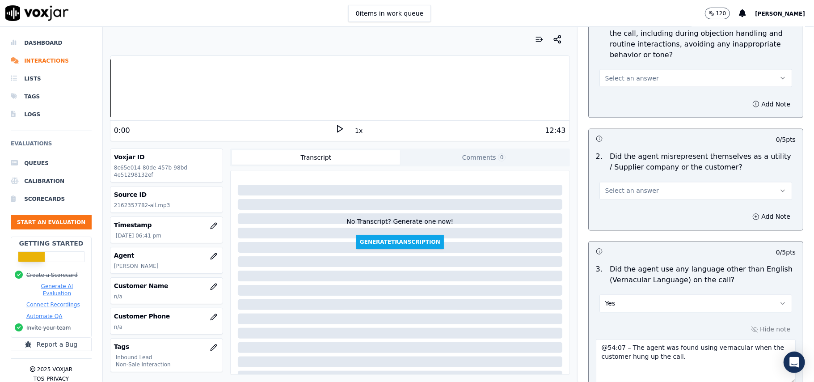
click at [623, 187] on span "Select an answer" at bounding box center [633, 191] width 54 height 9
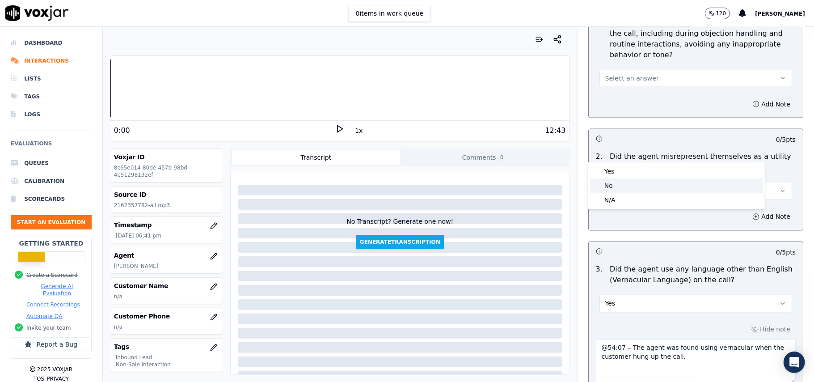
click at [621, 186] on div "No" at bounding box center [676, 185] width 173 height 14
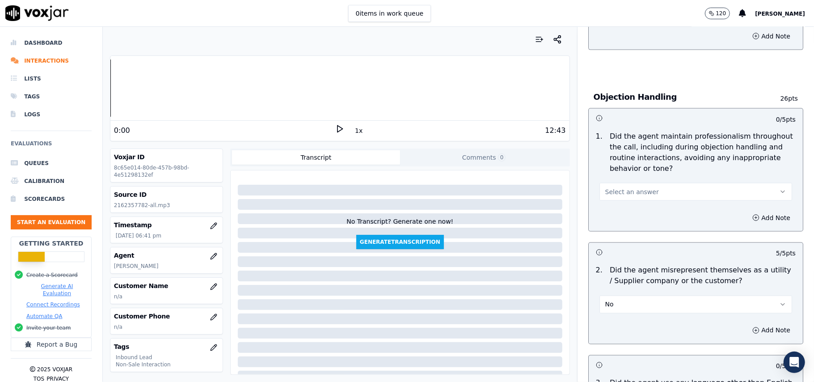
scroll to position [941, 0]
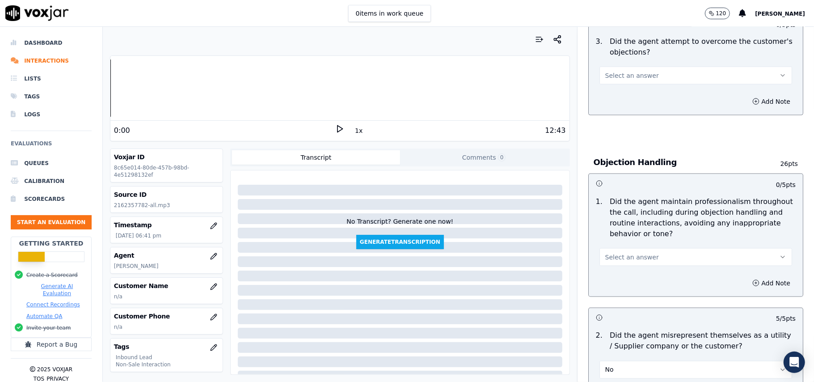
click at [623, 270] on div "Add Note" at bounding box center [696, 283] width 214 height 27
click at [623, 253] on span "Select an answer" at bounding box center [633, 257] width 54 height 9
click at [616, 237] on div "Yes" at bounding box center [676, 237] width 173 height 14
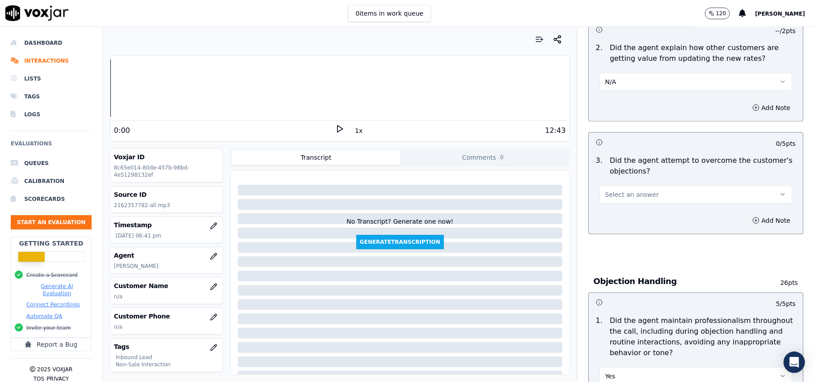
scroll to position [822, 0]
click at [628, 191] on span "Select an answer" at bounding box center [633, 195] width 54 height 9
click at [628, 171] on div "Yes" at bounding box center [676, 174] width 173 height 14
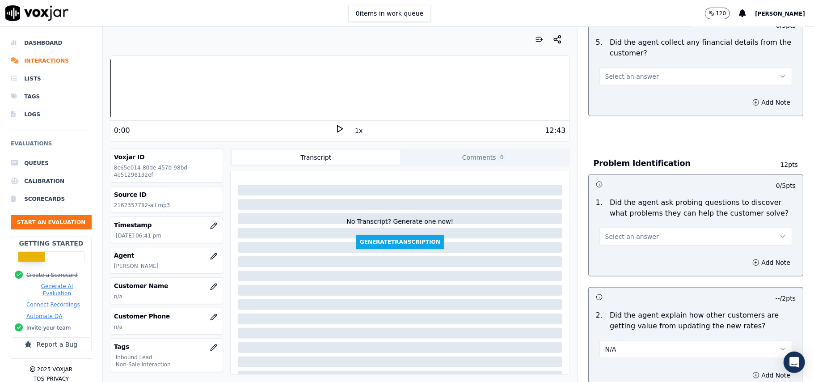
scroll to position [464, 0]
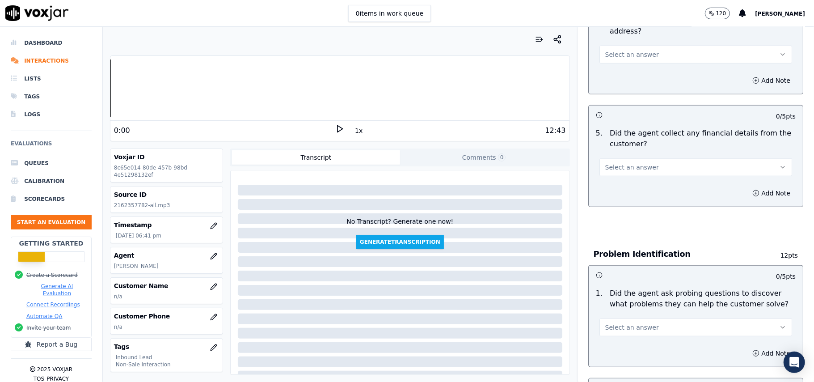
click at [619, 323] on span "Select an answer" at bounding box center [633, 327] width 54 height 9
click at [616, 307] on div "Yes" at bounding box center [676, 306] width 173 height 14
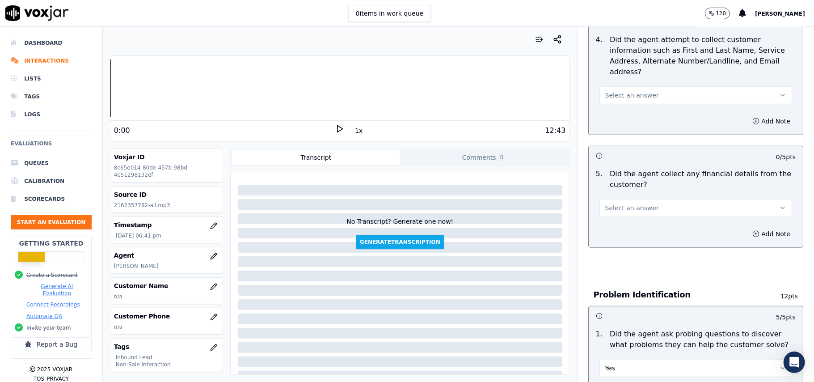
scroll to position [404, 0]
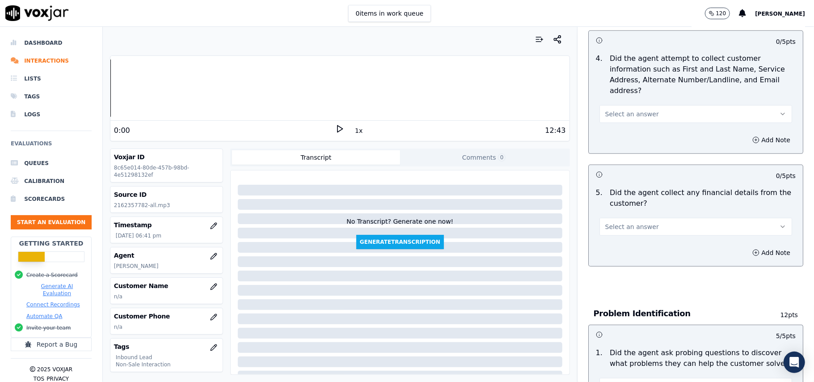
click at [632, 222] on span "Select an answer" at bounding box center [633, 226] width 54 height 9
click at [632, 198] on div "Yes" at bounding box center [676, 205] width 173 height 14
click at [632, 218] on button "Yes" at bounding box center [696, 227] width 193 height 18
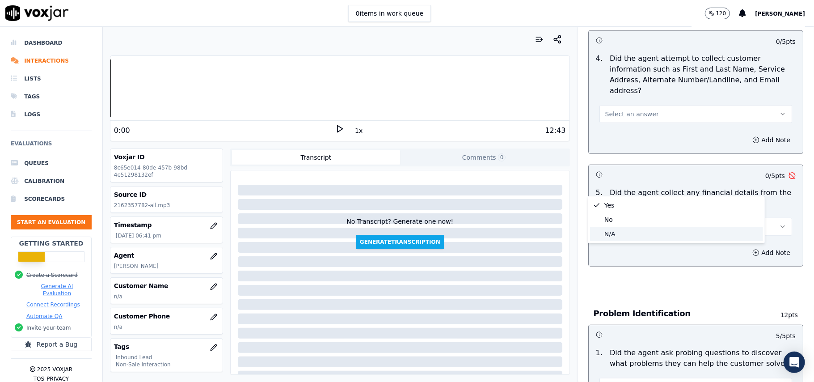
click at [623, 227] on div "N/A" at bounding box center [676, 234] width 173 height 14
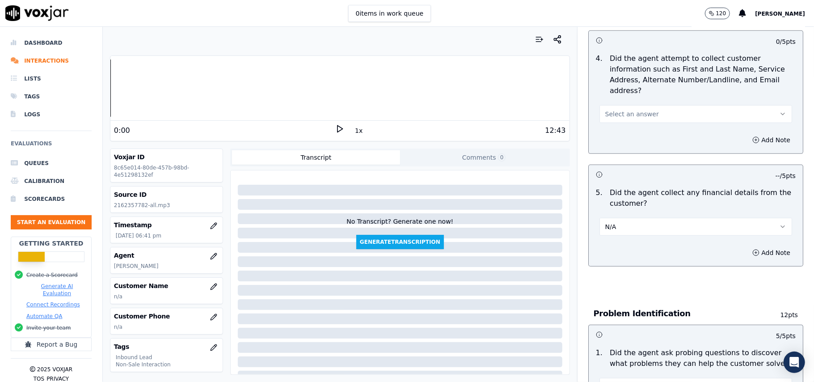
click at [623, 218] on button "N/A" at bounding box center [696, 227] width 193 height 18
click at [615, 217] on div "No" at bounding box center [676, 219] width 173 height 14
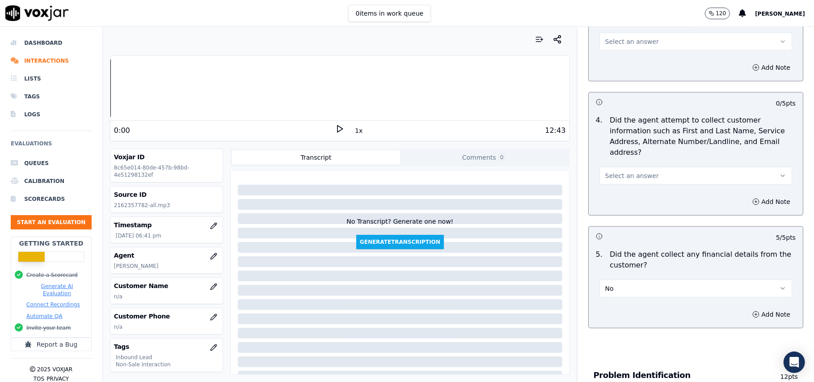
scroll to position [285, 0]
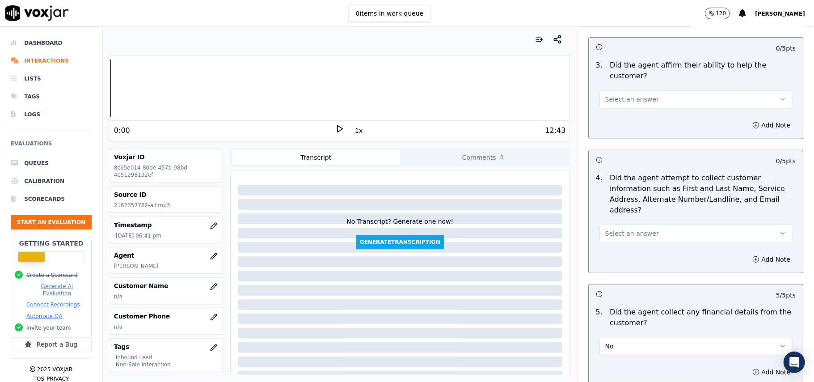
click at [621, 225] on button "Select an answer" at bounding box center [696, 234] width 193 height 18
click at [615, 213] on div "Yes" at bounding box center [676, 211] width 173 height 14
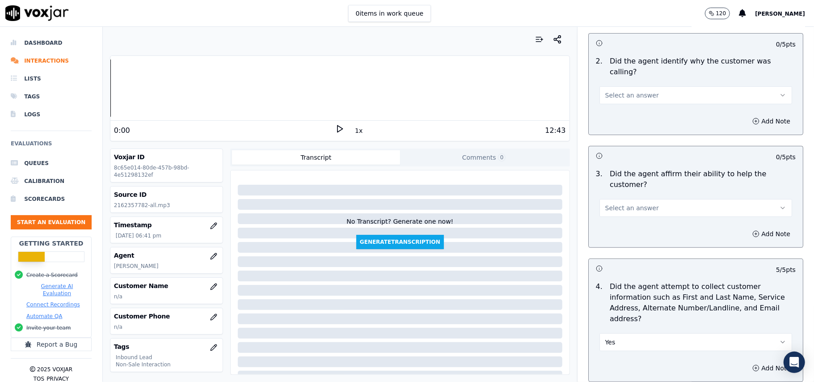
scroll to position [165, 0]
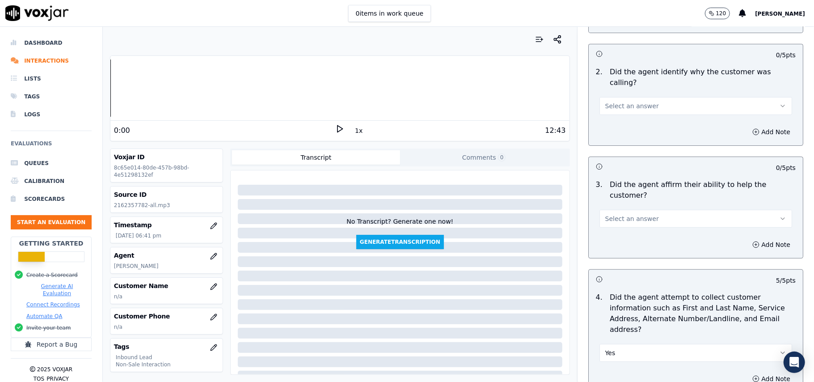
click at [628, 214] on span "Select an answer" at bounding box center [633, 218] width 54 height 9
click at [623, 207] on div "Yes" at bounding box center [676, 207] width 173 height 14
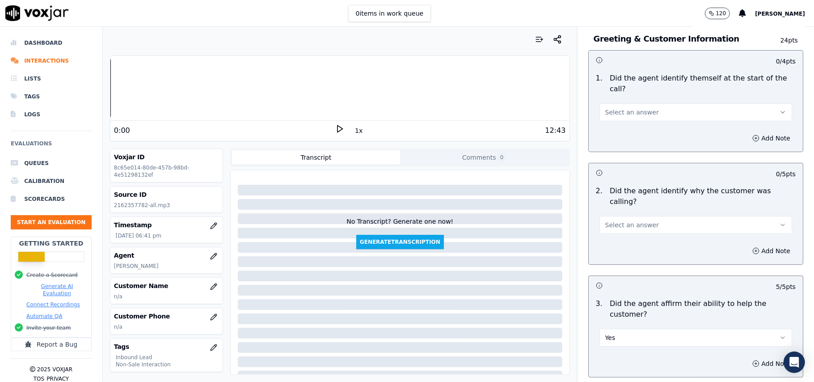
click at [625, 216] on button "Select an answer" at bounding box center [696, 225] width 193 height 18
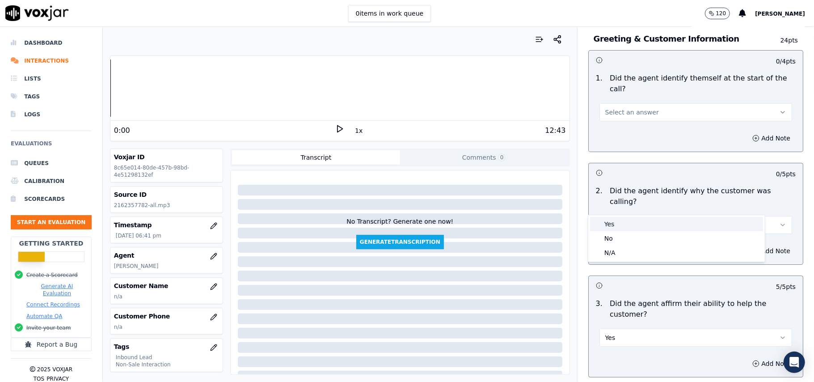
click at [617, 224] on div "Yes" at bounding box center [676, 224] width 173 height 14
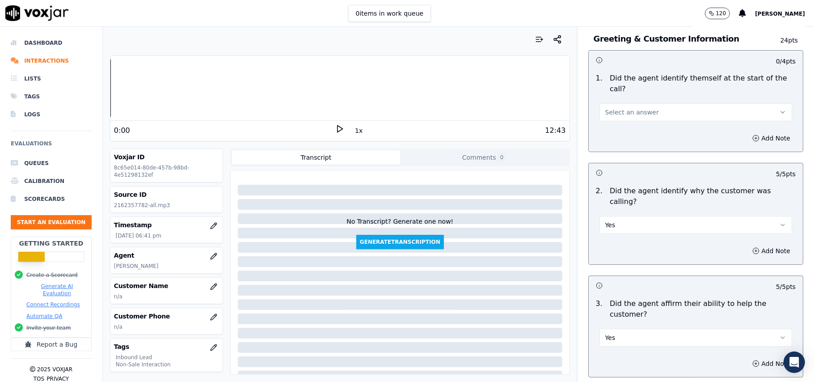
click at [641, 104] on button "Select an answer" at bounding box center [696, 112] width 193 height 18
click at [639, 127] on div "Yes" at bounding box center [676, 122] width 173 height 14
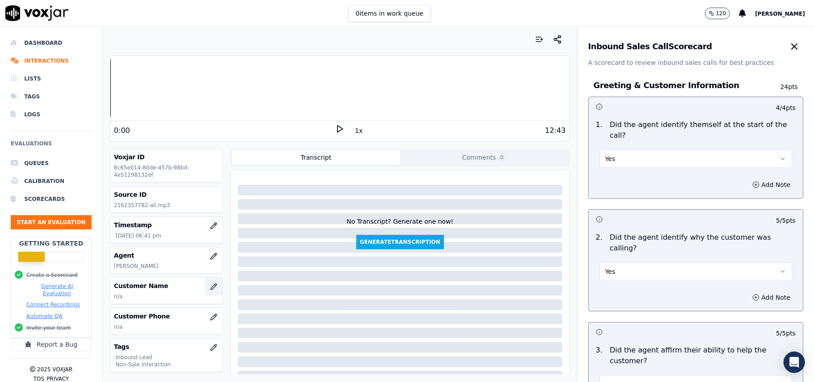
click at [210, 288] on icon "button" at bounding box center [213, 286] width 7 height 7
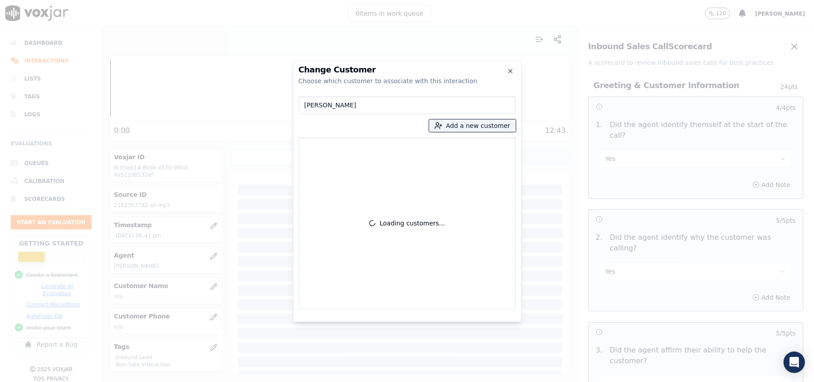
click at [303, 105] on input "DEBORAH B KNARIM" at bounding box center [407, 105] width 217 height 18
type input "DEBORAH B KNARIM"
click at [460, 127] on button "Add a new customer" at bounding box center [472, 125] width 87 height 13
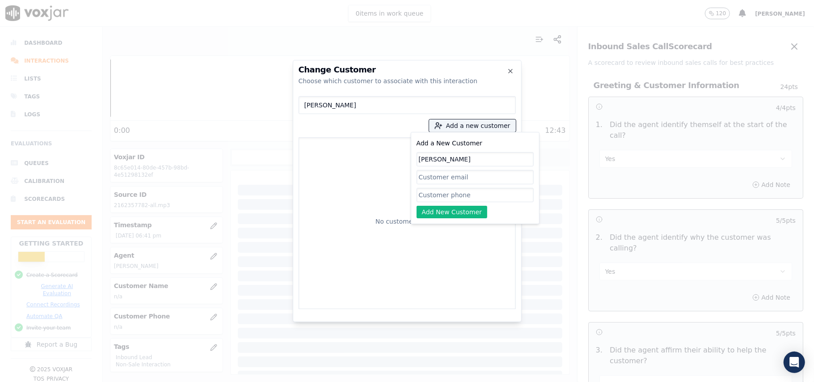
type input "DEBORAH B KNARIM"
click at [448, 199] on input "Add a New Customer" at bounding box center [475, 195] width 117 height 14
paste input "2162357782"
type input "2162357782"
click at [436, 213] on button "Add New Customer" at bounding box center [452, 212] width 71 height 13
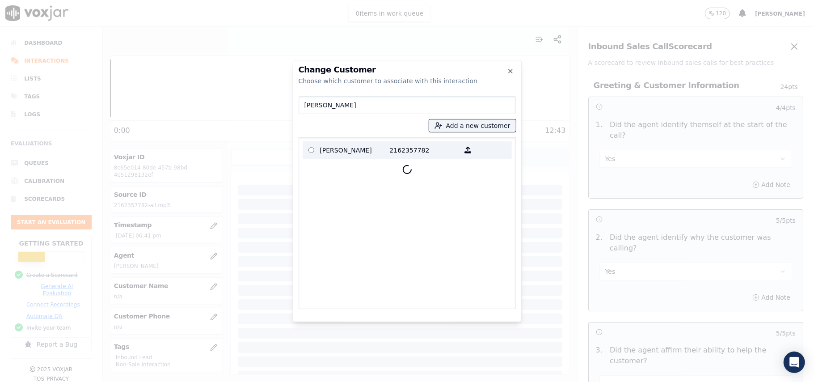
click at [322, 145] on p "DEBORAH B KNARIM" at bounding box center [355, 150] width 70 height 14
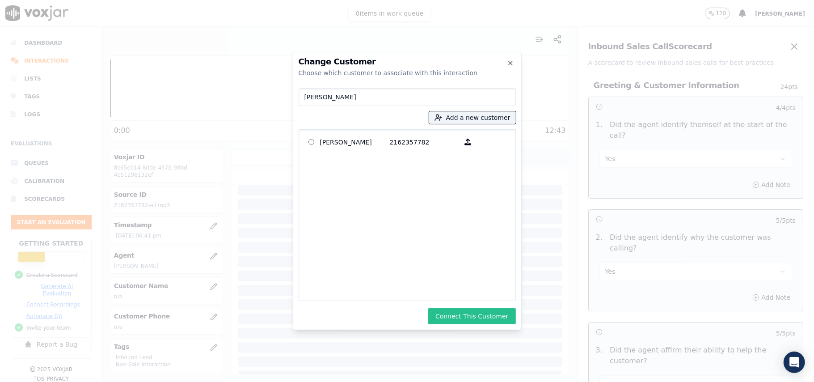
click at [439, 314] on button "Connect This Customer" at bounding box center [471, 316] width 87 height 16
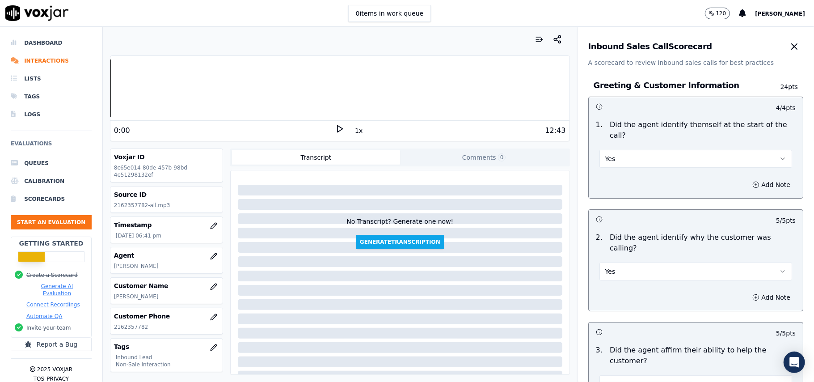
scroll to position [2551, 0]
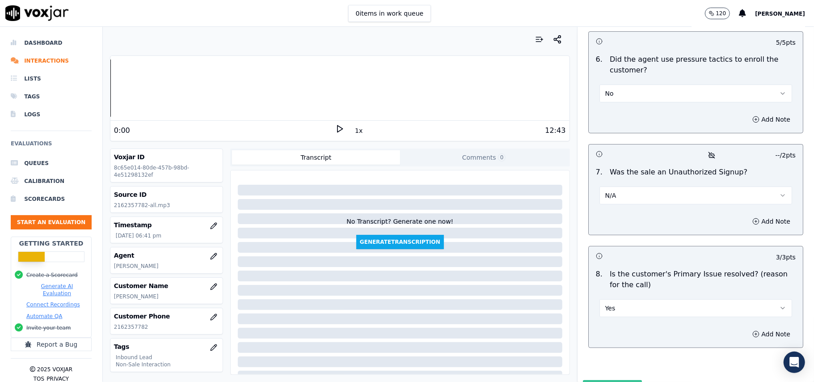
click at [612, 380] on button "Submit Scores" at bounding box center [612, 388] width 59 height 16
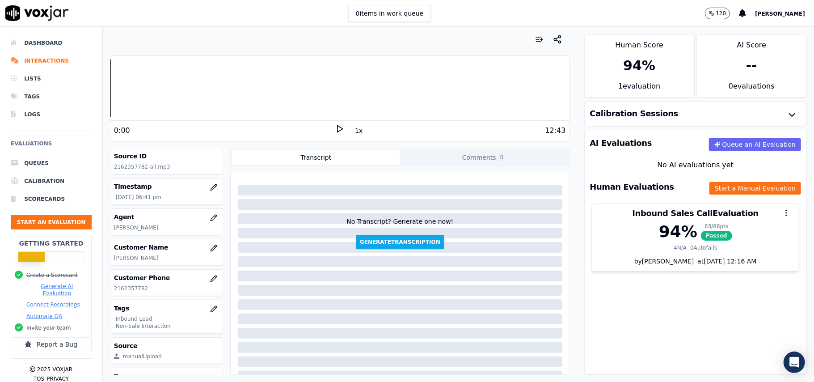
scroll to position [59, 0]
